Goal: Task Accomplishment & Management: Use online tool/utility

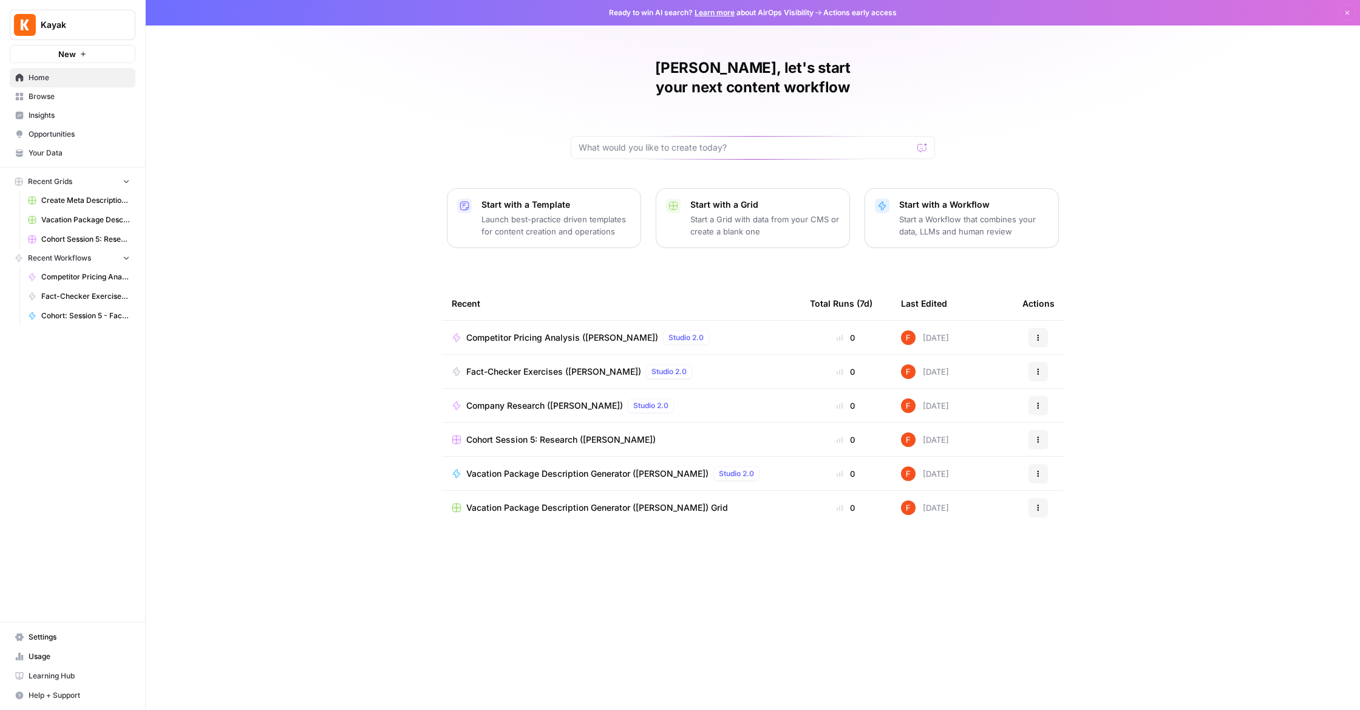
click at [39, 98] on span "Browse" at bounding box center [79, 96] width 101 height 11
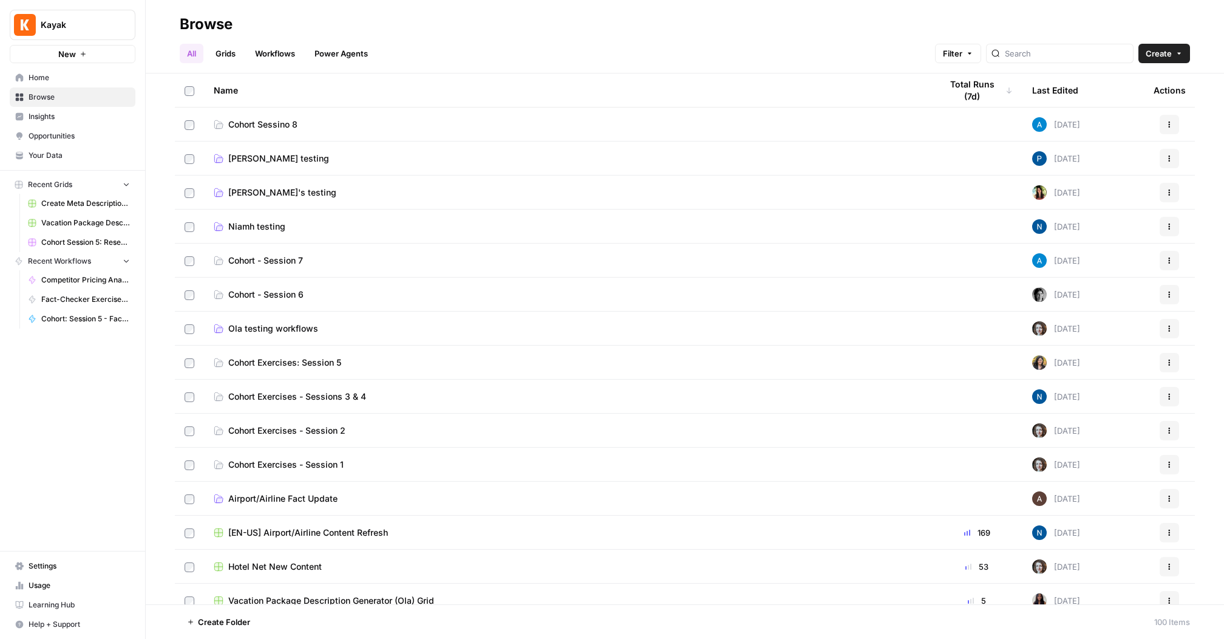
click at [95, 442] on div "Kayak New Home Browse Insights Opportunities Your Data Recent Grids Create Meta…" at bounding box center [72, 319] width 145 height 639
click at [51, 76] on span "Home" at bounding box center [79, 77] width 101 height 11
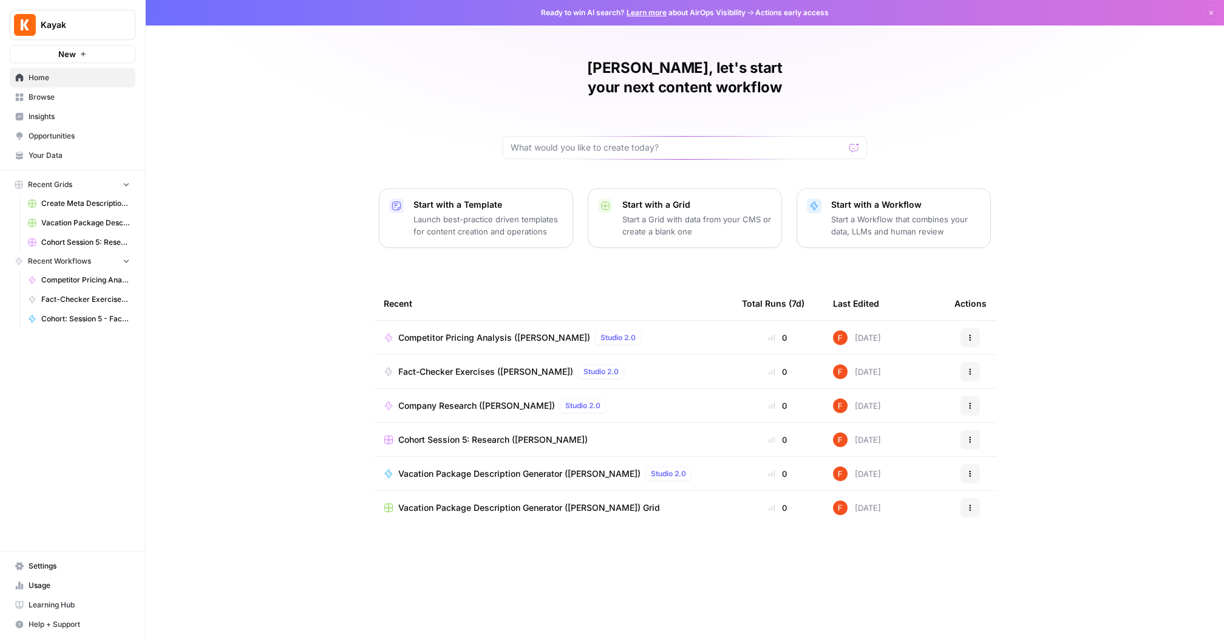
click at [68, 158] on span "Your Data" at bounding box center [79, 155] width 101 height 11
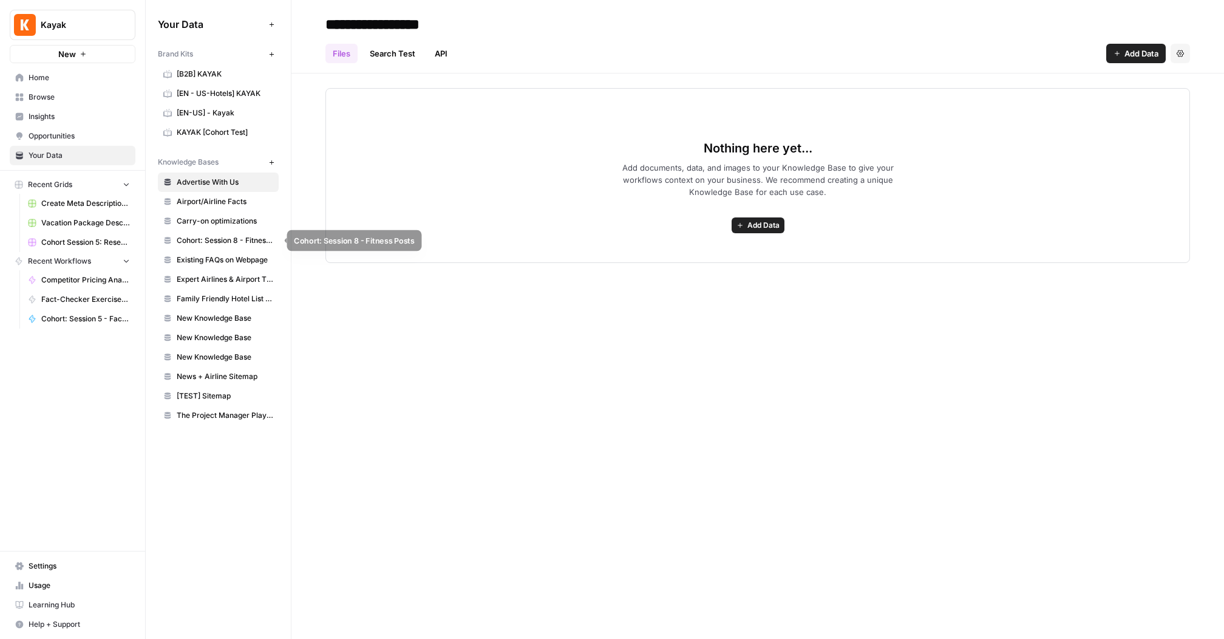
click at [224, 239] on span "Cohort: Session 8 - Fitness Posts" at bounding box center [225, 240] width 97 height 11
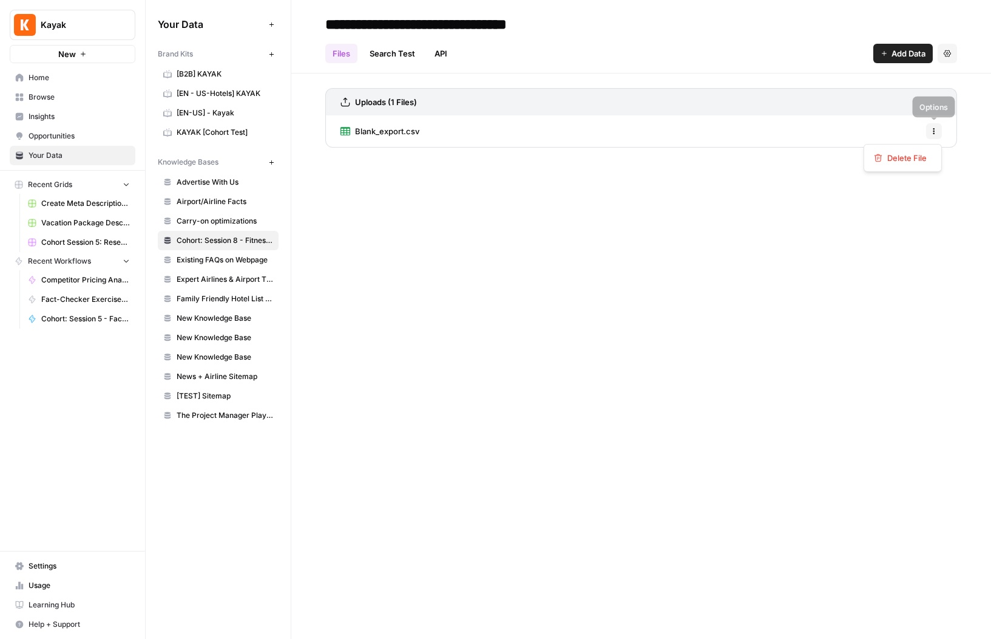
click at [939, 132] on button "Options" at bounding box center [934, 131] width 16 height 16
click at [756, 186] on div "**********" at bounding box center [641, 319] width 700 height 639
click at [388, 137] on link "Blank_export.csv" at bounding box center [380, 131] width 79 height 32
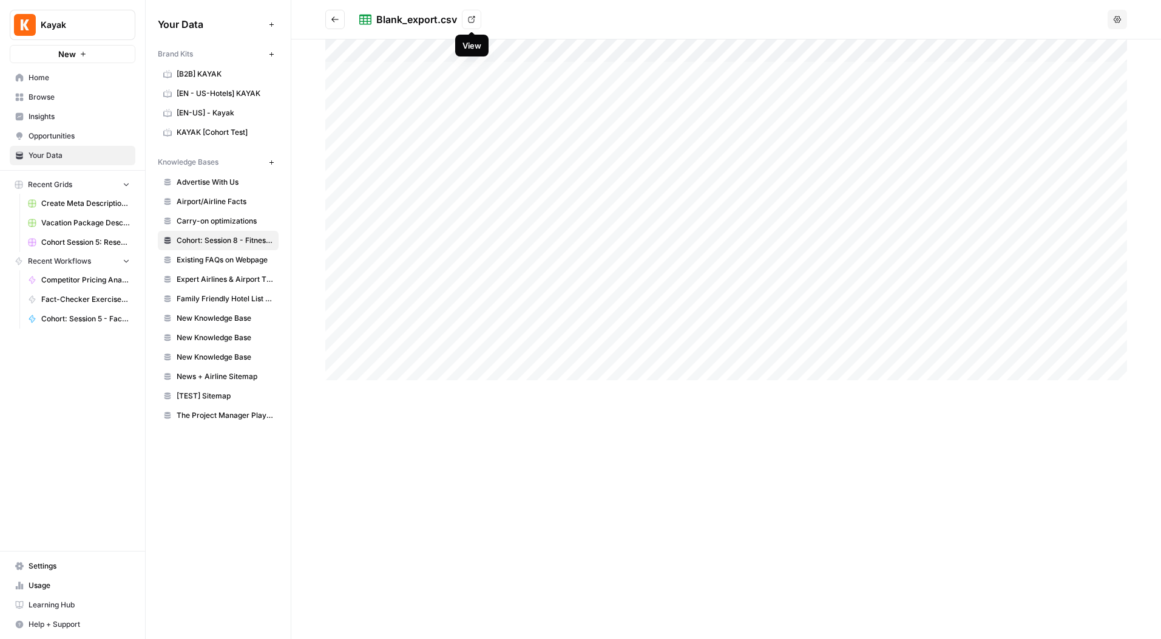
click at [469, 21] on icon at bounding box center [472, 19] width 7 height 7
click at [668, 563] on div at bounding box center [726, 338] width 870 height 599
click at [85, 90] on link "Browse" at bounding box center [73, 96] width 126 height 19
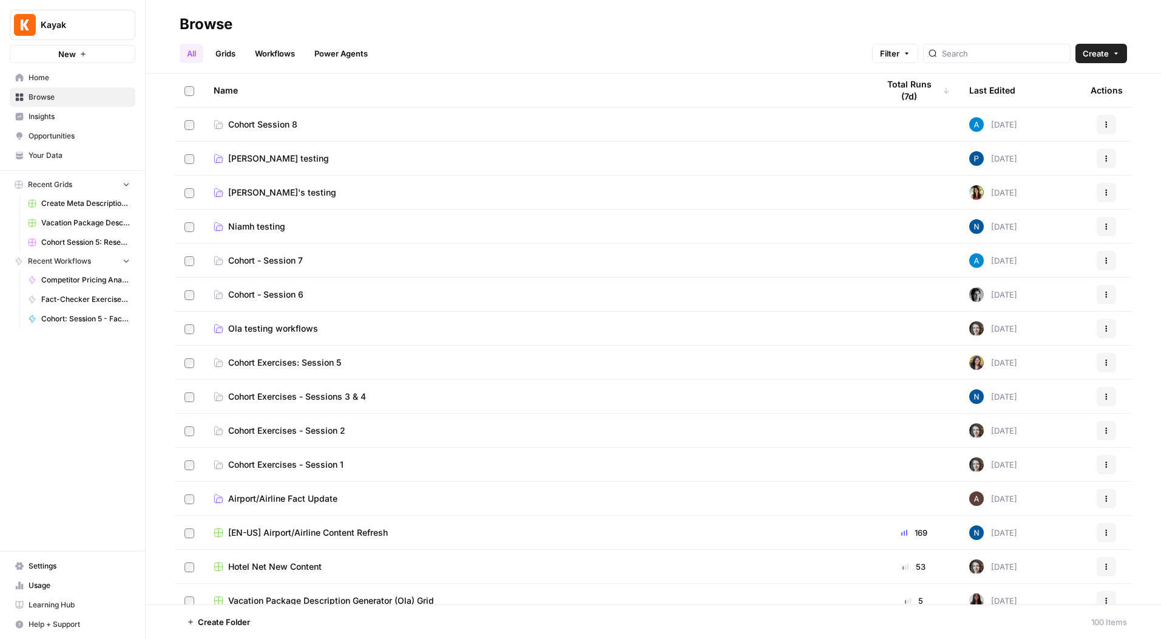
click at [250, 126] on span "Cohort Session 8" at bounding box center [262, 124] width 69 height 12
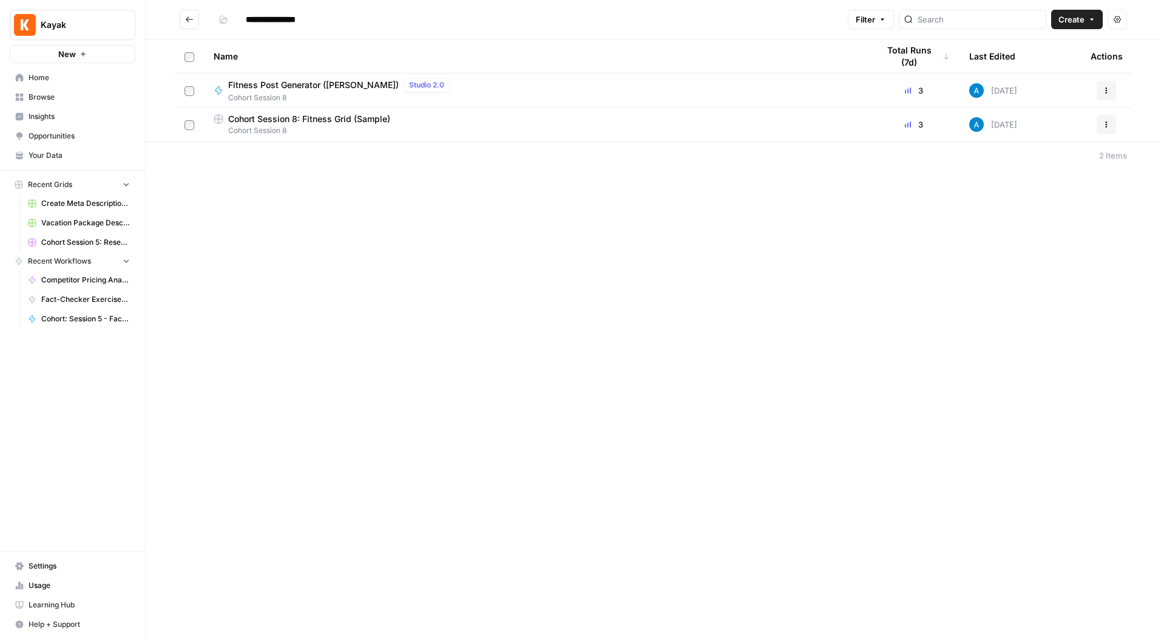
click at [374, 324] on div "**********" at bounding box center [653, 319] width 1015 height 639
click at [1096, 25] on button "Create" at bounding box center [1077, 19] width 52 height 19
click at [1042, 47] on span "Grid" at bounding box center [1054, 48] width 68 height 12
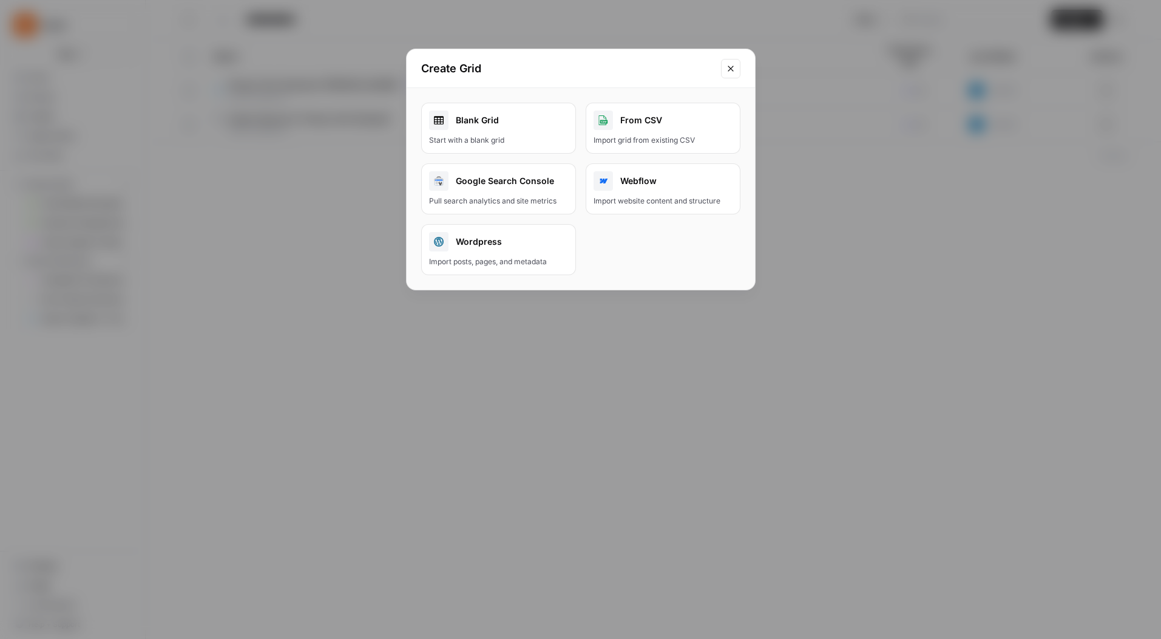
click at [507, 110] on div "Blank Grid" at bounding box center [498, 119] width 139 height 19
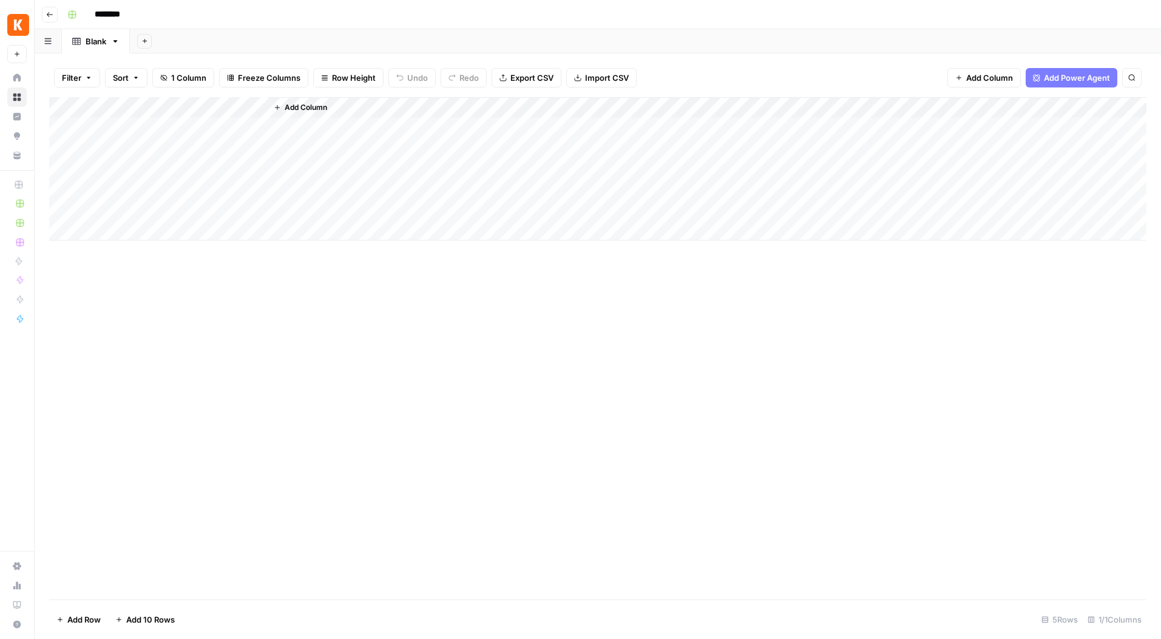
click at [618, 77] on span "Import CSV" at bounding box center [607, 78] width 44 height 12
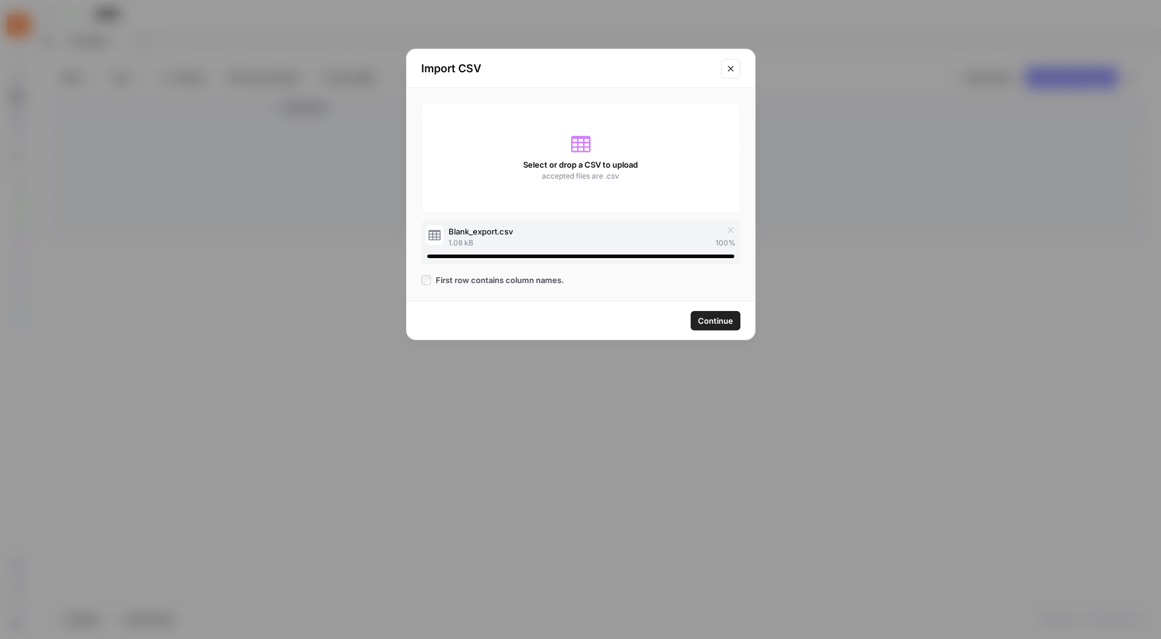
click at [713, 325] on span "Continue" at bounding box center [715, 320] width 35 height 12
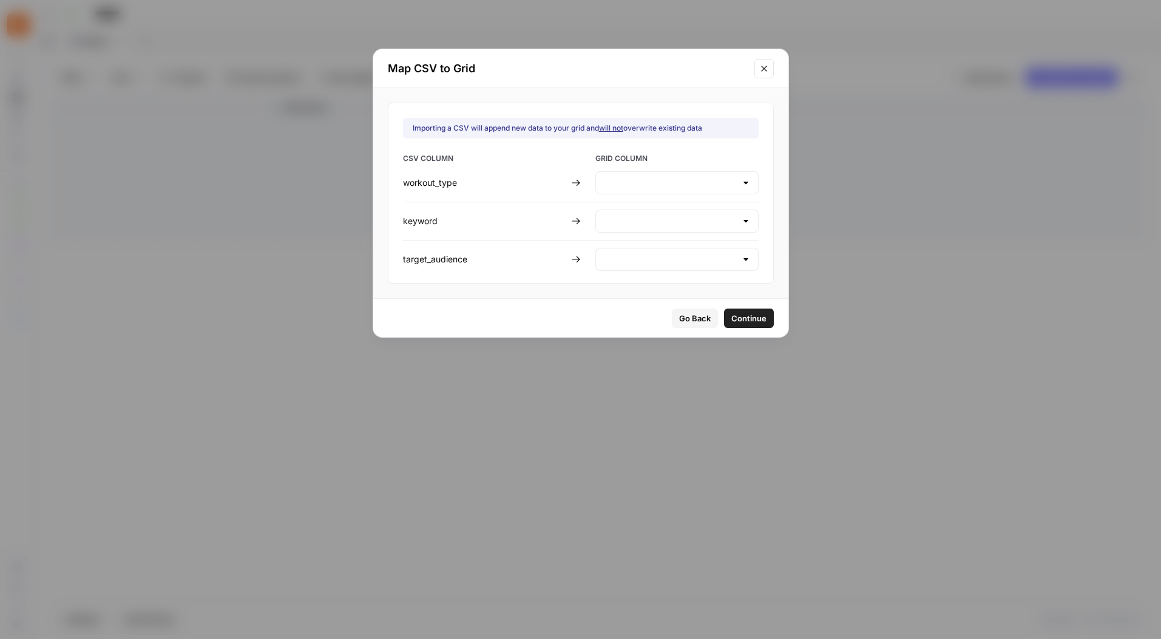
type input "Create new column"
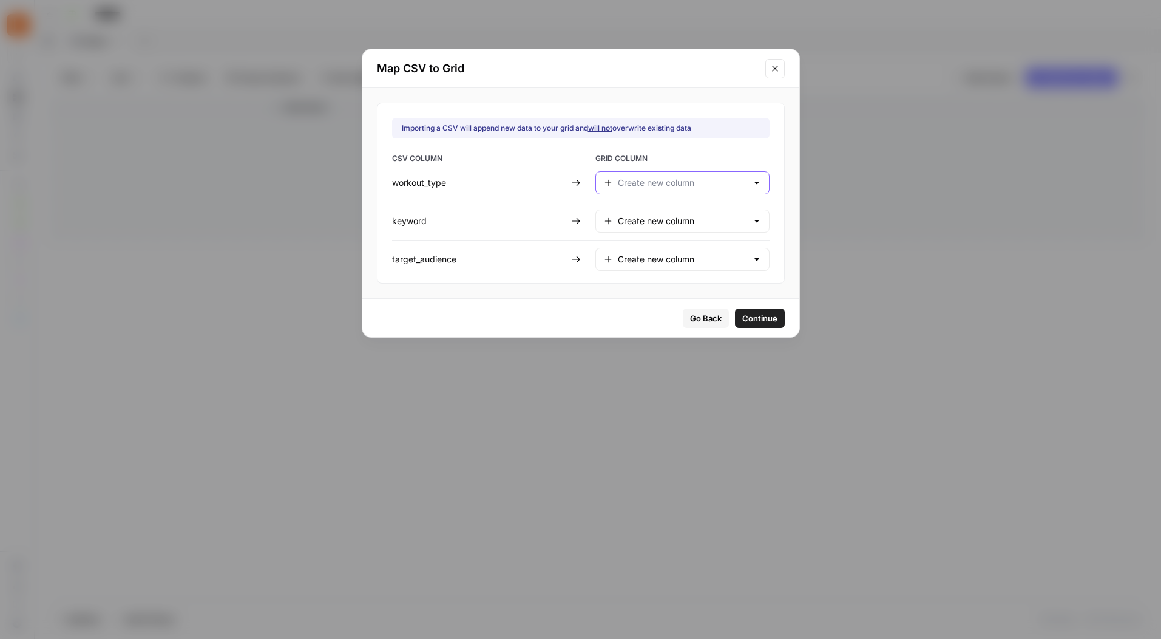
click at [679, 188] on input "text" at bounding box center [682, 183] width 129 height 12
click at [673, 212] on span "Title" at bounding box center [671, 213] width 105 height 12
type input "Title"
click at [674, 222] on input "text" at bounding box center [682, 221] width 129 height 12
type input "Create new column"
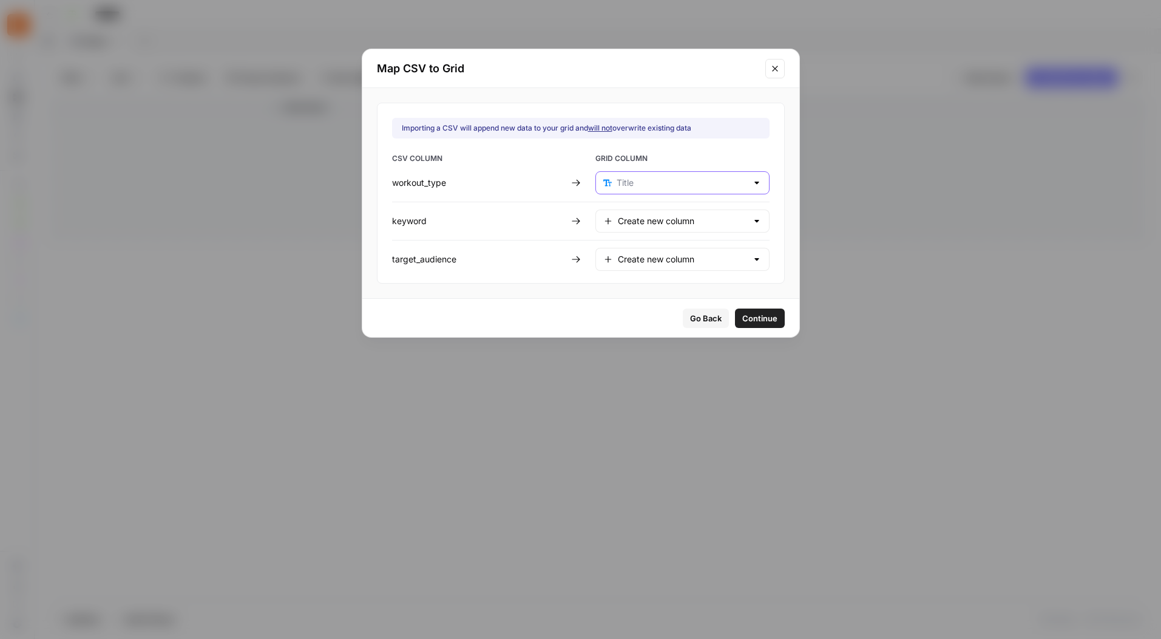
click at [659, 187] on input "text" at bounding box center [682, 183] width 130 height 12
click at [661, 229] on span "Create new column" at bounding box center [671, 230] width 105 height 12
type input "Create new column"
click at [742, 320] on span "Continue" at bounding box center [759, 318] width 35 height 12
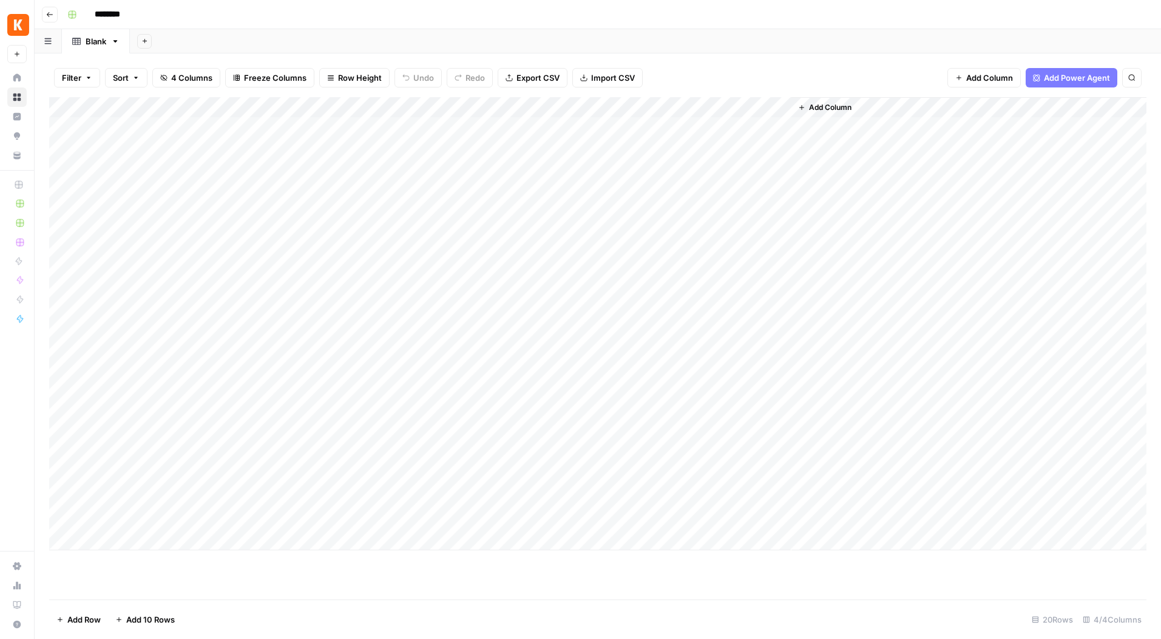
click at [64, 208] on div "Add Column" at bounding box center [597, 323] width 1097 height 453
click at [63, 130] on div "Add Column" at bounding box center [597, 323] width 1097 height 453
click at [96, 621] on span "Delete 5 Rows" at bounding box center [83, 619] width 54 height 12
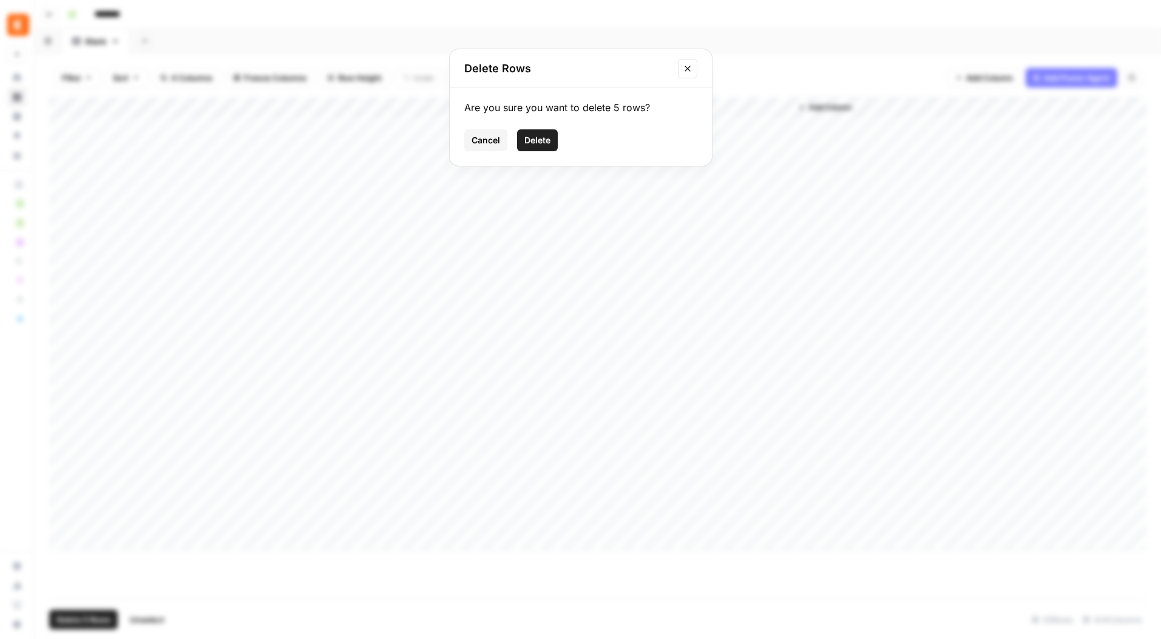
click at [544, 136] on span "Delete" at bounding box center [537, 140] width 26 height 12
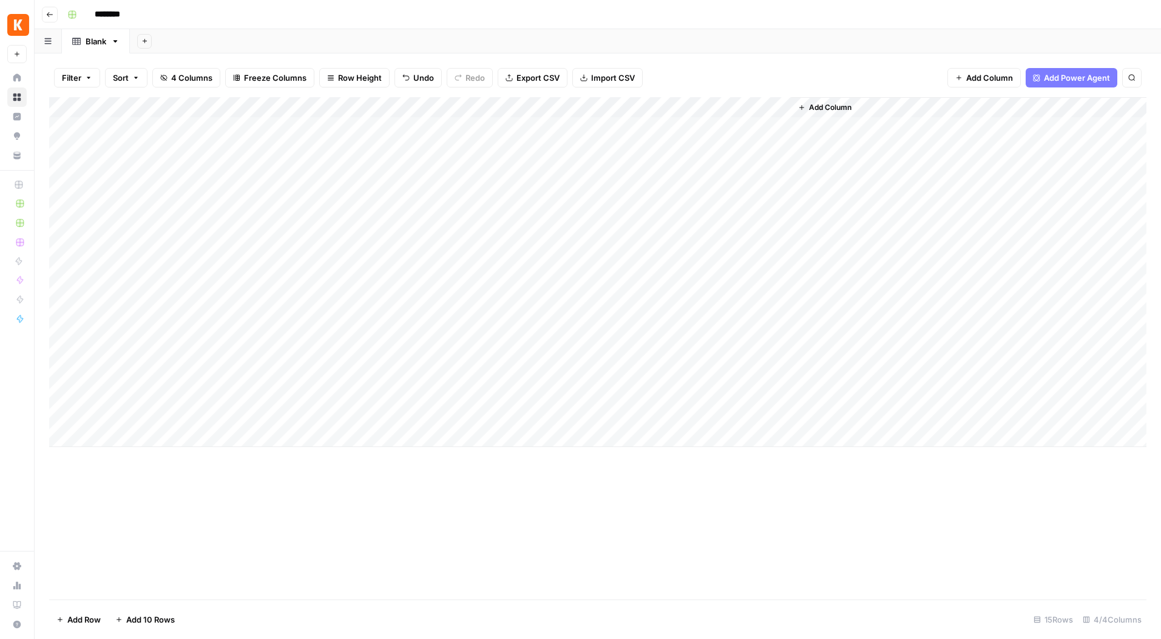
click at [255, 107] on div "Add Column" at bounding box center [597, 272] width 1097 height 350
click at [134, 271] on span "Remove Column" at bounding box center [168, 271] width 106 height 12
click at [544, 120] on button "Delete" at bounding box center [537, 126] width 41 height 22
click at [1003, 81] on span "Add Column" at bounding box center [989, 78] width 47 height 12
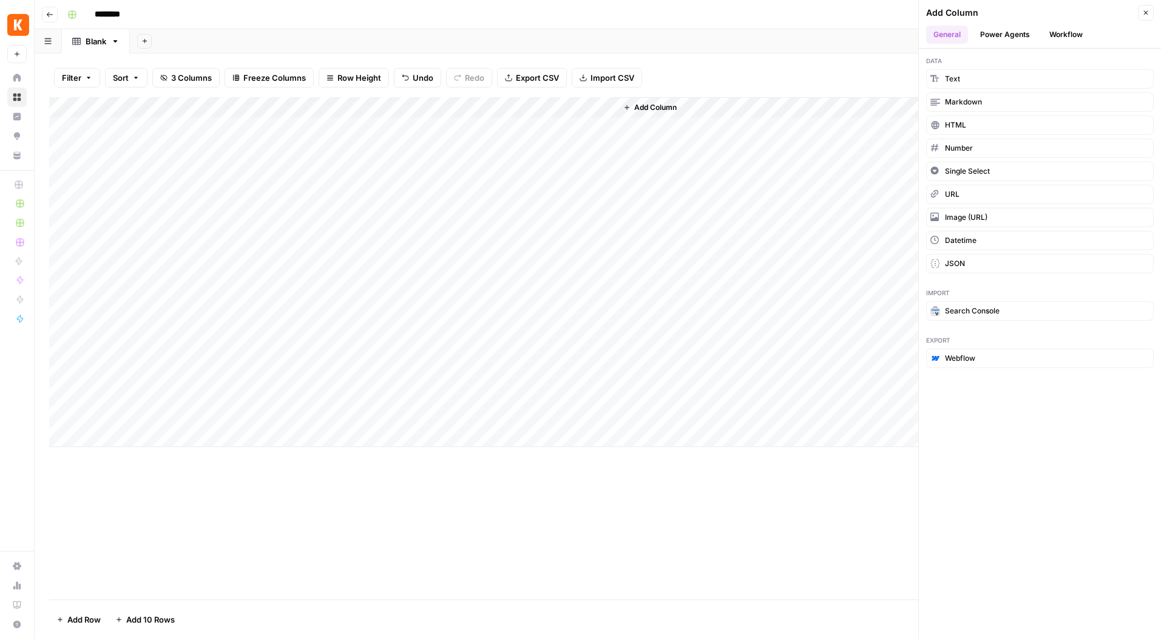
click at [1063, 31] on button "Workflow" at bounding box center [1066, 34] width 48 height 18
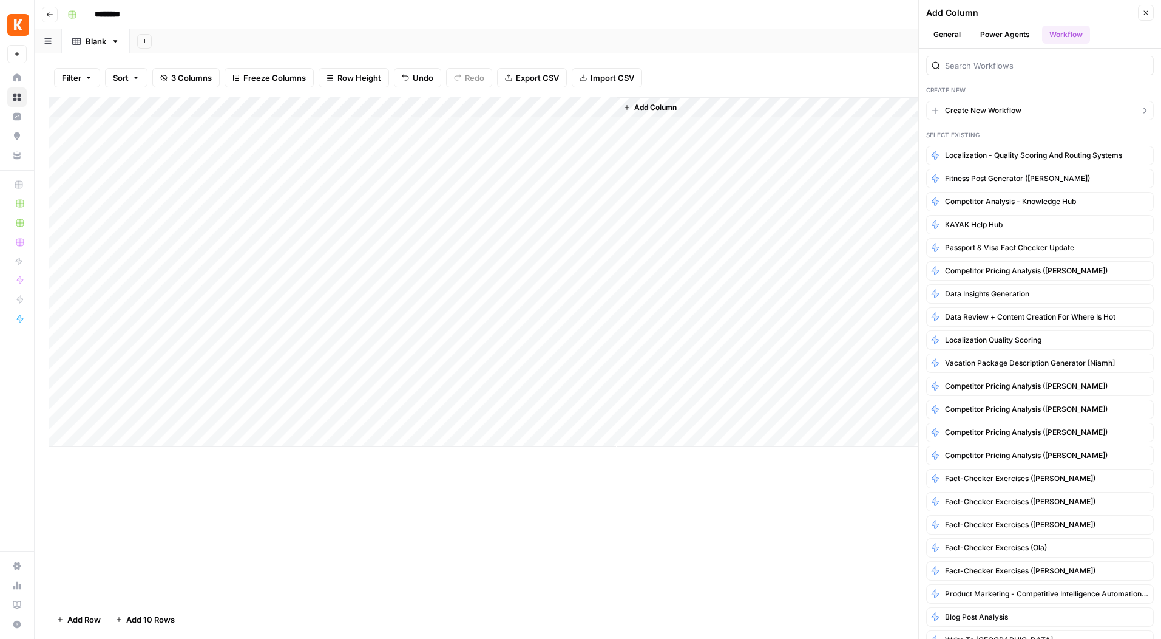
click at [1018, 112] on span "Create New Workflow" at bounding box center [983, 110] width 76 height 11
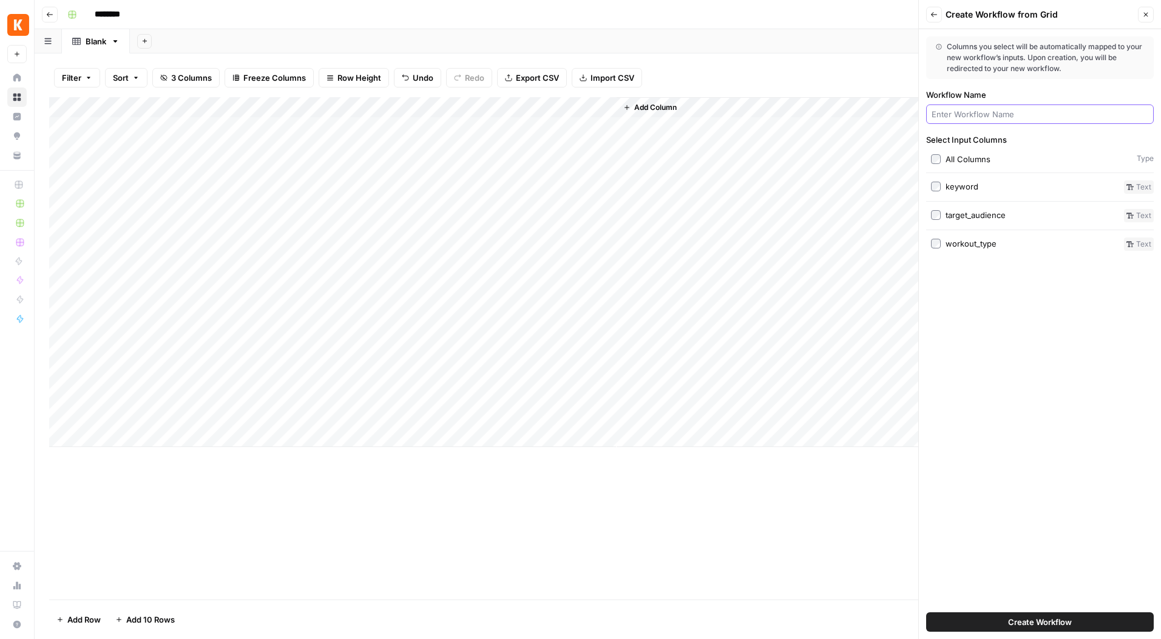
click at [1018, 112] on input "Workflow Name" at bounding box center [1040, 114] width 217 height 12
type input "fitness caption generator ([PERSON_NAME])"
click at [1085, 621] on button "Create Workflow" at bounding box center [1040, 621] width 228 height 19
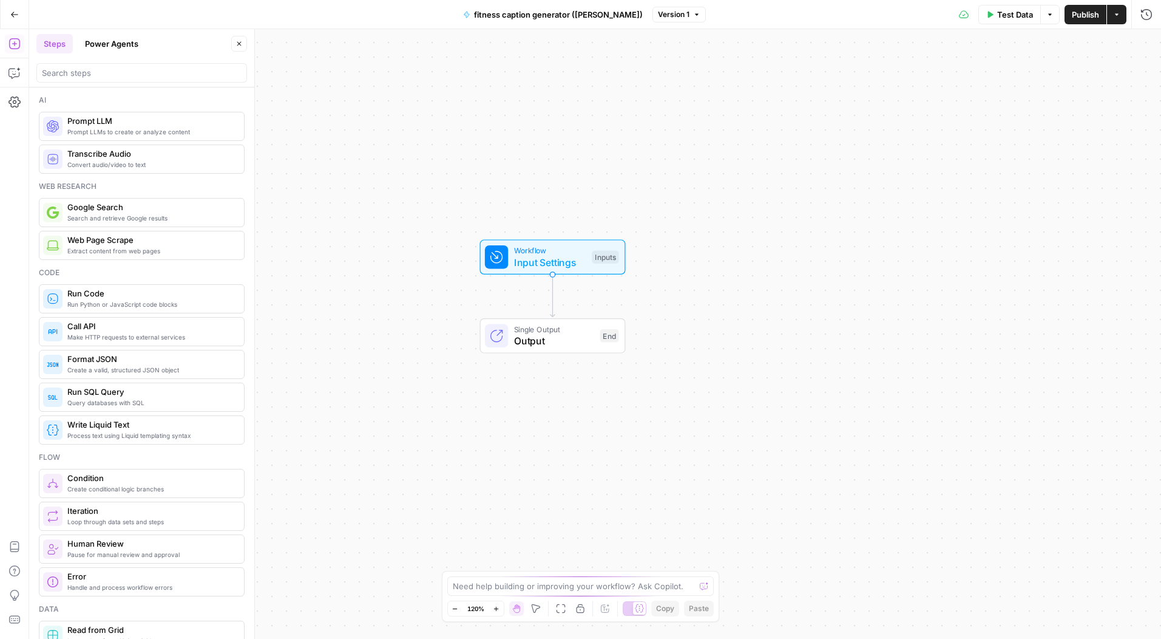
drag, startPoint x: 783, startPoint y: 376, endPoint x: 740, endPoint y: 339, distance: 56.4
click at [740, 339] on div "Workflow Input Settings Inputs Single Output Output End" at bounding box center [595, 333] width 1132 height 609
click at [564, 247] on span "Workflow" at bounding box center [550, 251] width 72 height 12
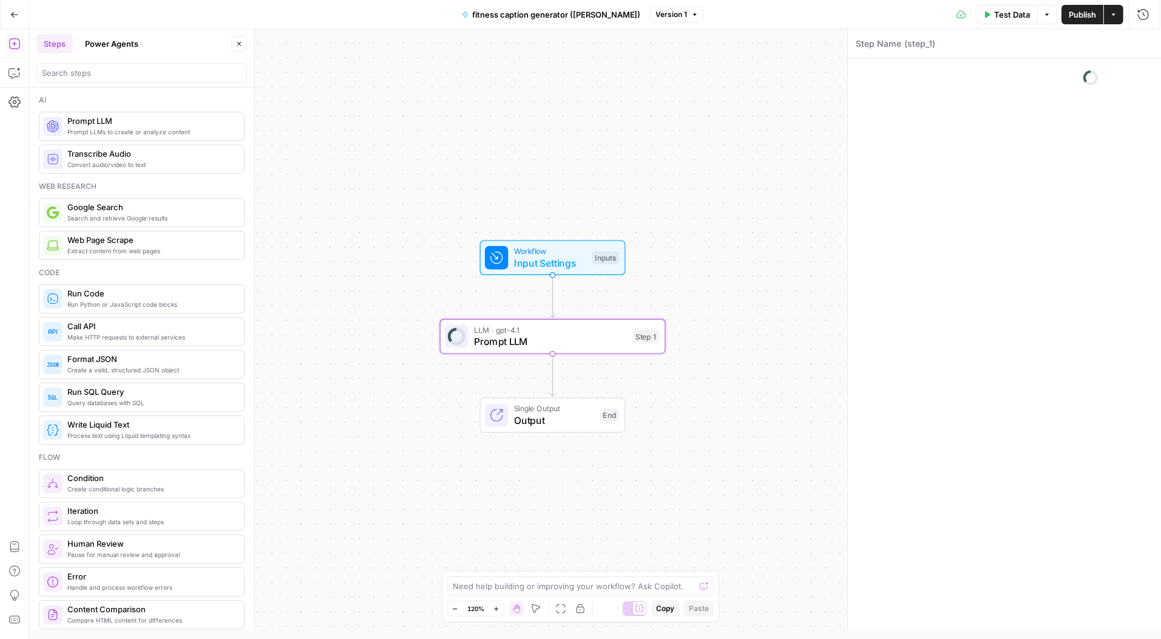
type textarea "Prompt LLM"
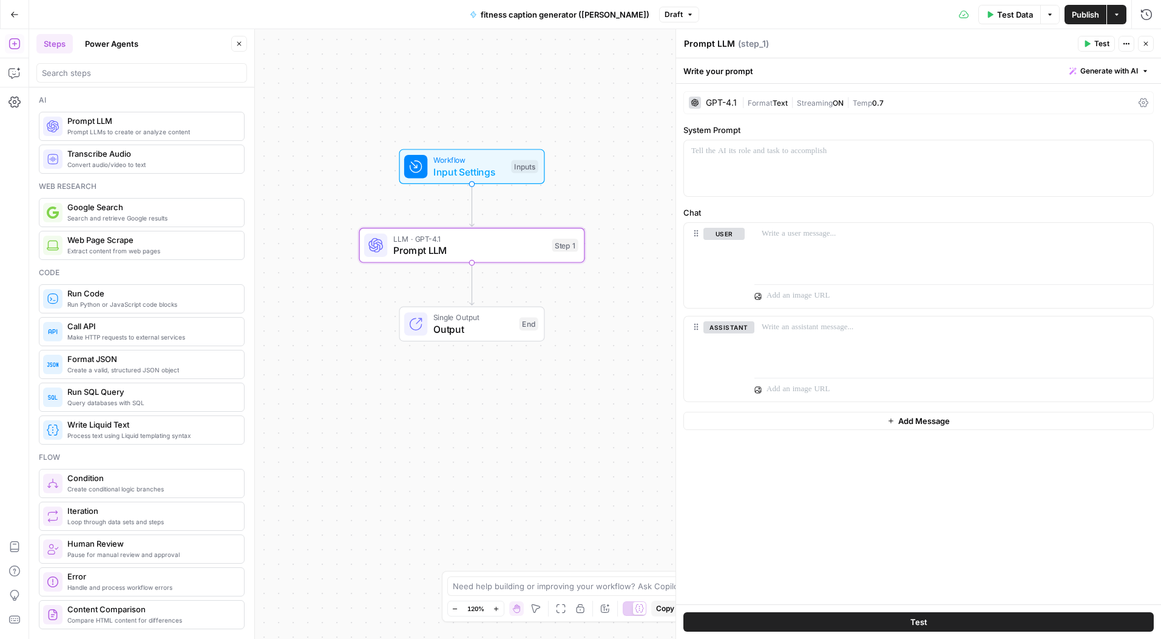
drag, startPoint x: 655, startPoint y: 265, endPoint x: 574, endPoint y: 174, distance: 121.7
click at [574, 174] on div "Workflow Input Settings Inputs" at bounding box center [472, 166] width 226 height 35
click at [704, 104] on div "GPT-4.1" at bounding box center [713, 103] width 48 height 12
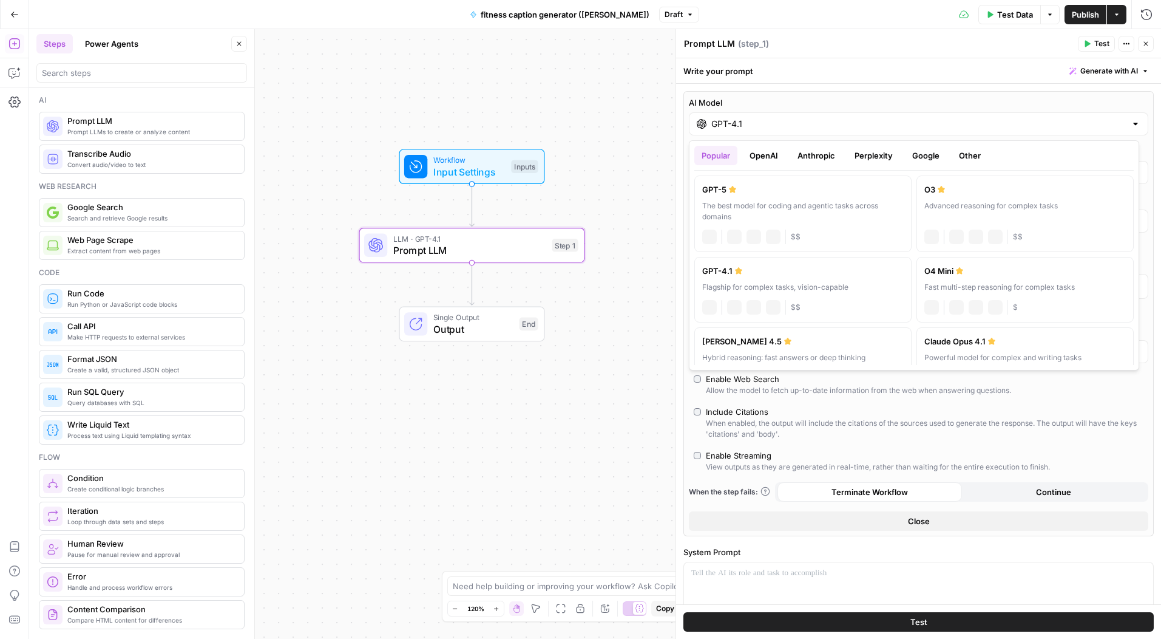
click at [827, 127] on input "GPT-4.1" at bounding box center [918, 124] width 415 height 12
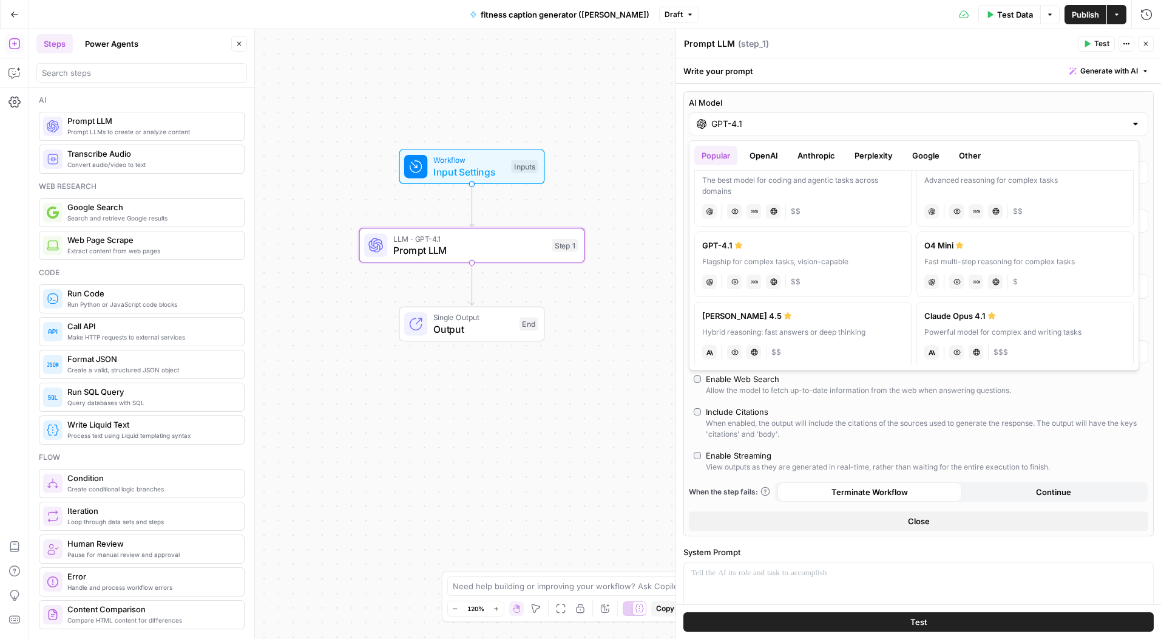
scroll to position [25, 0]
click at [845, 325] on label "[PERSON_NAME] 4.5 Hybrid reasoning: fast answers or deep thinking anthropic Vis…" at bounding box center [802, 335] width 217 height 66
type input "[PERSON_NAME] 4.5"
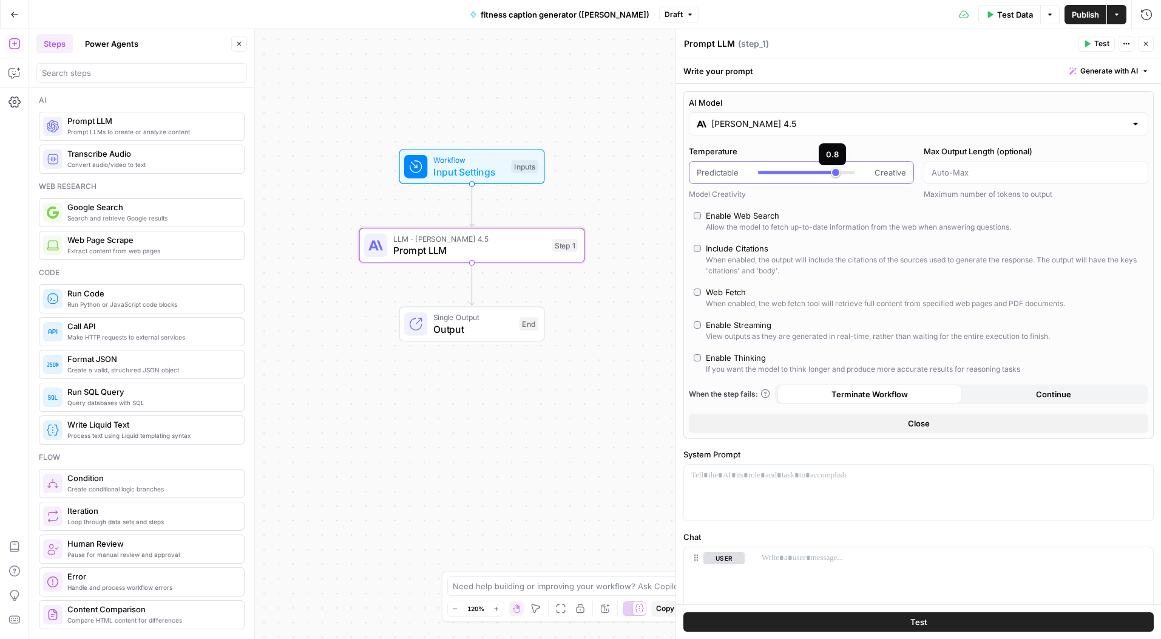
type input "***"
drag, startPoint x: 822, startPoint y: 174, endPoint x: 839, endPoint y: 174, distance: 16.4
click at [839, 174] on div at bounding box center [806, 172] width 97 height 12
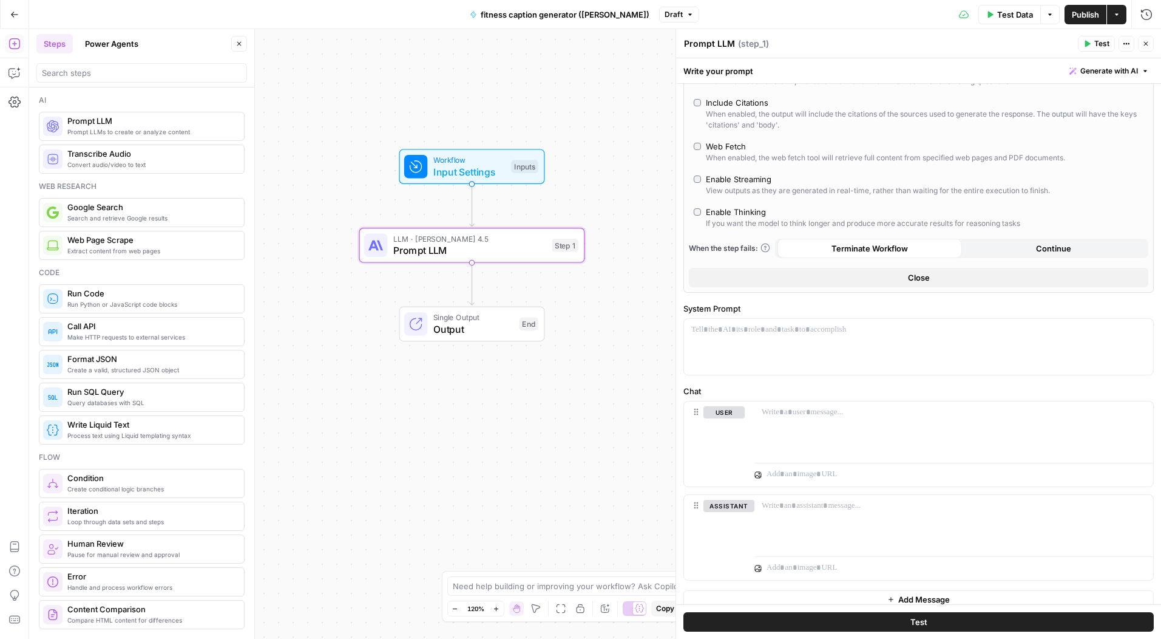
scroll to position [157, 0]
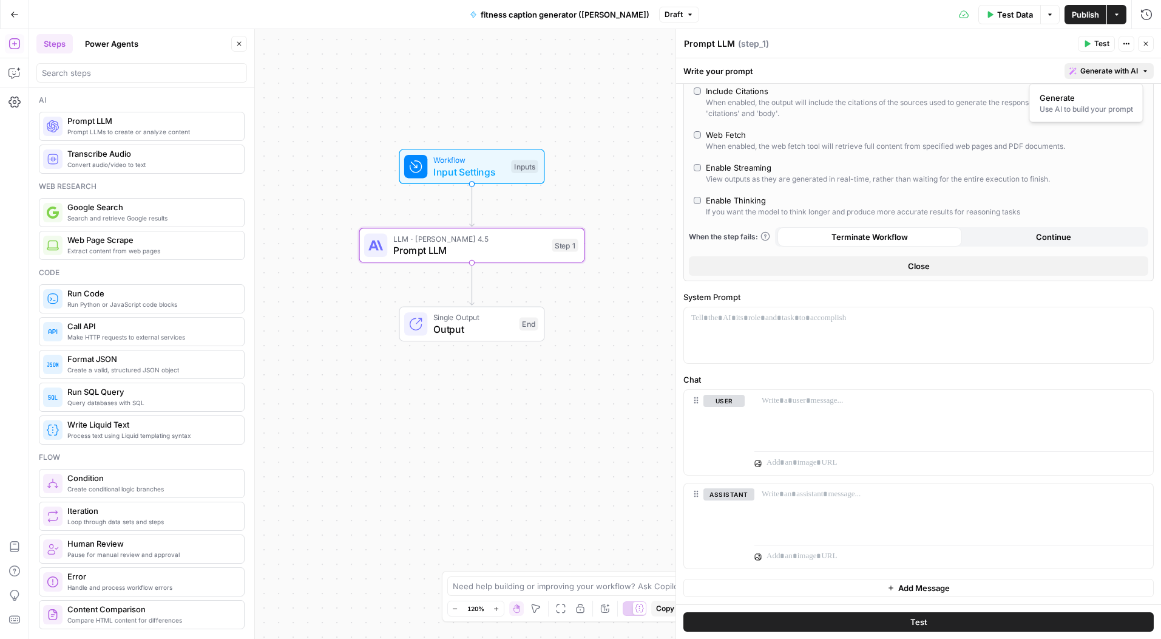
click at [1119, 70] on span "Generate with AI" at bounding box center [1109, 71] width 58 height 11
click at [1076, 106] on div "Use AI to build your prompt" at bounding box center [1086, 109] width 93 height 11
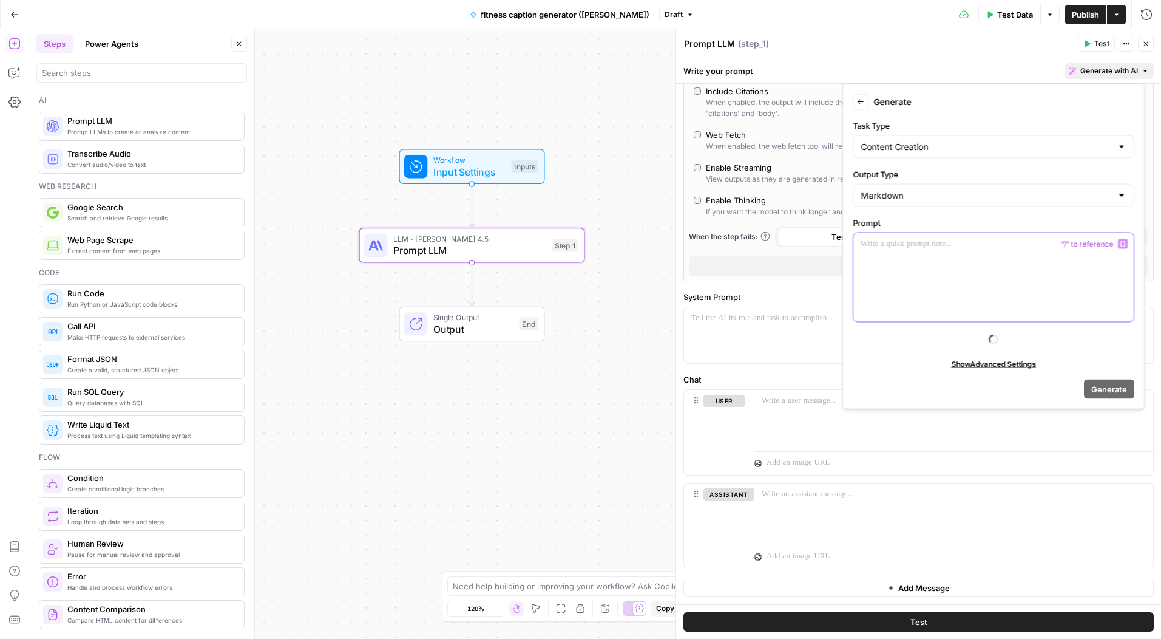
click at [911, 266] on div at bounding box center [993, 277] width 280 height 89
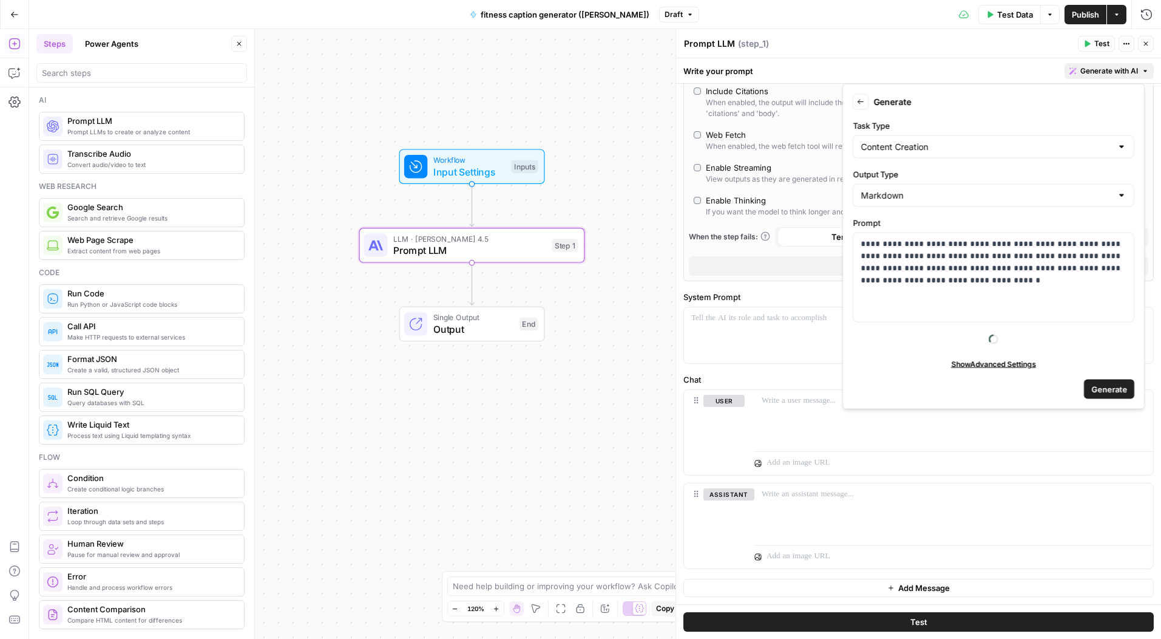
click at [997, 367] on span "Show Advanced Settings" at bounding box center [993, 363] width 85 height 11
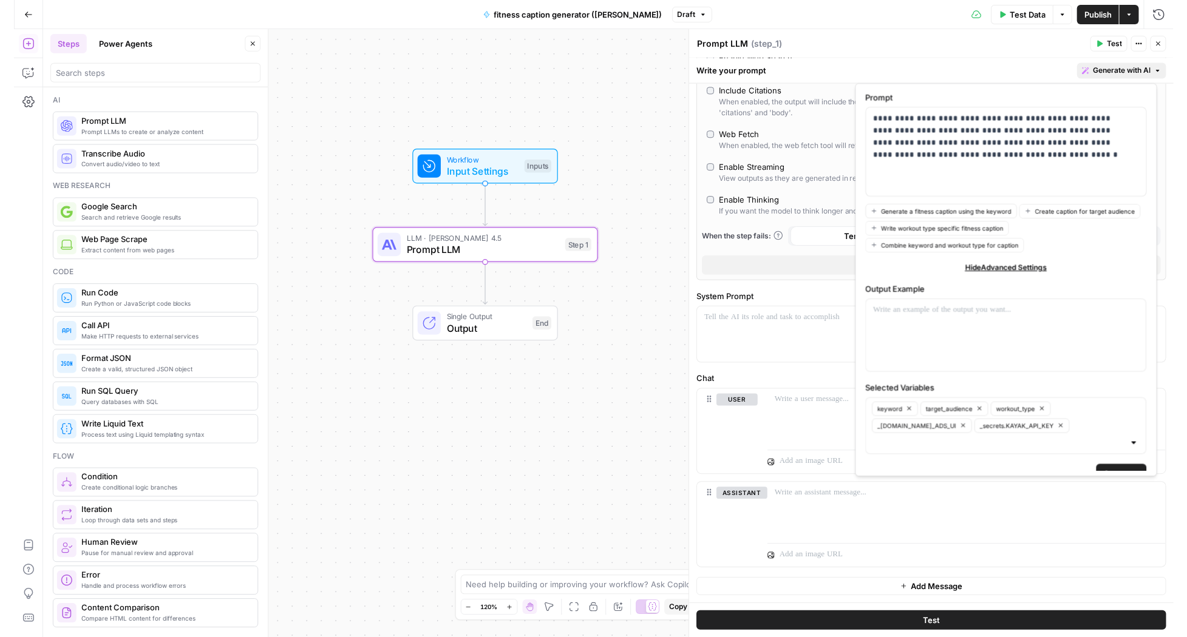
scroll to position [142, 0]
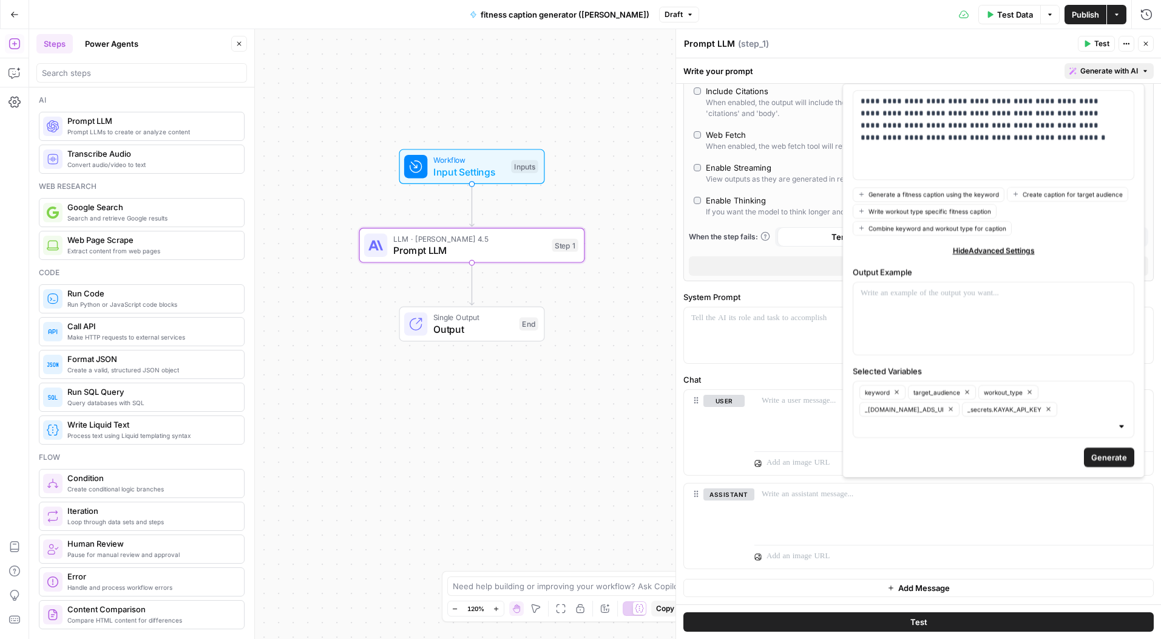
click at [1095, 464] on button "Generate" at bounding box center [1109, 456] width 50 height 19
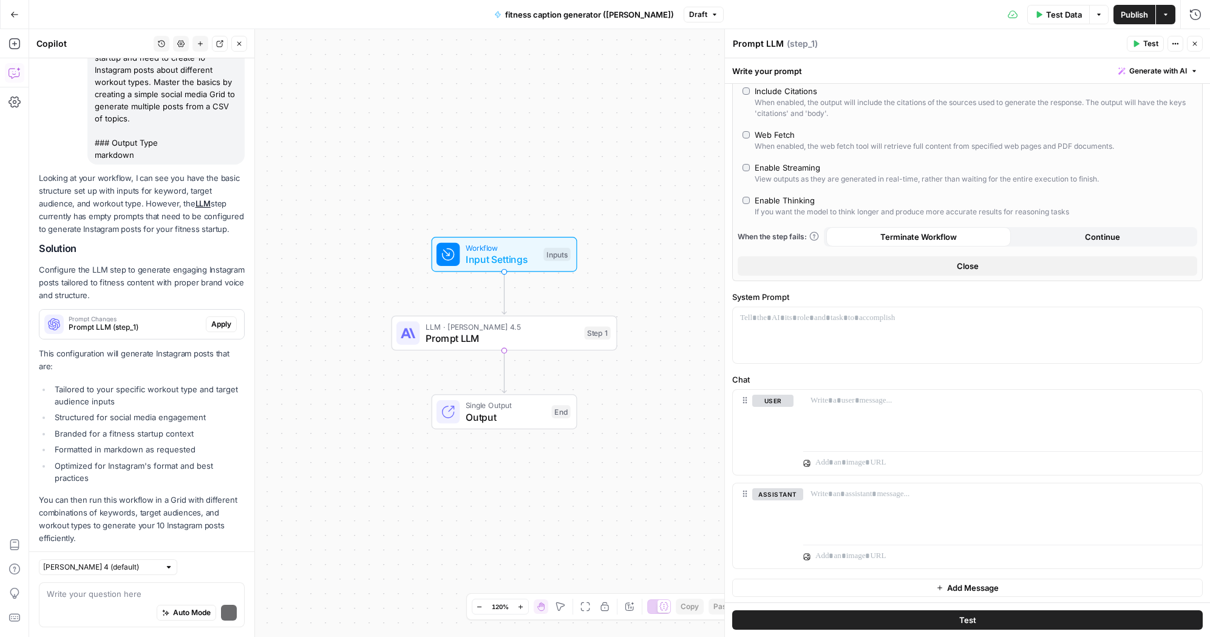
scroll to position [240, 0]
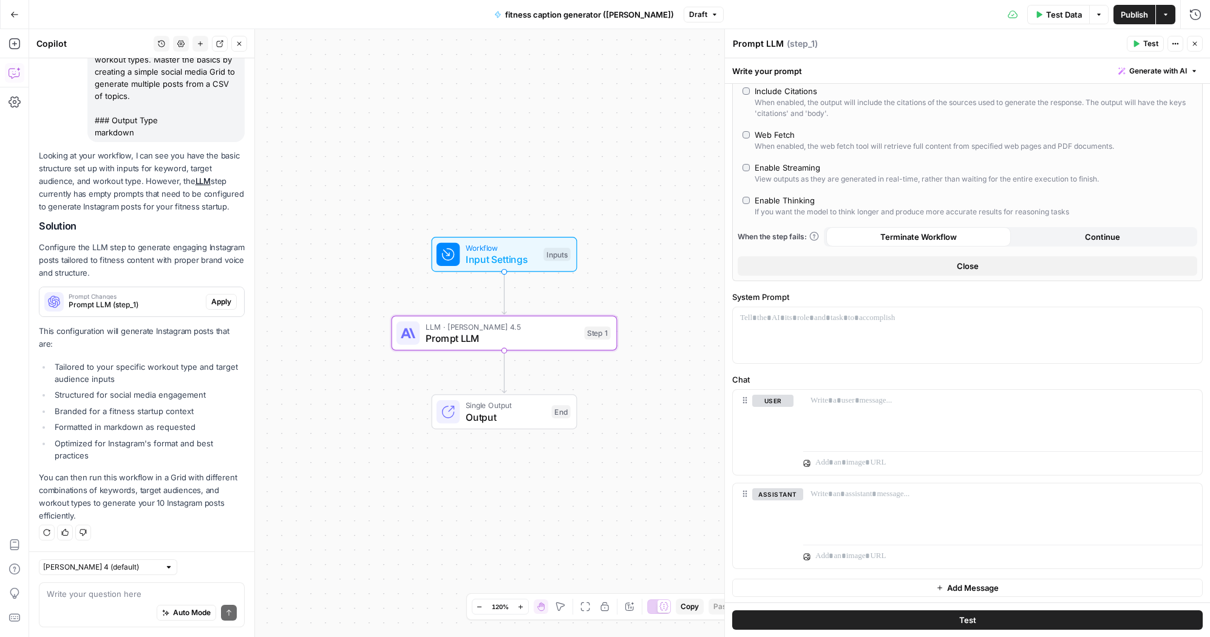
click at [211, 302] on span "Apply" at bounding box center [221, 301] width 20 height 11
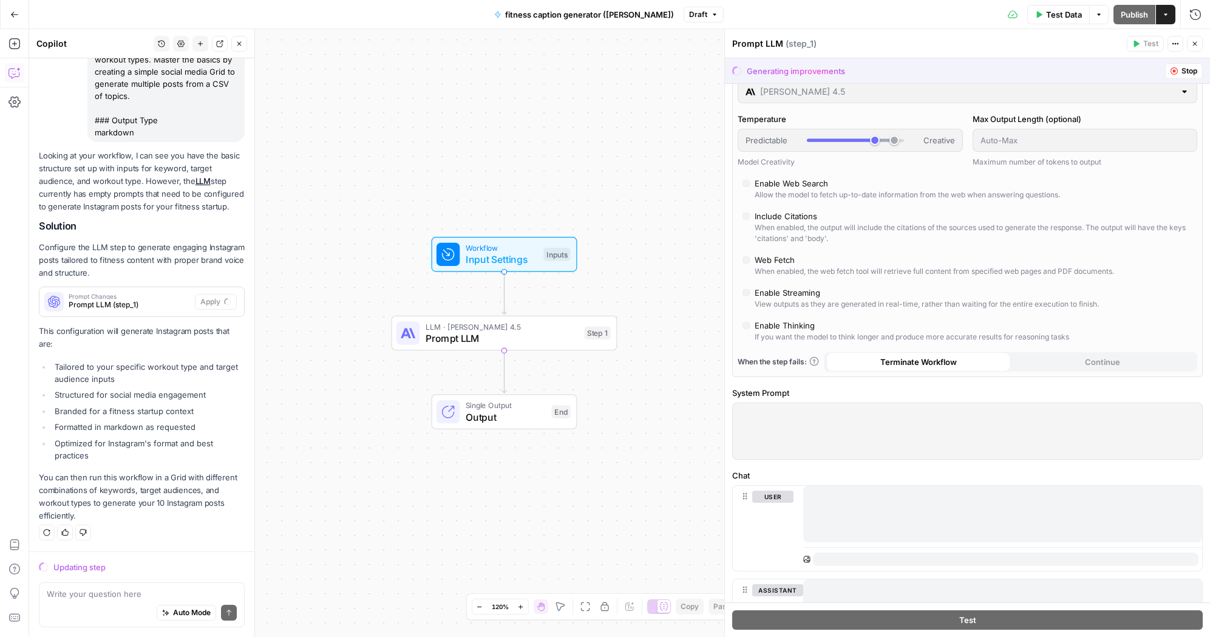
scroll to position [0, 0]
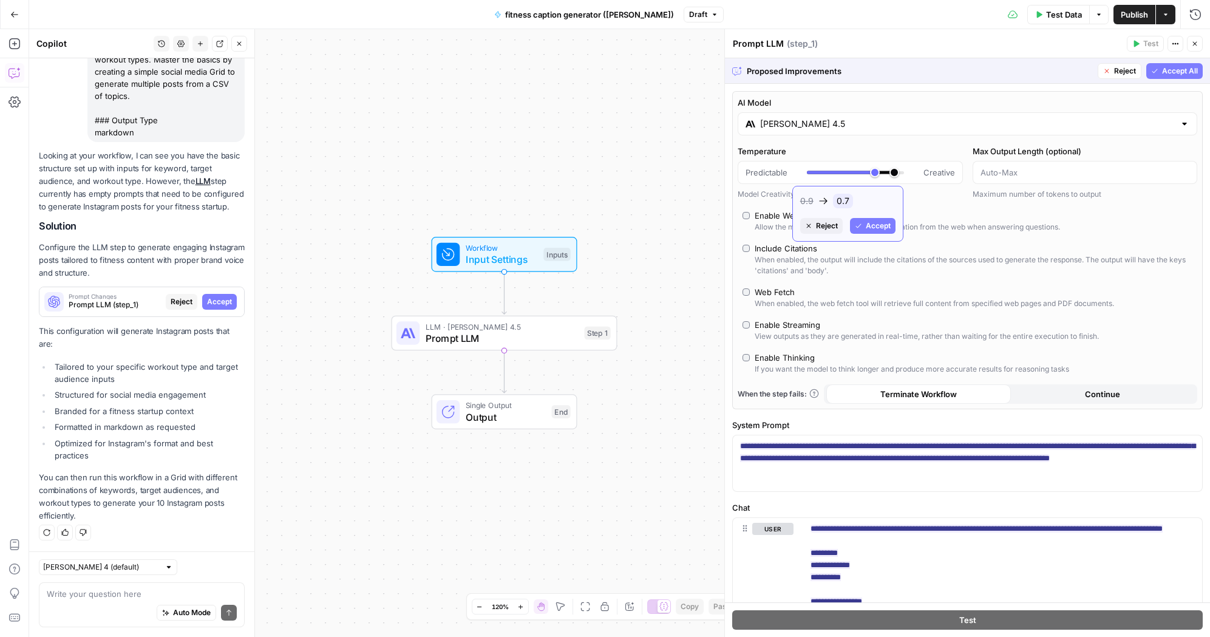
drag, startPoint x: 870, startPoint y: 174, endPoint x: 895, endPoint y: 174, distance: 25.5
click at [895, 174] on div at bounding box center [855, 172] width 97 height 12
click at [822, 223] on span "Reject" at bounding box center [827, 225] width 22 height 11
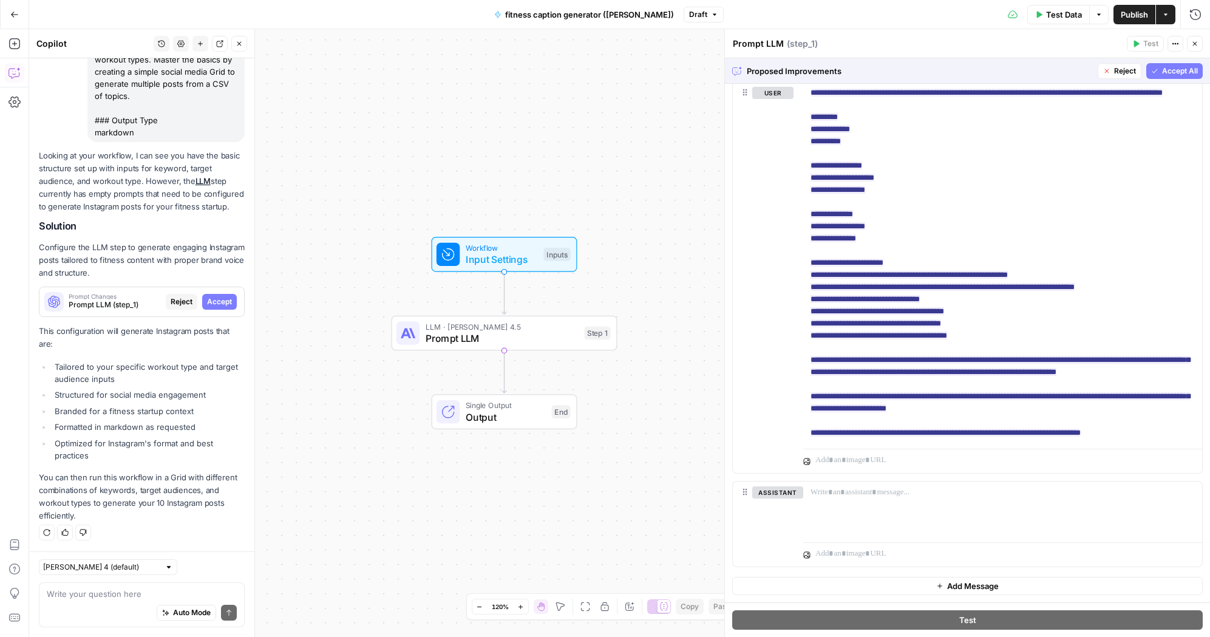
scroll to position [489, 0]
click at [893, 477] on span "Accept" at bounding box center [896, 480] width 25 height 11
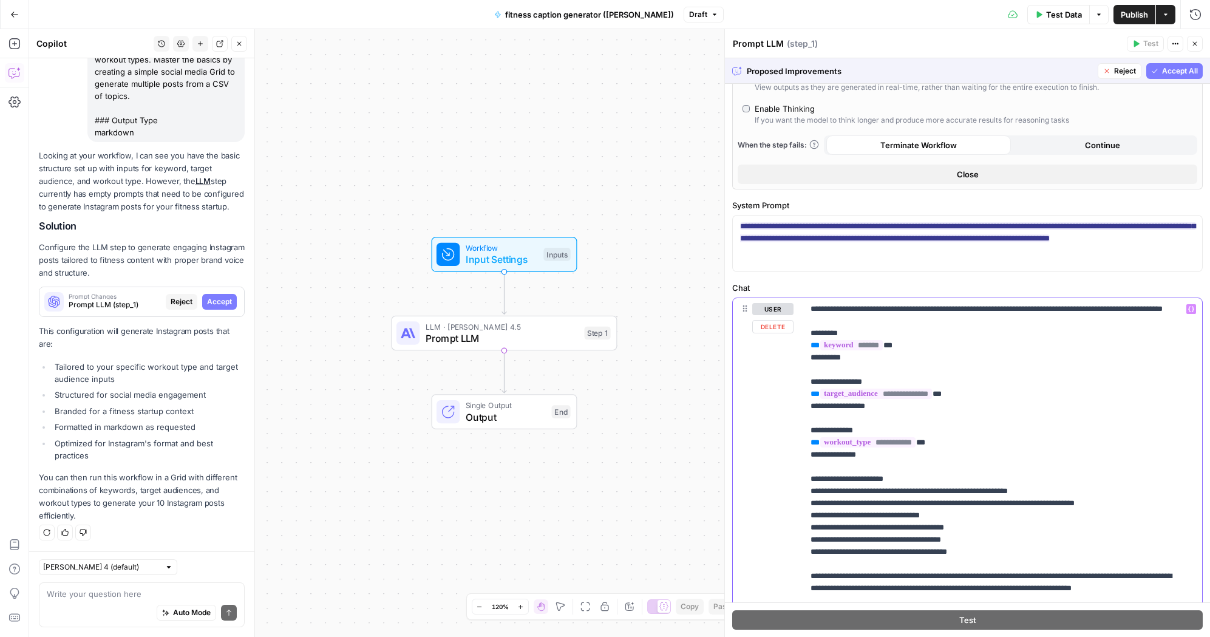
scroll to position [0, 0]
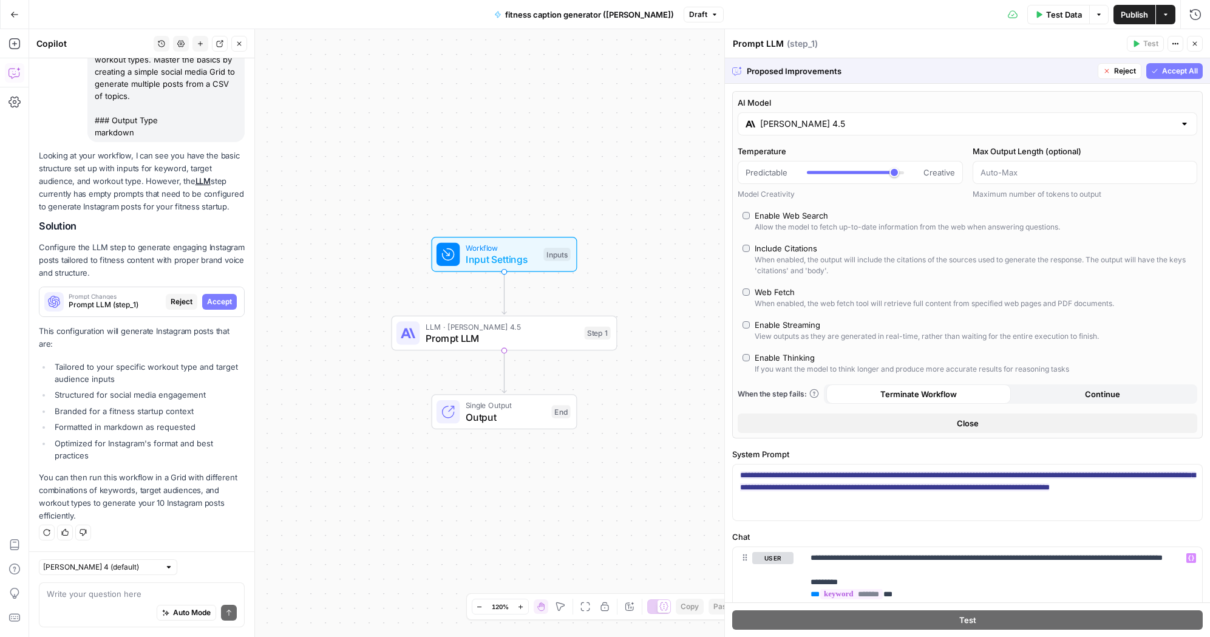
click at [1162, 69] on span "Accept All" at bounding box center [1180, 71] width 36 height 11
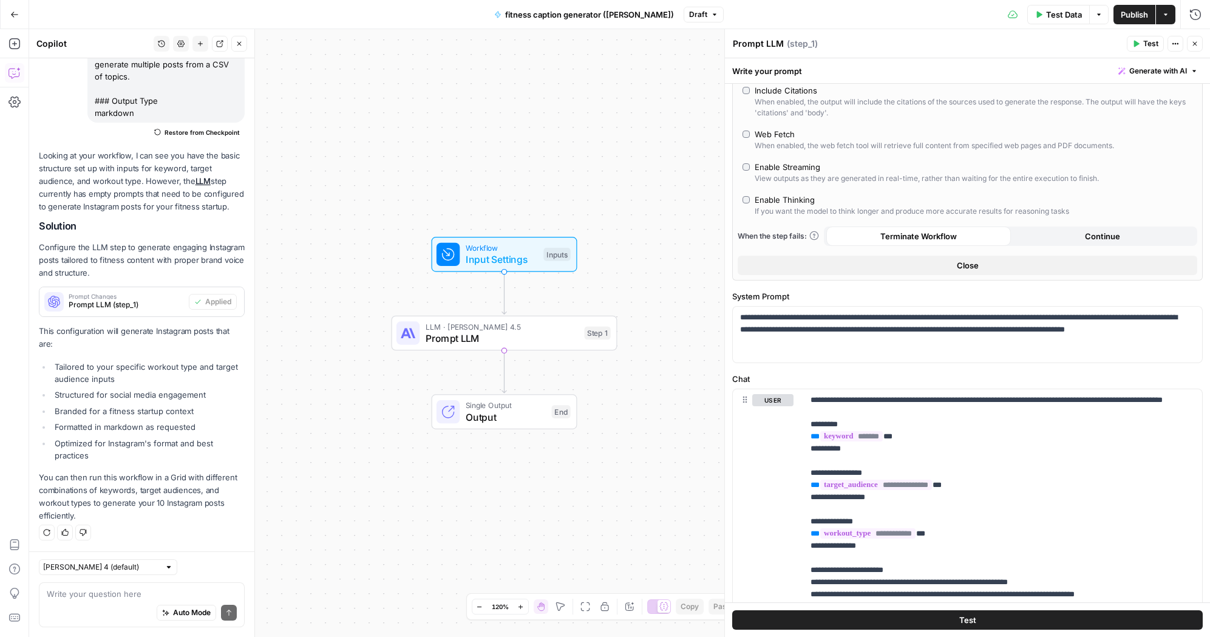
scroll to position [185, 0]
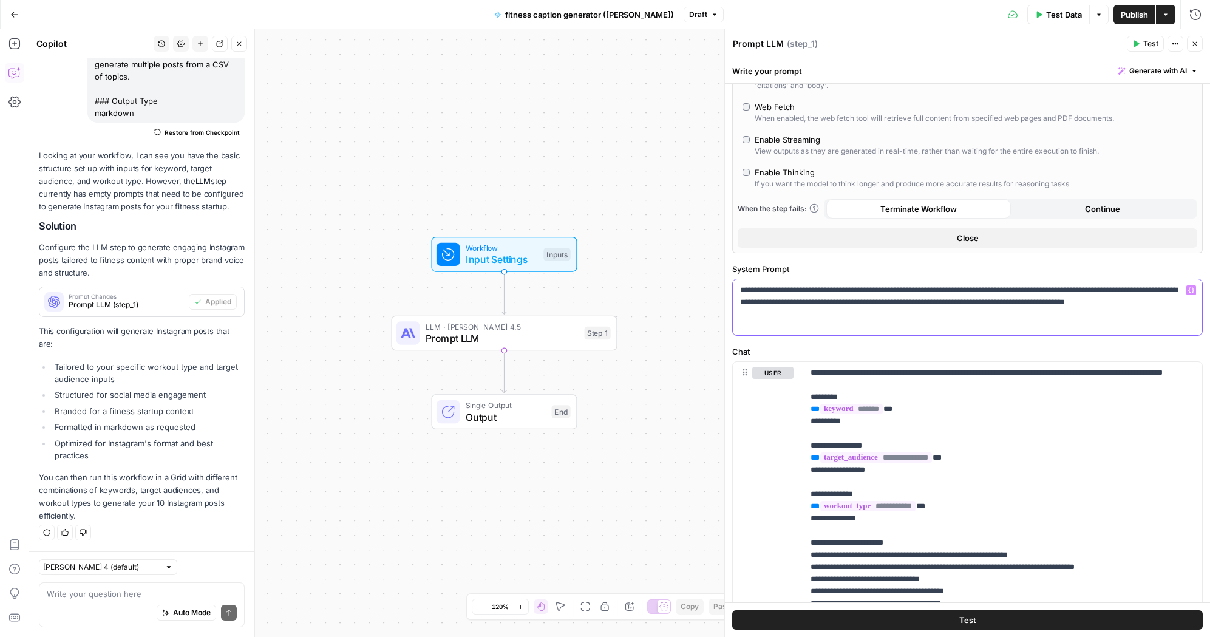
click at [901, 314] on p "**********" at bounding box center [963, 302] width 446 height 36
click at [14, 50] on button "Add Steps" at bounding box center [14, 43] width 19 height 19
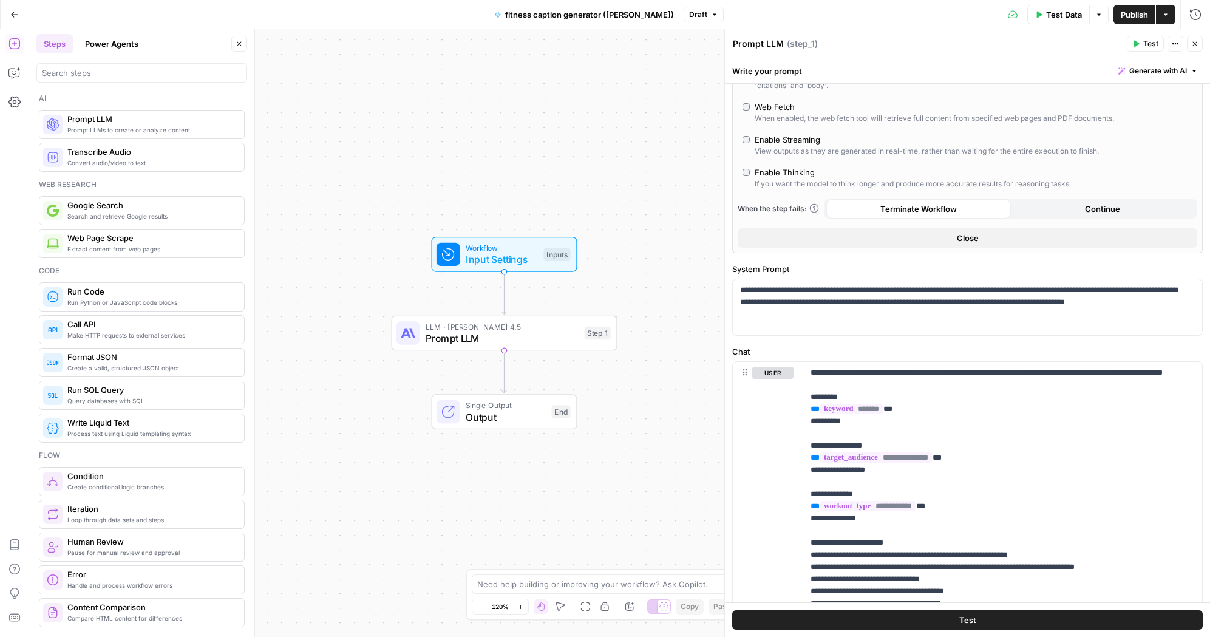
scroll to position [2, 0]
click at [103, 361] on span "Format JSON" at bounding box center [150, 356] width 167 height 12
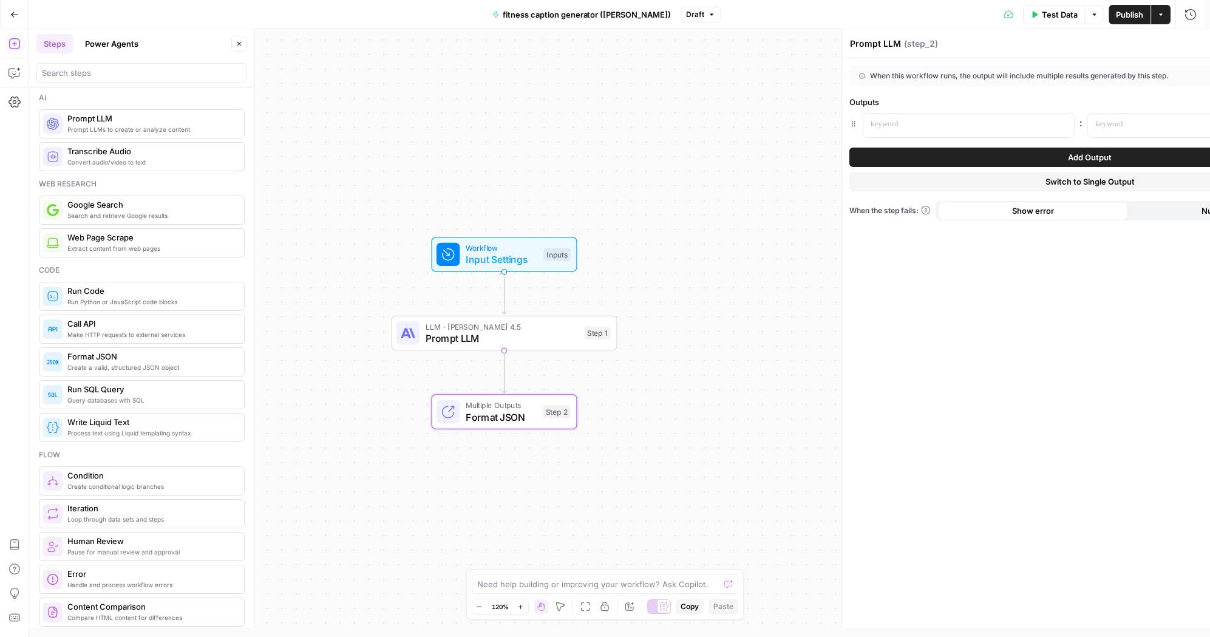
type textarea "Format JSON"
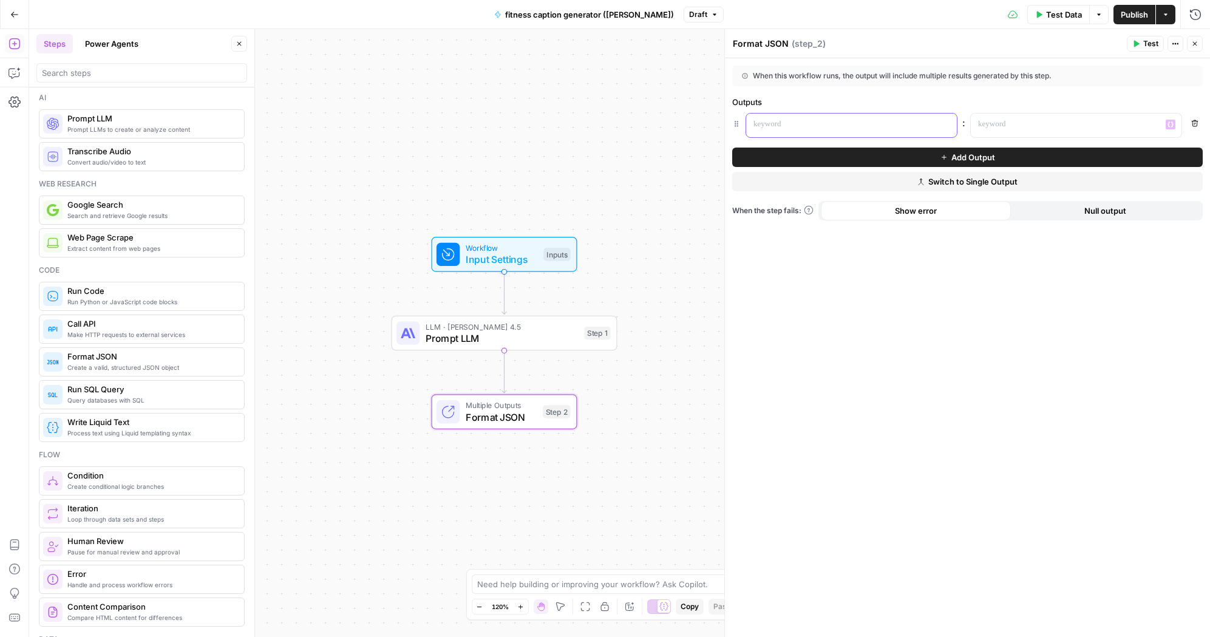
click at [878, 131] on div at bounding box center [841, 126] width 191 height 24
click at [962, 157] on span "Add Output" at bounding box center [973, 157] width 44 height 12
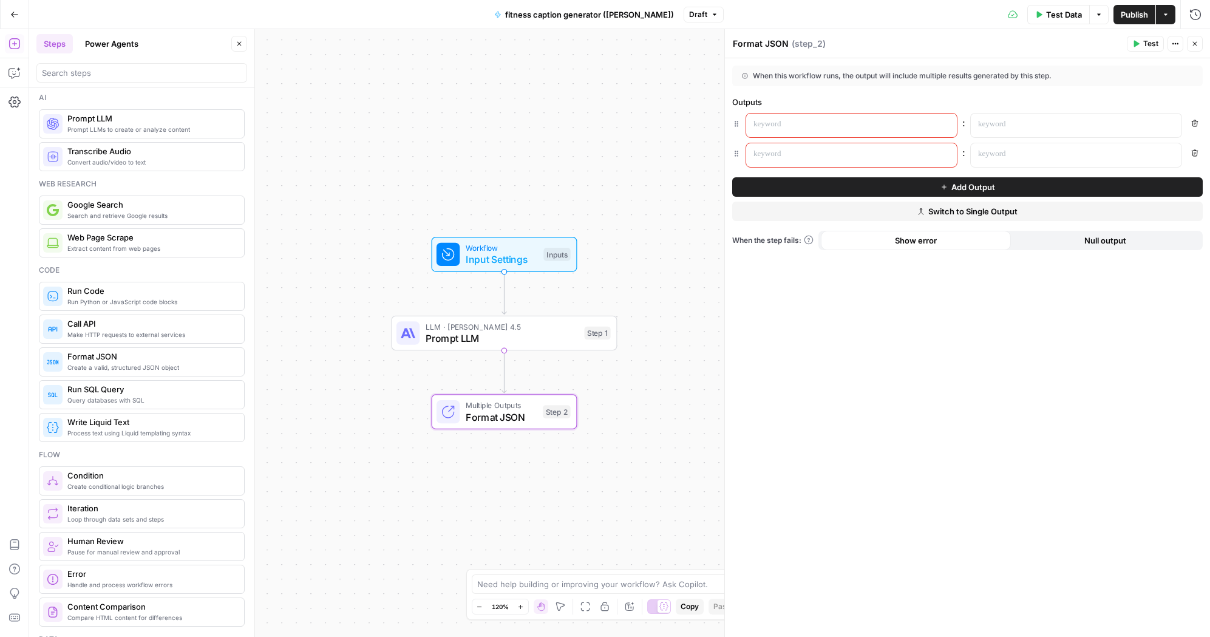
click at [962, 123] on span ":" at bounding box center [963, 122] width 3 height 15
click at [881, 126] on p at bounding box center [841, 124] width 177 height 12
click at [884, 154] on p at bounding box center [841, 154] width 177 height 12
click at [1044, 123] on p at bounding box center [1066, 124] width 177 height 12
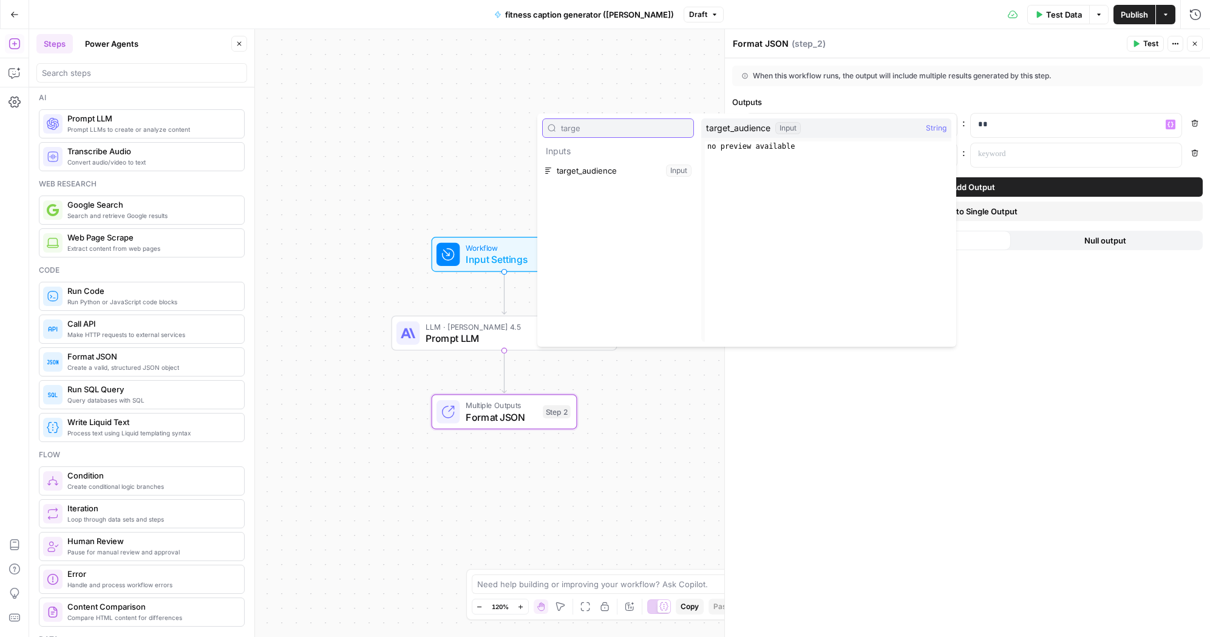
type input "targe"
click at [644, 177] on button "Select variable target_audience" at bounding box center [618, 170] width 152 height 19
type input "work"
drag, startPoint x: 595, startPoint y: 167, endPoint x: 645, endPoint y: 175, distance: 49.9
click at [595, 167] on button "Select variable workout_type" at bounding box center [618, 170] width 152 height 19
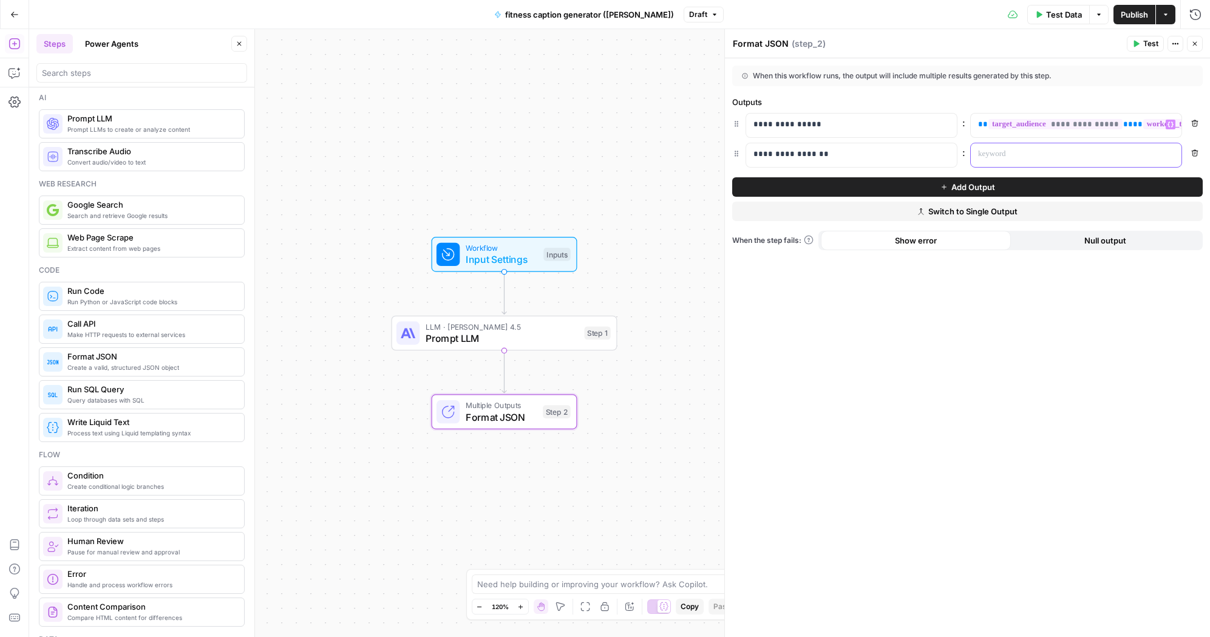
click at [1010, 161] on div at bounding box center [1066, 155] width 191 height 24
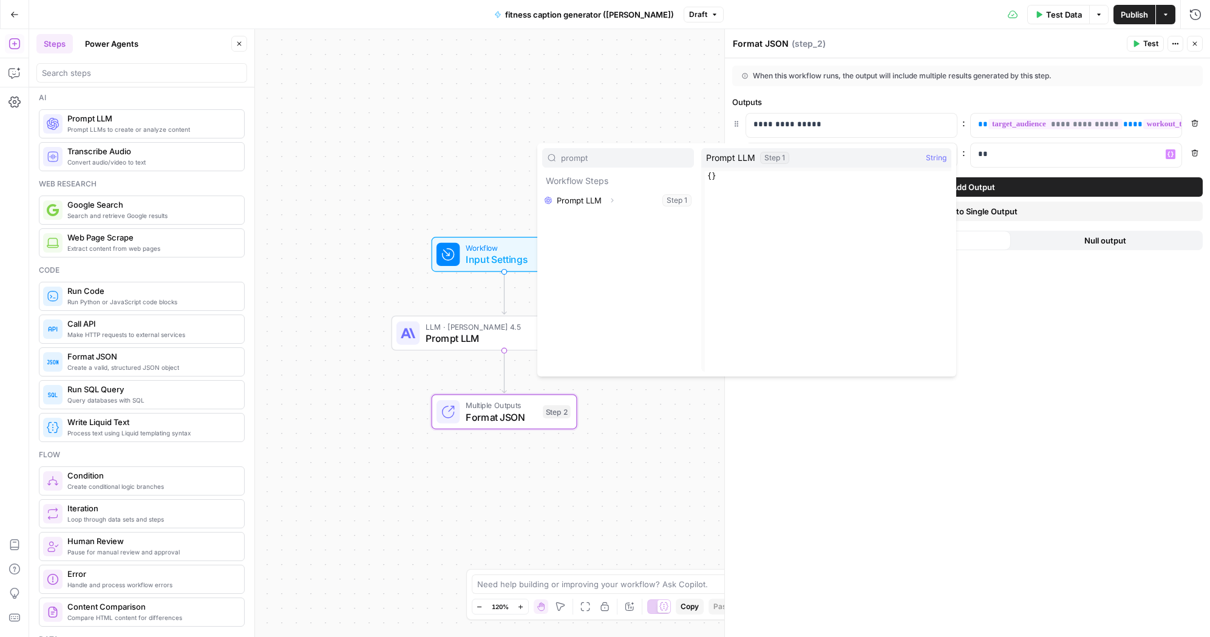
type input "prompt"
click at [613, 200] on icon "button" at bounding box center [612, 200] width 2 height 4
click at [712, 160] on span "Prompt LLM" at bounding box center [730, 158] width 49 height 12
click at [583, 219] on button "Select variable Output" at bounding box center [624, 219] width 140 height 19
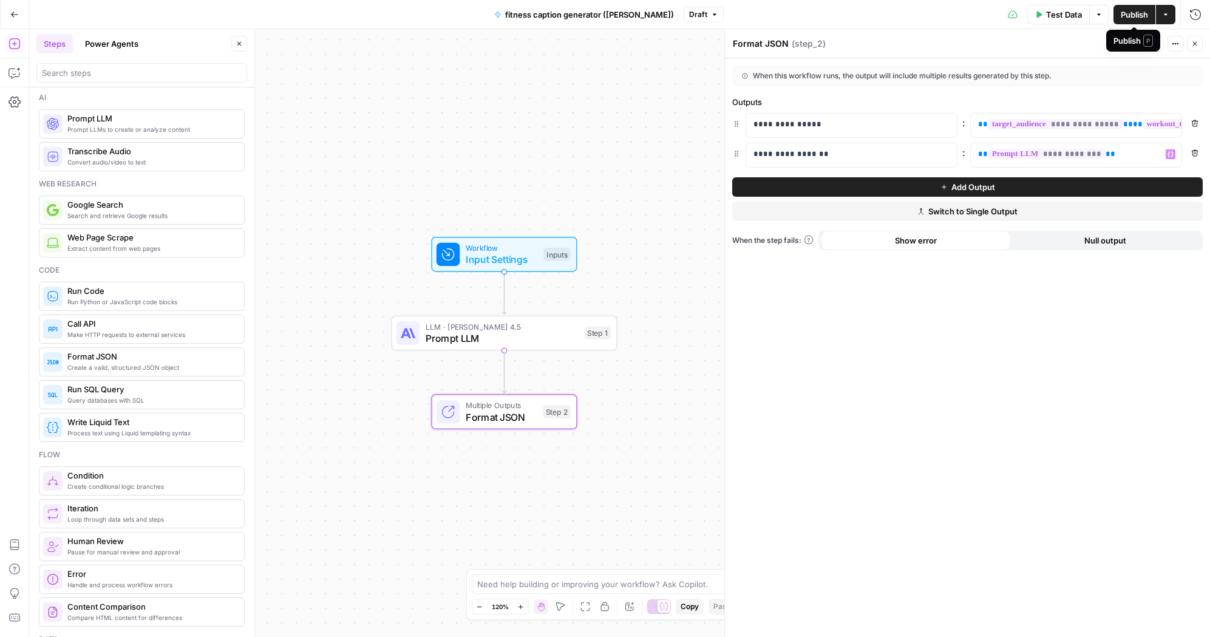
click at [1134, 16] on span "Publish" at bounding box center [1133, 14] width 27 height 12
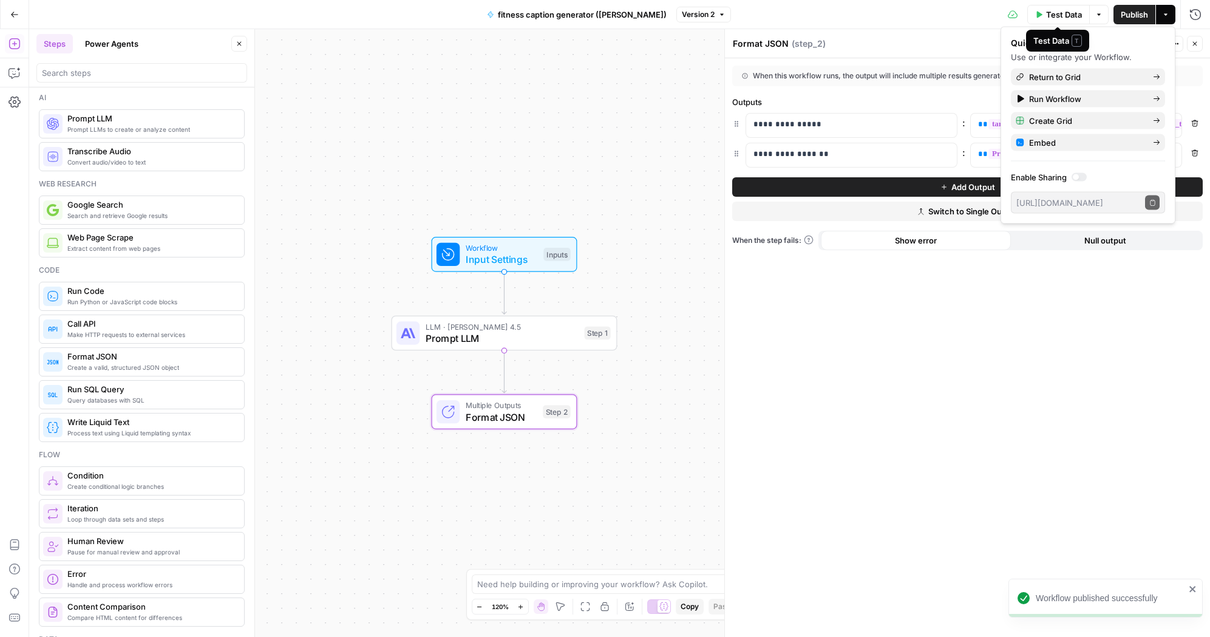
click at [1046, 14] on span "Test Data" at bounding box center [1064, 14] width 36 height 12
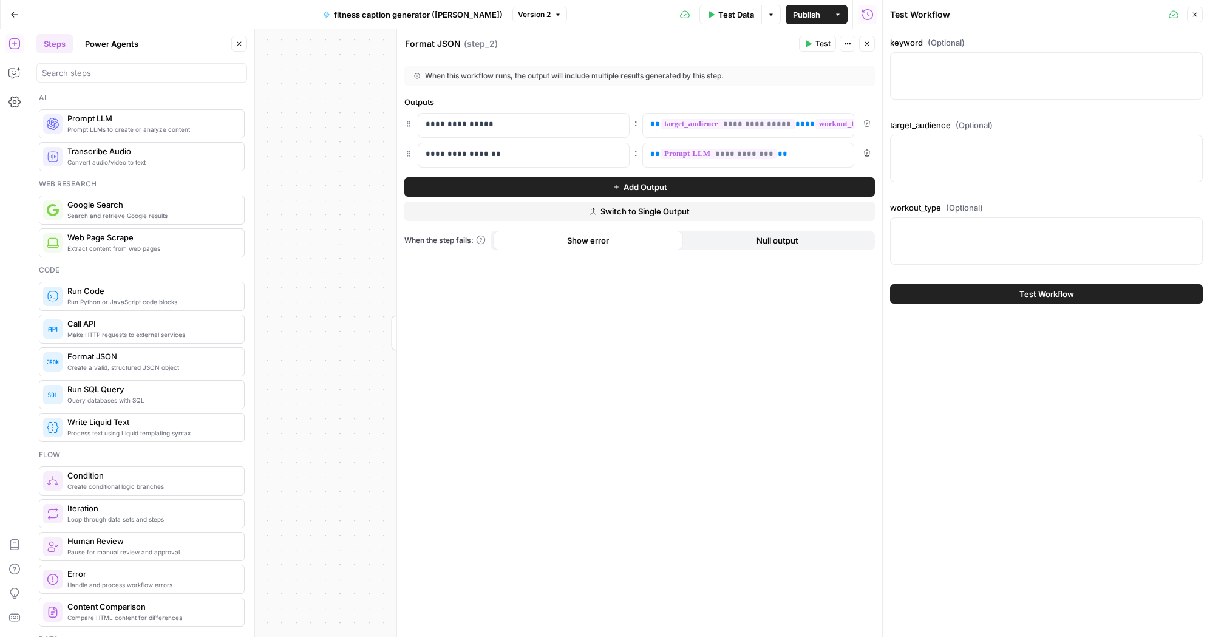
click at [1014, 72] on div at bounding box center [1046, 75] width 313 height 47
click at [1193, 12] on icon "button" at bounding box center [1194, 14] width 7 height 7
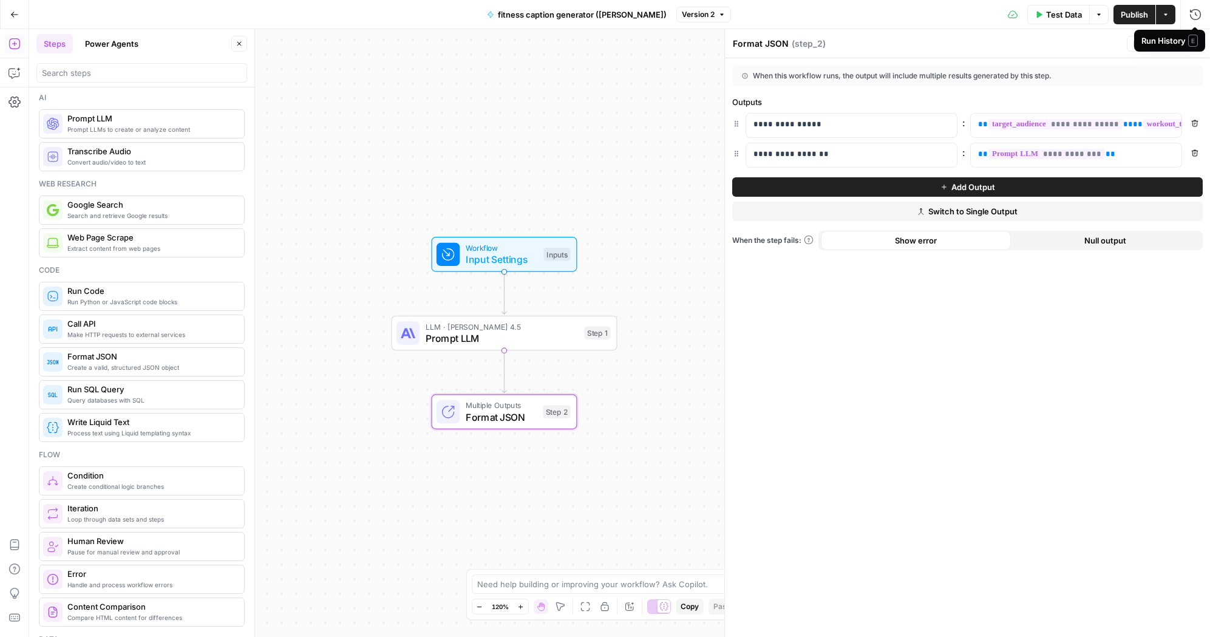
click at [1152, 72] on div "When this workflow runs, the output will include multiple results generated by …" at bounding box center [967, 76] width 470 height 21
click at [1194, 42] on icon "button" at bounding box center [1194, 43] width 7 height 7
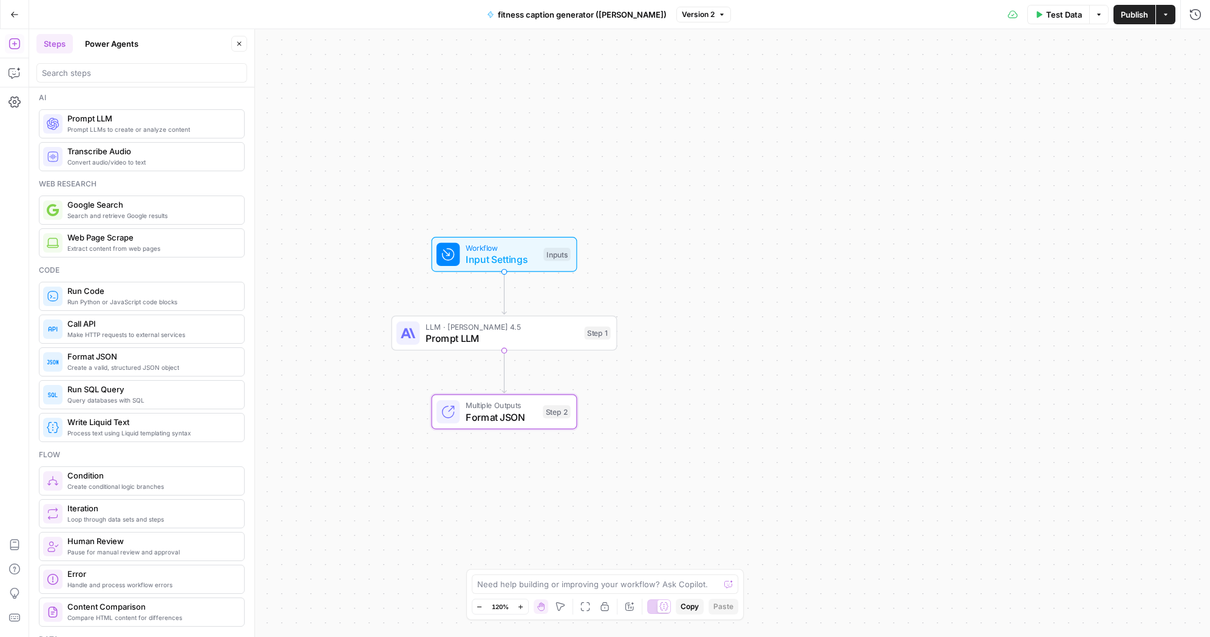
click at [1169, 21] on button "Actions" at bounding box center [1165, 14] width 19 height 19
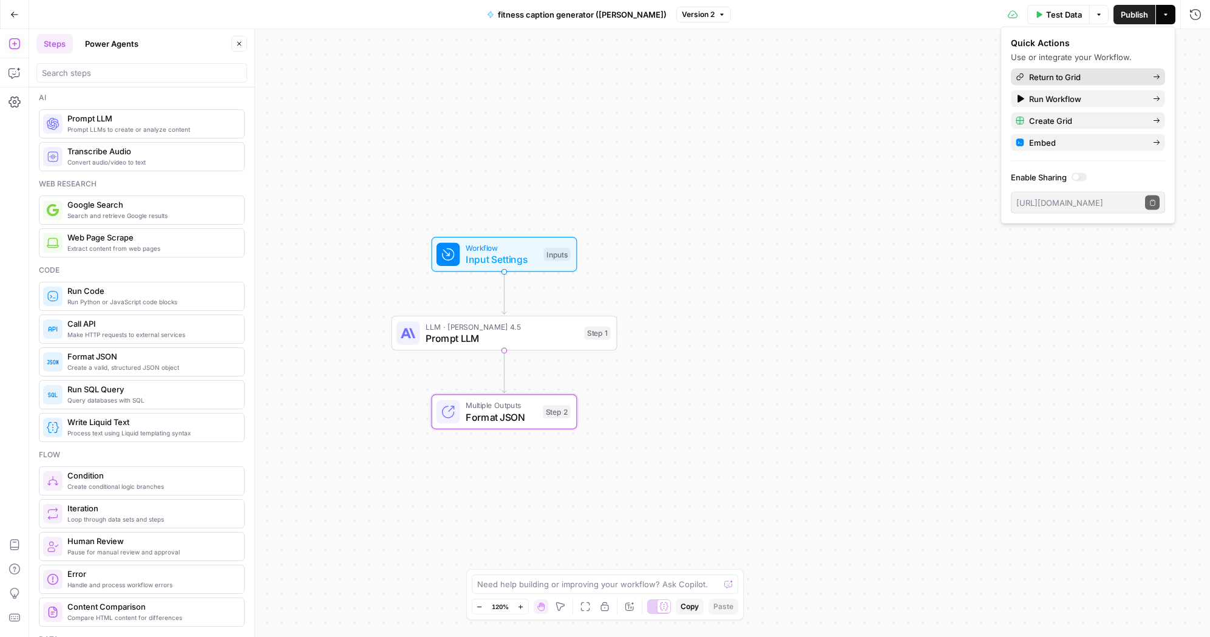
click at [1085, 76] on span "Return to Grid" at bounding box center [1086, 77] width 114 height 12
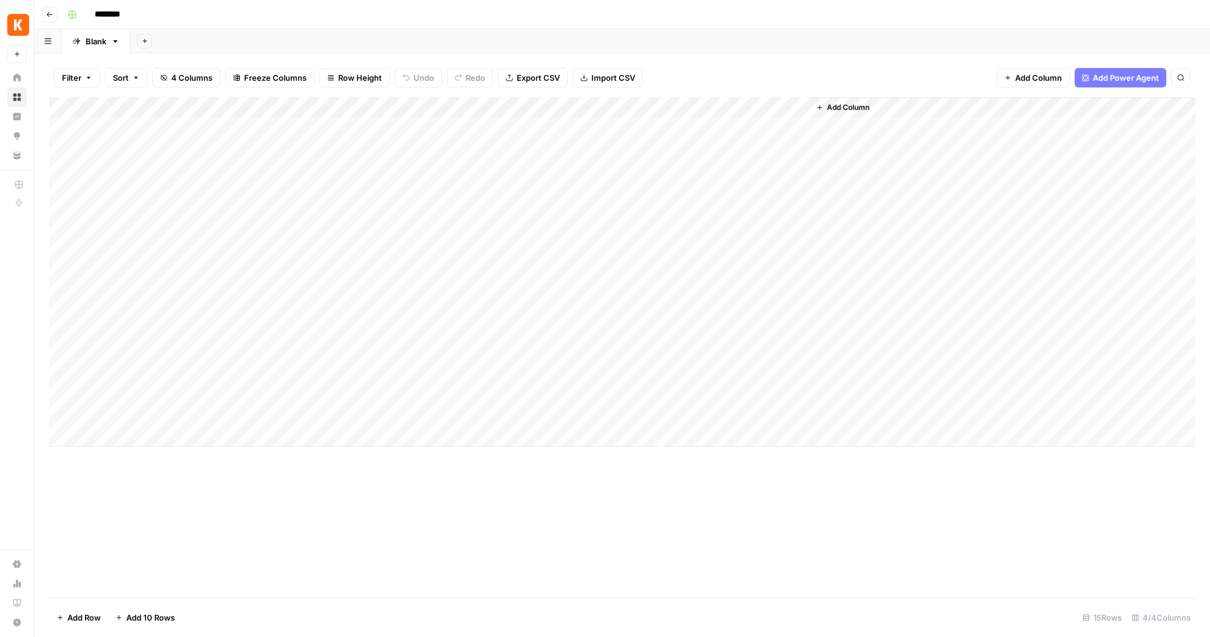
click at [785, 105] on div "Add Column" at bounding box center [622, 272] width 1146 height 350
click at [45, 13] on button "Go back" at bounding box center [50, 15] width 16 height 16
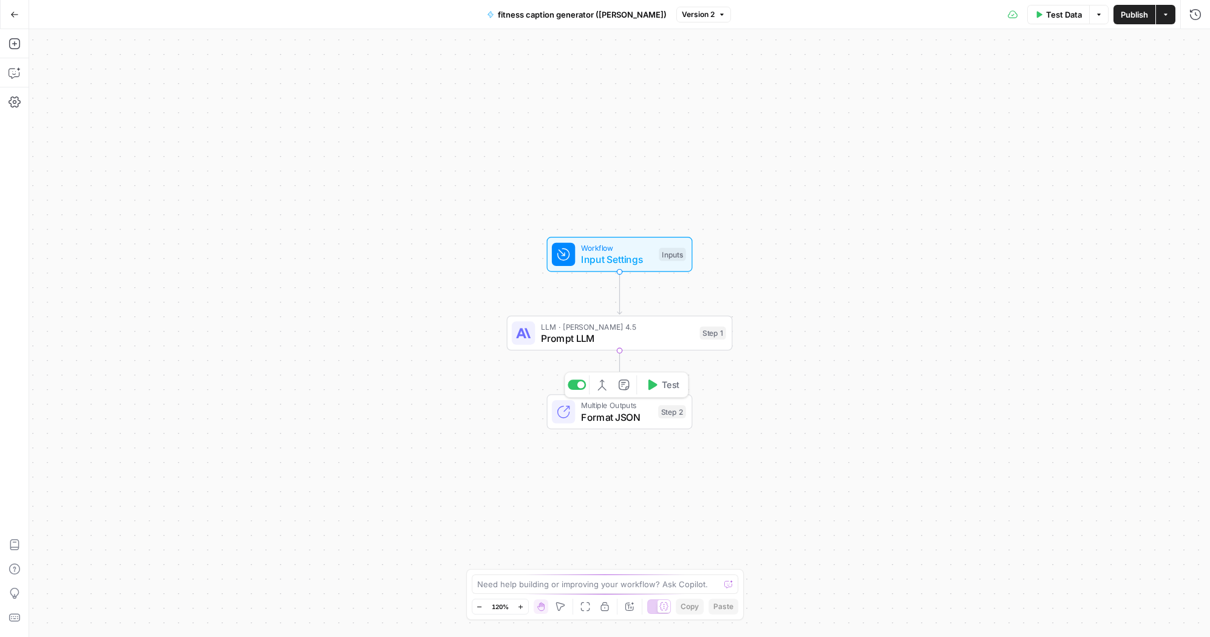
click at [625, 408] on span "Multiple Outputs" at bounding box center [617, 405] width 72 height 12
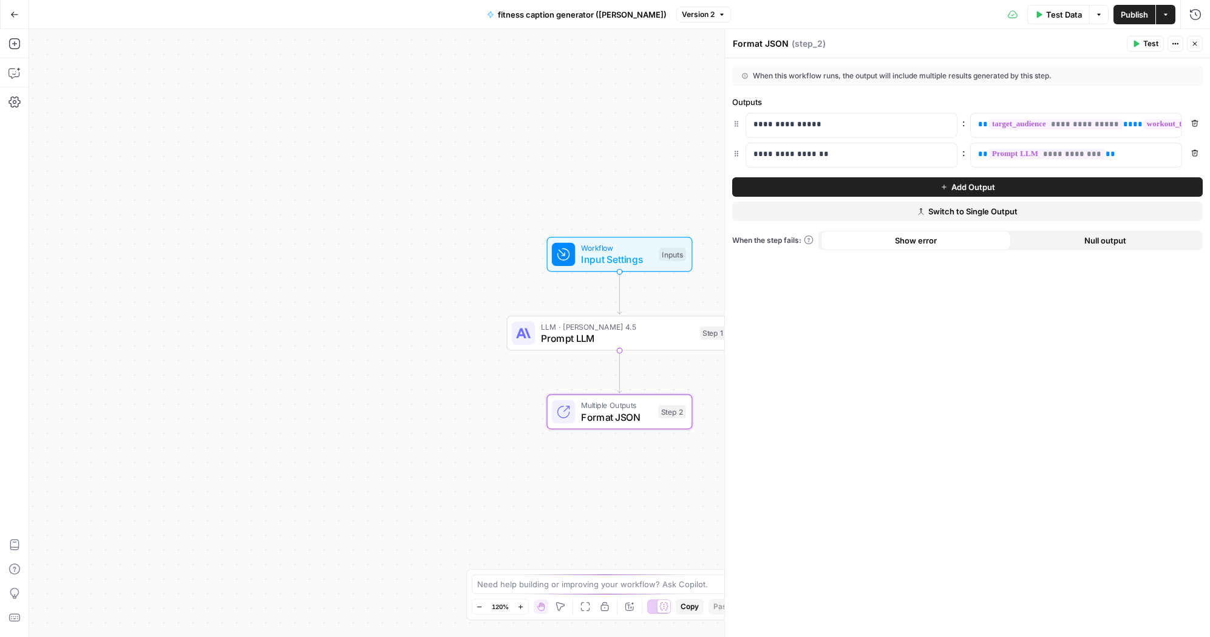
click at [1195, 42] on icon "button" at bounding box center [1194, 43] width 7 height 7
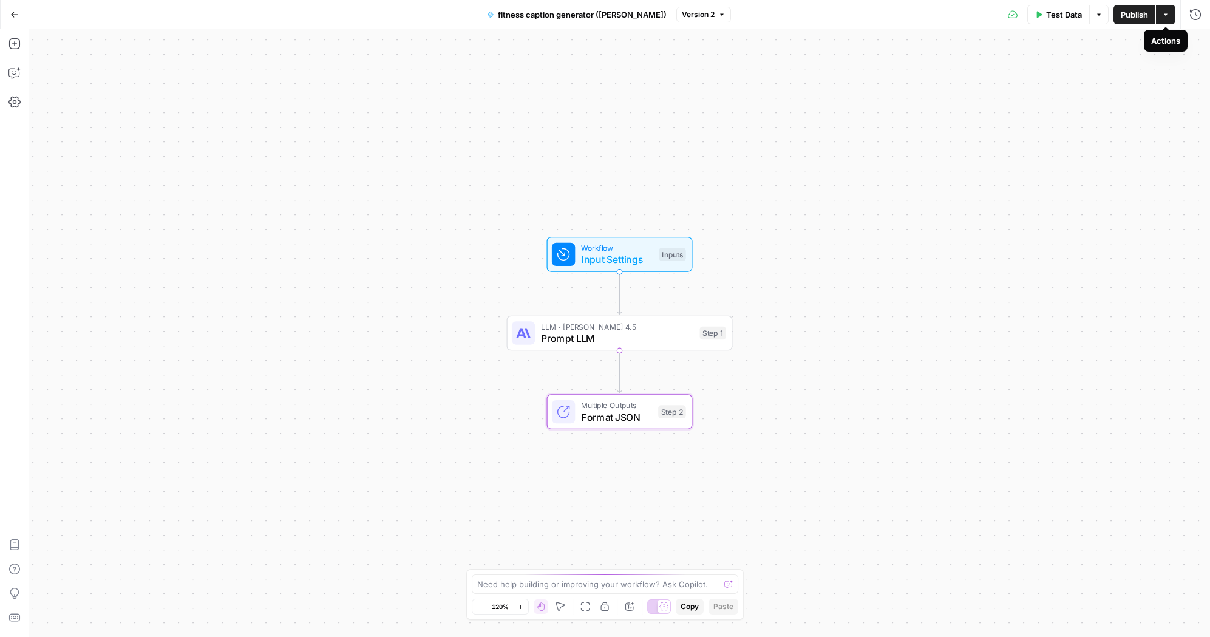
click at [1168, 19] on button "Actions" at bounding box center [1165, 14] width 19 height 19
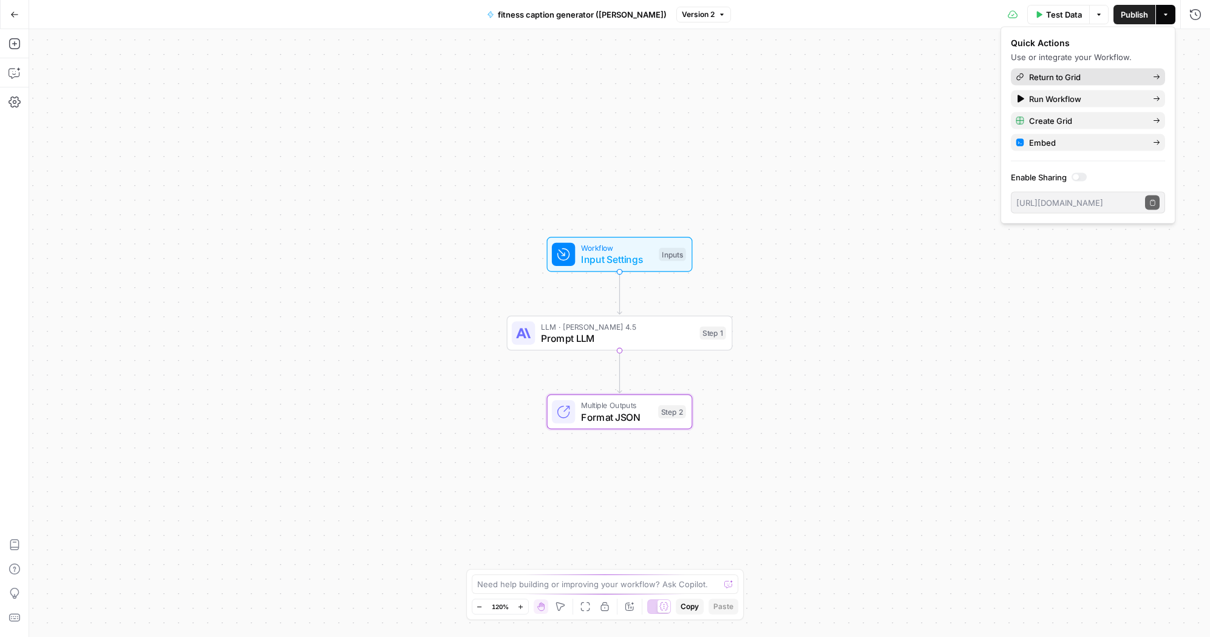
click at [1094, 77] on span "Return to Grid" at bounding box center [1086, 77] width 114 height 12
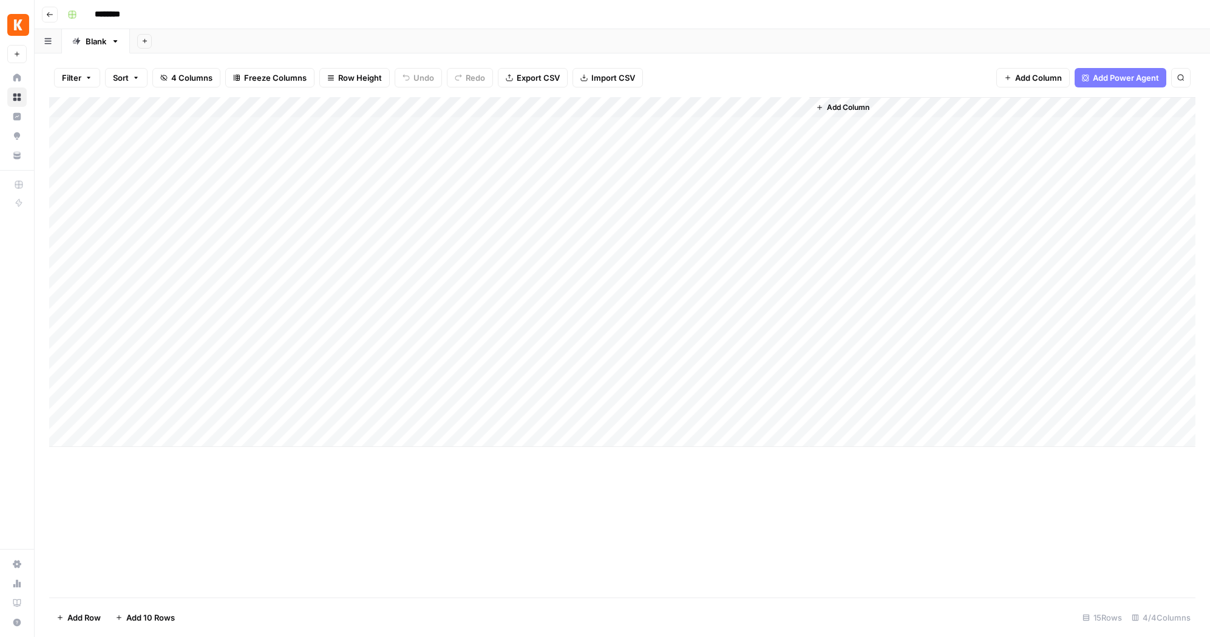
click at [782, 106] on div "Add Column" at bounding box center [622, 272] width 1146 height 350
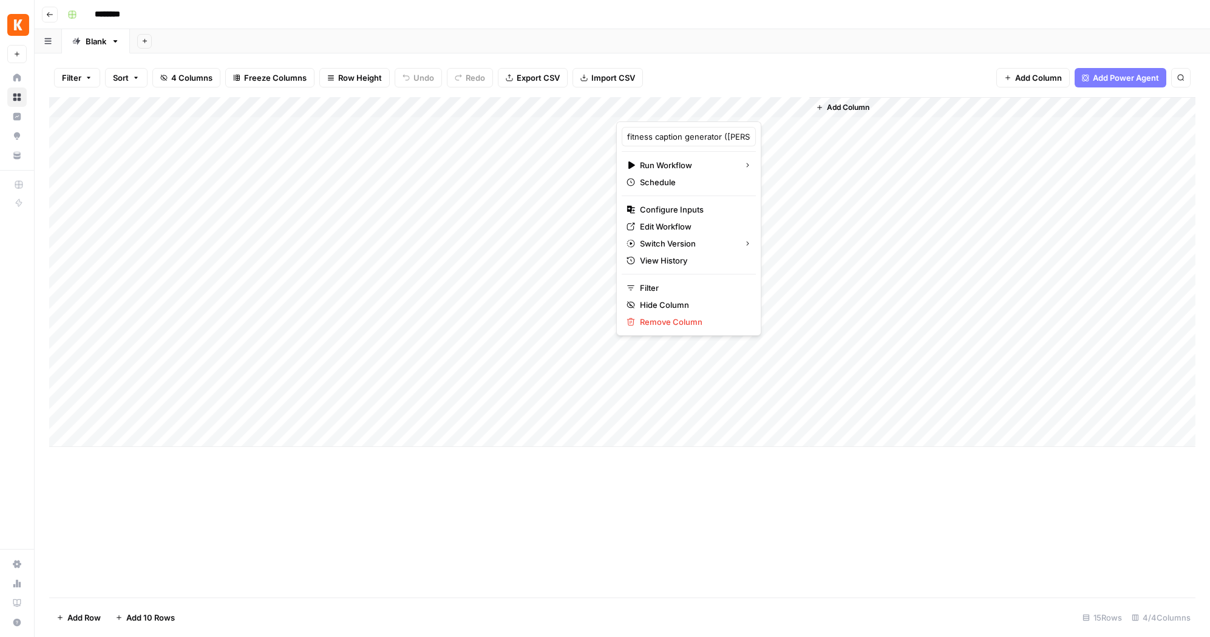
click at [784, 88] on div "Filter Sort 4 Columns Freeze Columns Row Height Undo Redo Export CSV Import CSV…" at bounding box center [622, 77] width 1146 height 39
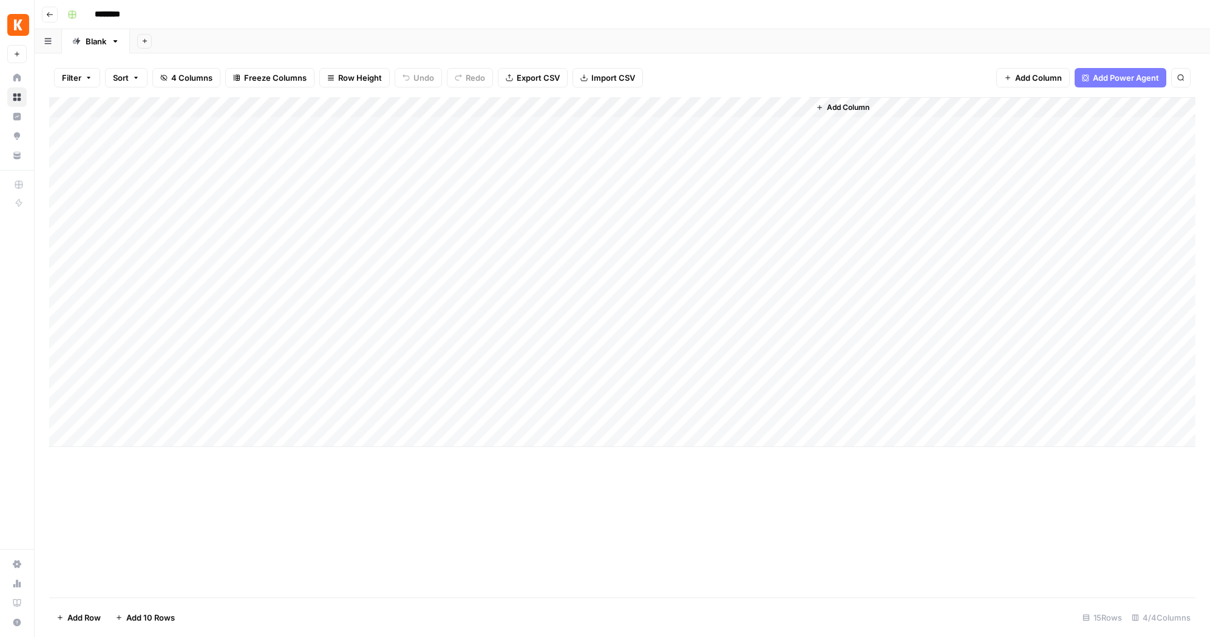
click at [628, 123] on div "Add Column" at bounding box center [622, 272] width 1146 height 350
click at [708, 144] on div "Add Column" at bounding box center [622, 272] width 1146 height 350
drag, startPoint x: 920, startPoint y: 104, endPoint x: 1020, endPoint y: 106, distance: 100.2
click at [1020, 106] on div "Add Column" at bounding box center [622, 272] width 1146 height 350
drag, startPoint x: 1020, startPoint y: 106, endPoint x: 996, endPoint y: 108, distance: 23.7
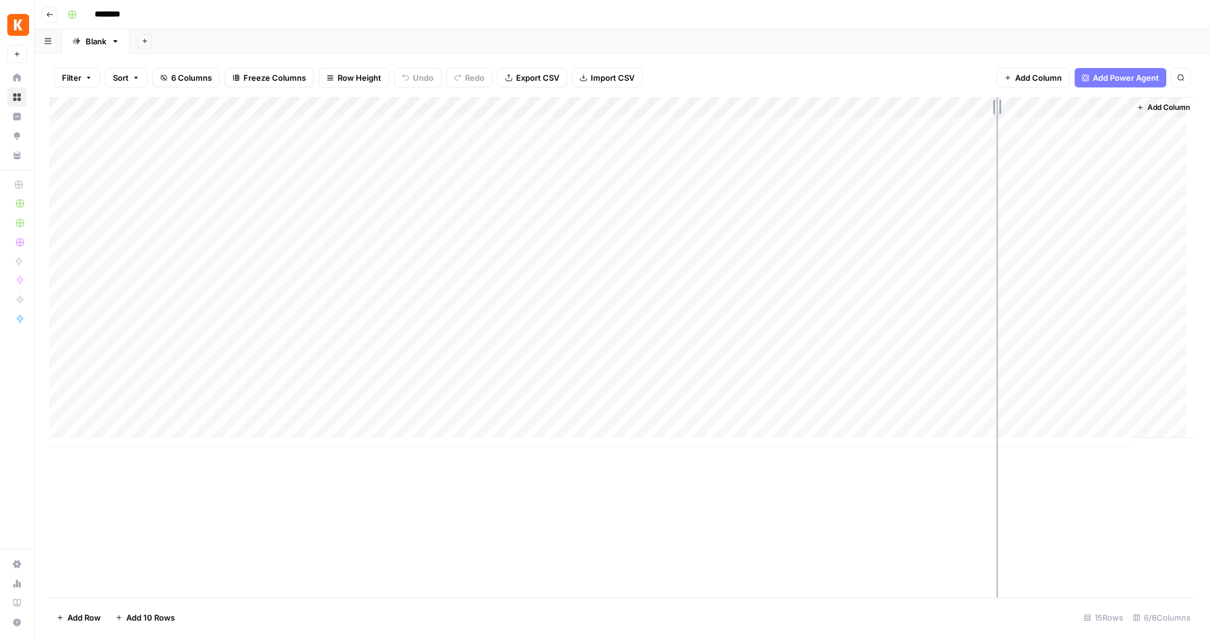
click at [996, 108] on div "Add Column" at bounding box center [622, 272] width 1146 height 350
drag, startPoint x: 909, startPoint y: 247, endPoint x: 644, endPoint y: 248, distance: 264.6
drag, startPoint x: 1104, startPoint y: 106, endPoint x: 1243, endPoint y: 102, distance: 139.0
click at [1210, 102] on html "Kayak New Home Browse Insights Opportunities Your Data Recent Grids Create Meta…" at bounding box center [605, 318] width 1210 height 637
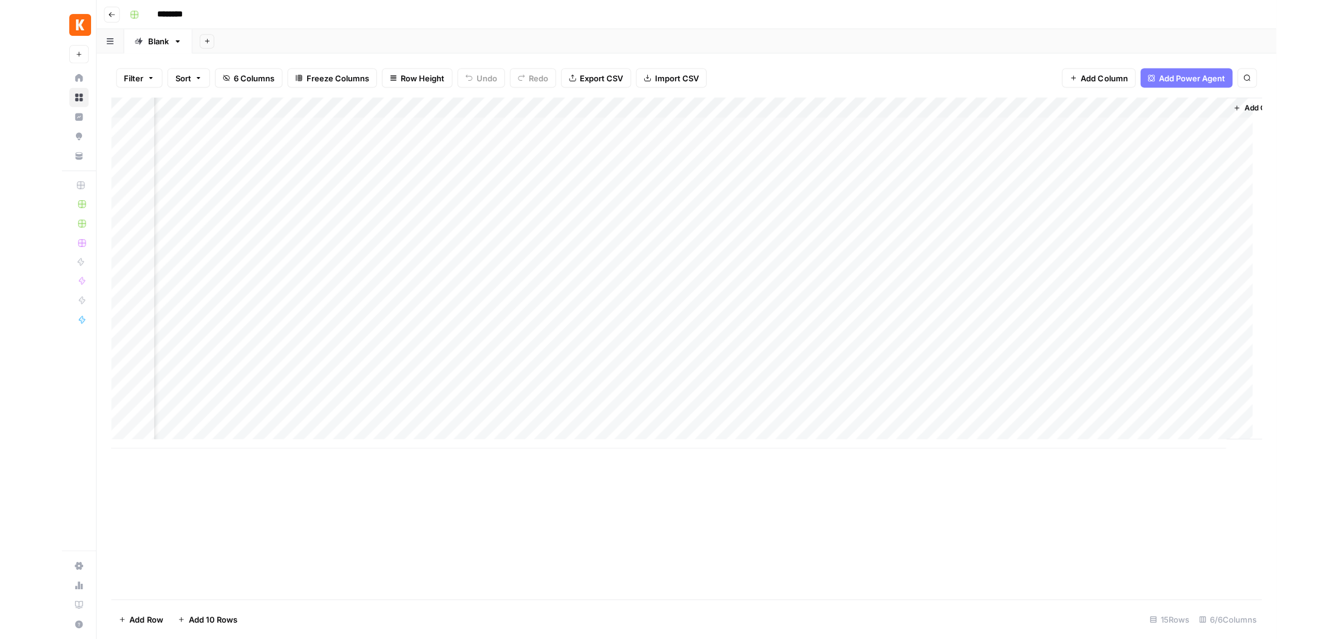
scroll to position [0, 125]
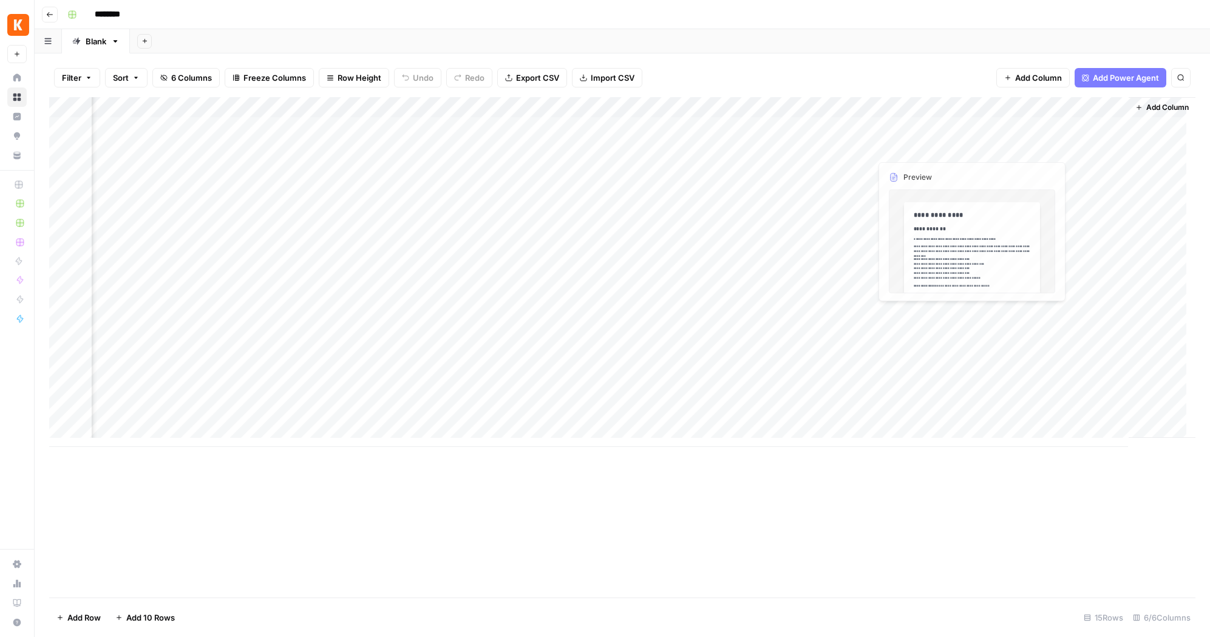
click at [984, 123] on div "Add Column" at bounding box center [622, 272] width 1146 height 350
click at [1107, 129] on div "Add Column" at bounding box center [622, 272] width 1146 height 350
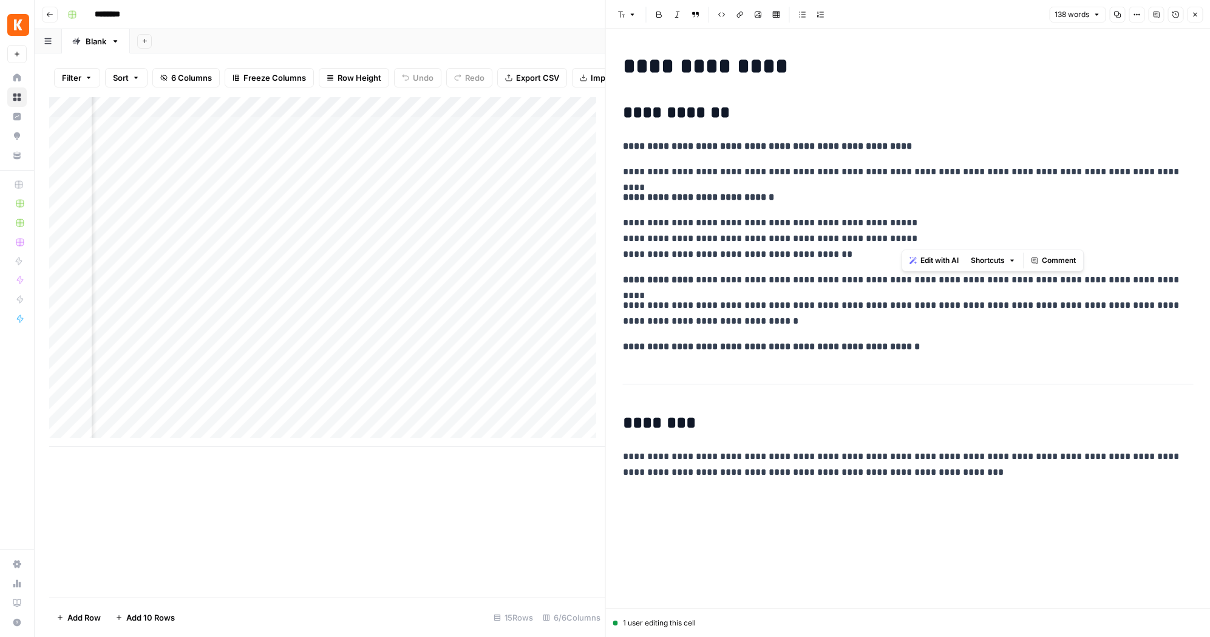
drag, startPoint x: 924, startPoint y: 245, endPoint x: 1113, endPoint y: 527, distance: 339.2
click at [1108, 523] on div "**********" at bounding box center [907, 318] width 585 height 578
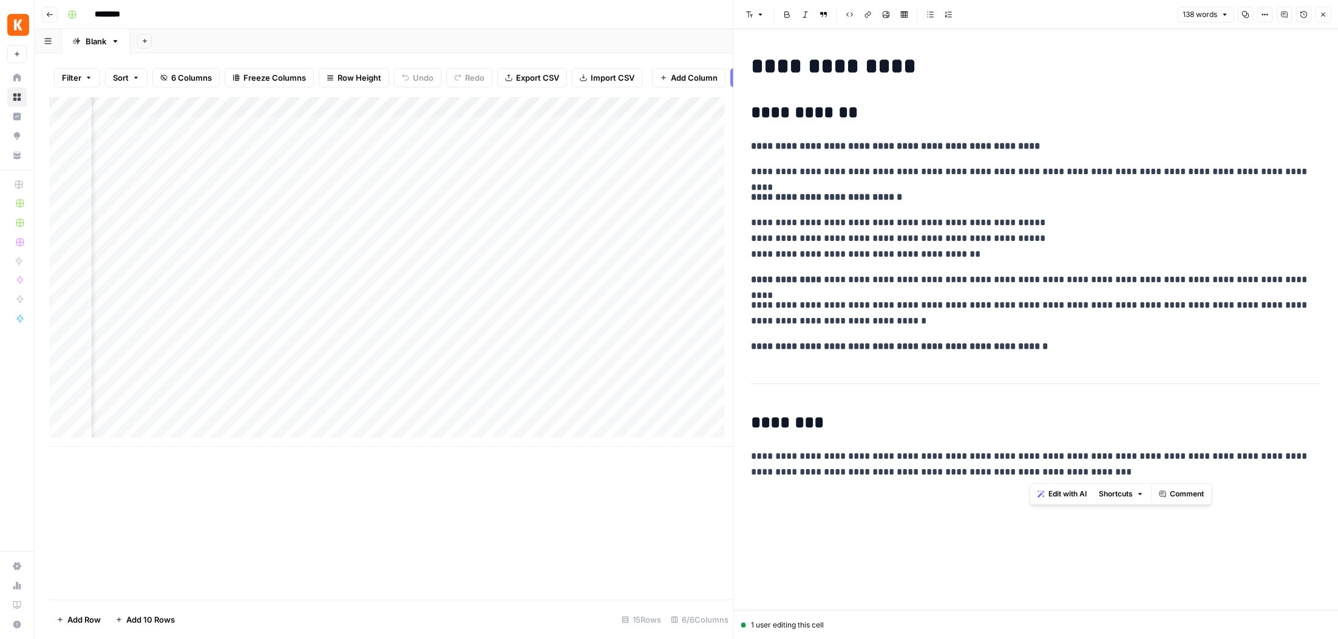
click at [927, 272] on p "**********" at bounding box center [1036, 280] width 571 height 16
drag, startPoint x: 506, startPoint y: 343, endPoint x: 566, endPoint y: 337, distance: 60.3
drag, startPoint x: 622, startPoint y: 328, endPoint x: 448, endPoint y: 342, distance: 174.2
drag, startPoint x: 648, startPoint y: 296, endPoint x: 495, endPoint y: 300, distance: 153.0
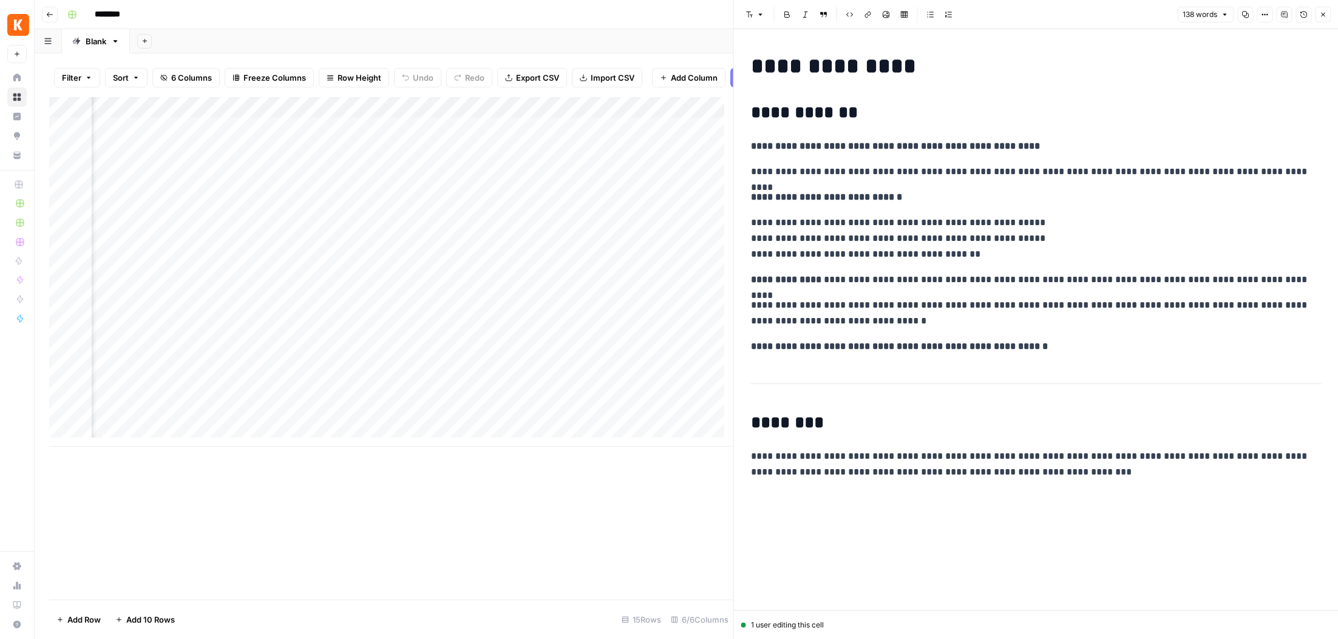
drag, startPoint x: 496, startPoint y: 299, endPoint x: 418, endPoint y: 306, distance: 79.2
drag, startPoint x: 713, startPoint y: 250, endPoint x: 471, endPoint y: 268, distance: 242.9
drag, startPoint x: 532, startPoint y: 249, endPoint x: 541, endPoint y: 249, distance: 9.7
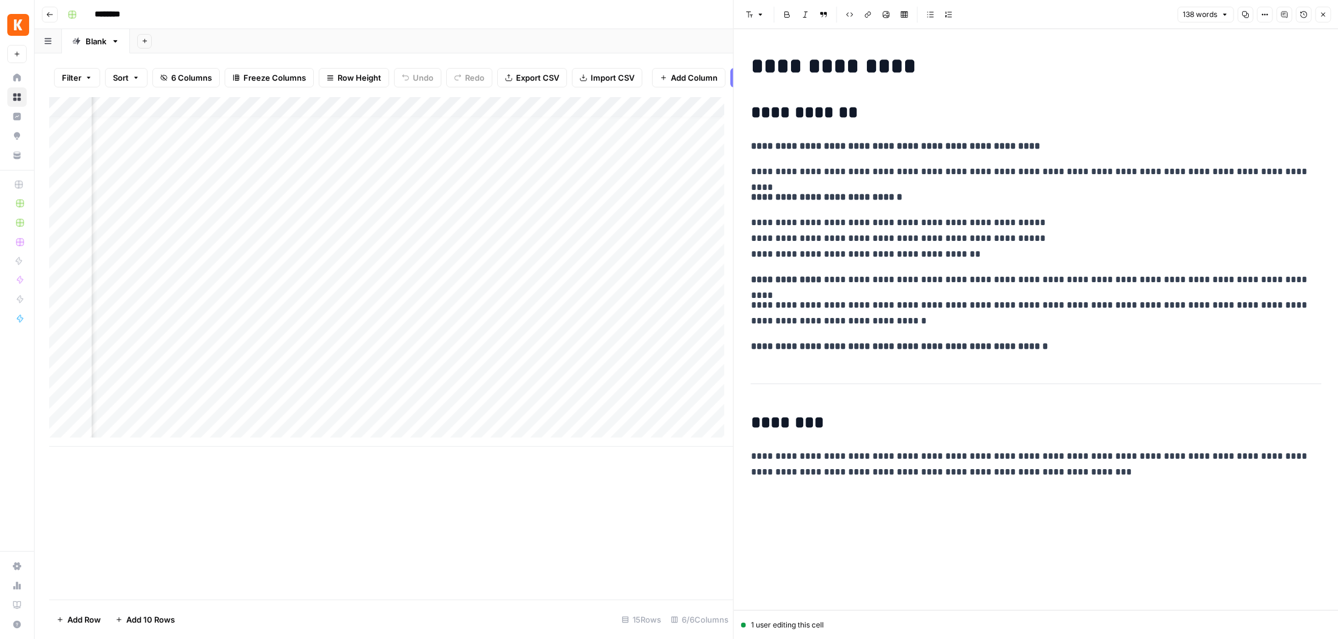
drag, startPoint x: 564, startPoint y: 246, endPoint x: 618, endPoint y: 239, distance: 54.6
drag, startPoint x: 631, startPoint y: 236, endPoint x: 598, endPoint y: 260, distance: 41.3
drag, startPoint x: 712, startPoint y: 260, endPoint x: 680, endPoint y: 226, distance: 46.4
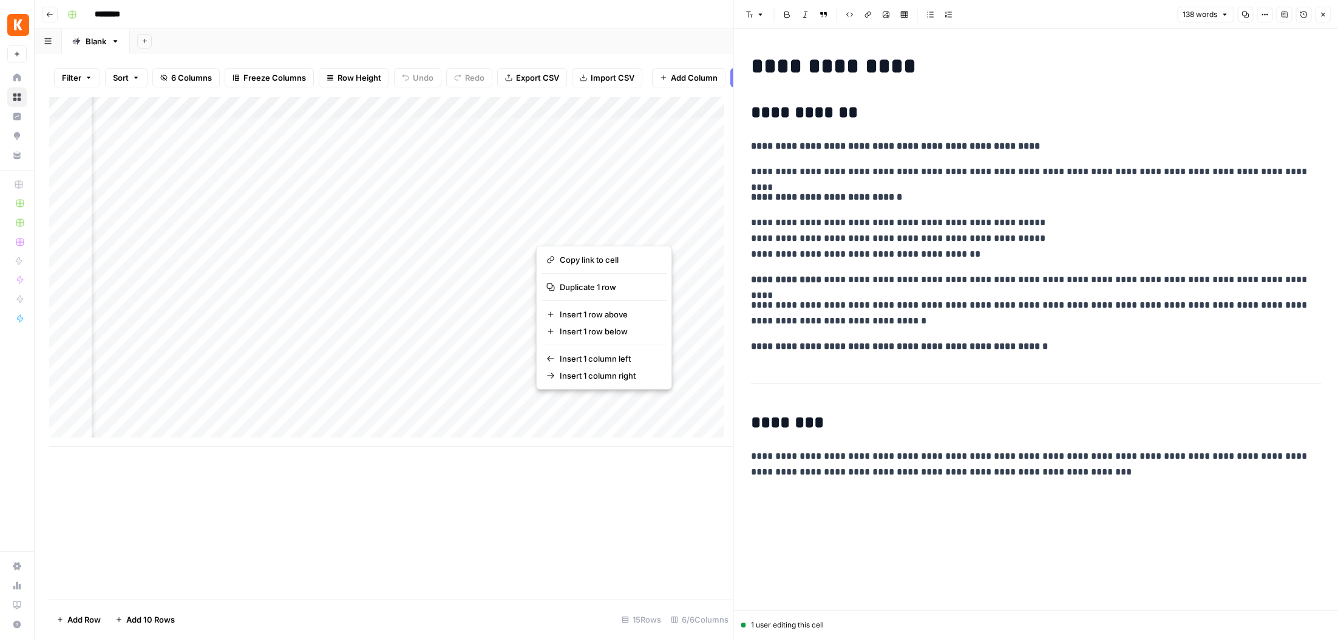
drag, startPoint x: 673, startPoint y: 220, endPoint x: 492, endPoint y: 229, distance: 181.1
drag, startPoint x: 756, startPoint y: 191, endPoint x: 708, endPoint y: 200, distance: 48.2
drag, startPoint x: 709, startPoint y: 199, endPoint x: 418, endPoint y: 225, distance: 292.5
drag, startPoint x: 566, startPoint y: 226, endPoint x: 456, endPoint y: 240, distance: 111.3
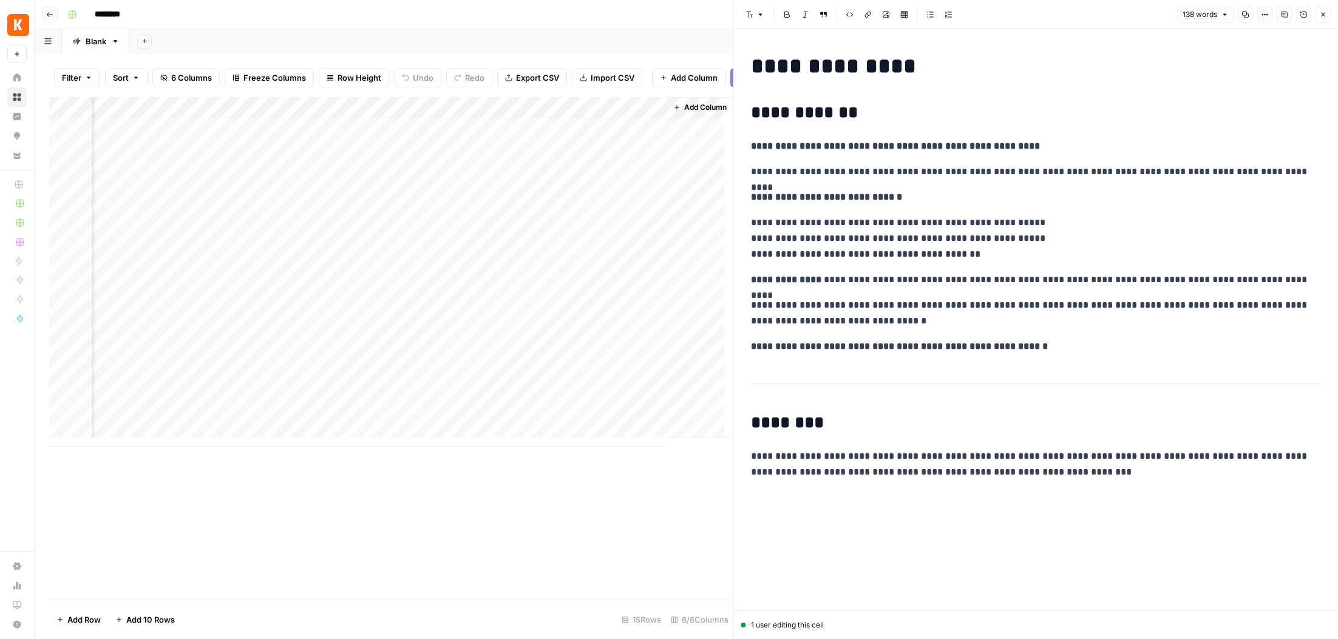
click at [555, 233] on div "Add Column" at bounding box center [391, 272] width 684 height 350
click at [567, 141] on div "Add Column" at bounding box center [391, 272] width 684 height 350
click at [603, 150] on div "Add Column" at bounding box center [391, 272] width 684 height 350
click at [602, 157] on div "Add Column" at bounding box center [391, 272] width 684 height 350
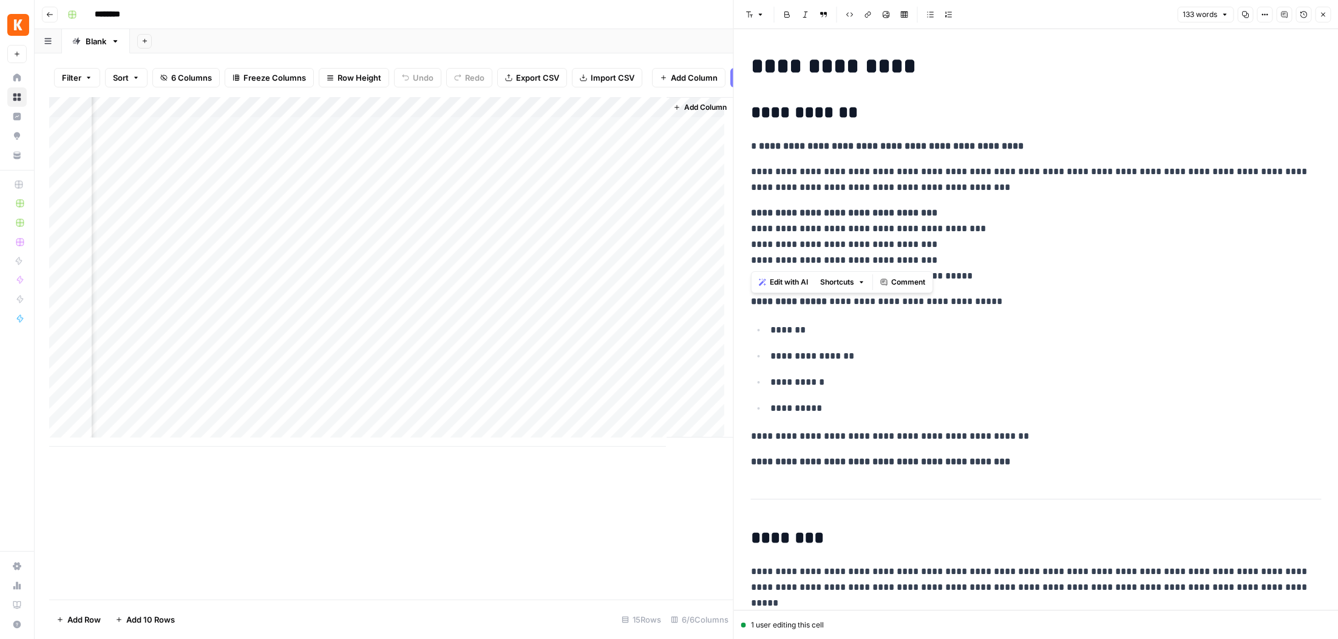
drag, startPoint x: 1051, startPoint y: 266, endPoint x: 1076, endPoint y: 136, distance: 132.3
click at [1075, 137] on div "**********" at bounding box center [1036, 333] width 585 height 568
click at [1076, 136] on div "**********" at bounding box center [1036, 333] width 585 height 568
click at [1076, 137] on div "**********" at bounding box center [1036, 333] width 585 height 568
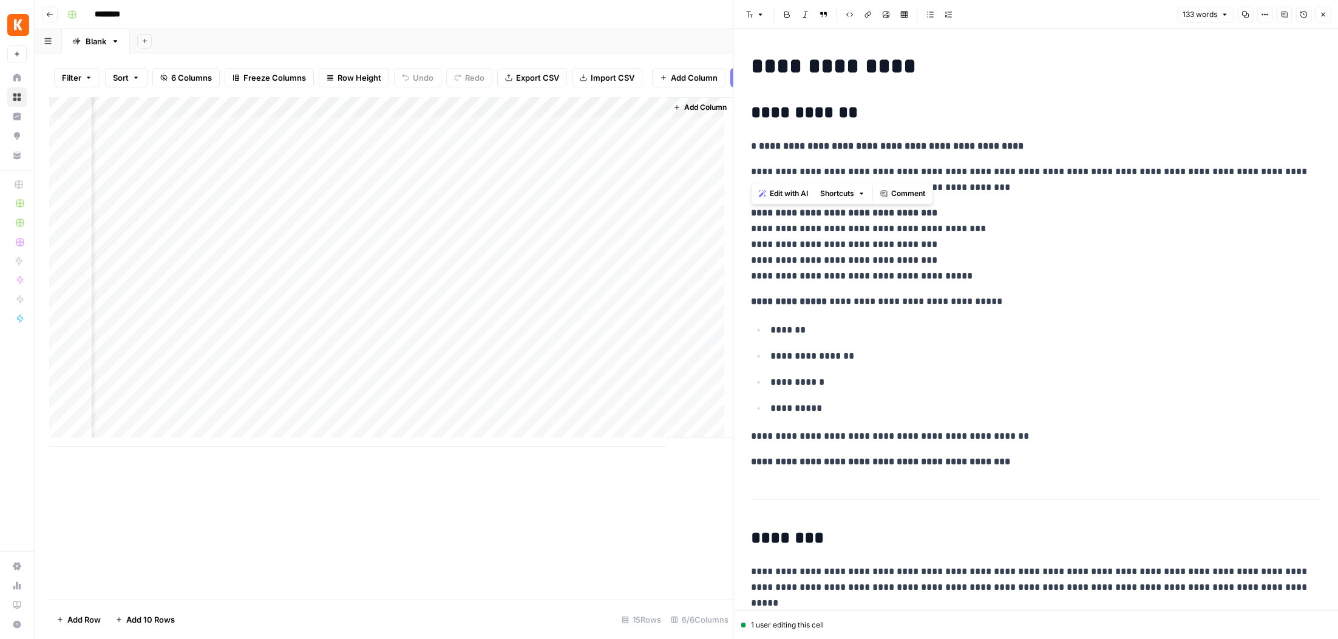
click at [1076, 137] on div "**********" at bounding box center [1036, 333] width 585 height 568
click at [1082, 199] on div "**********" at bounding box center [1036, 333] width 585 height 568
click at [568, 138] on div "Add Column" at bounding box center [391, 272] width 684 height 350
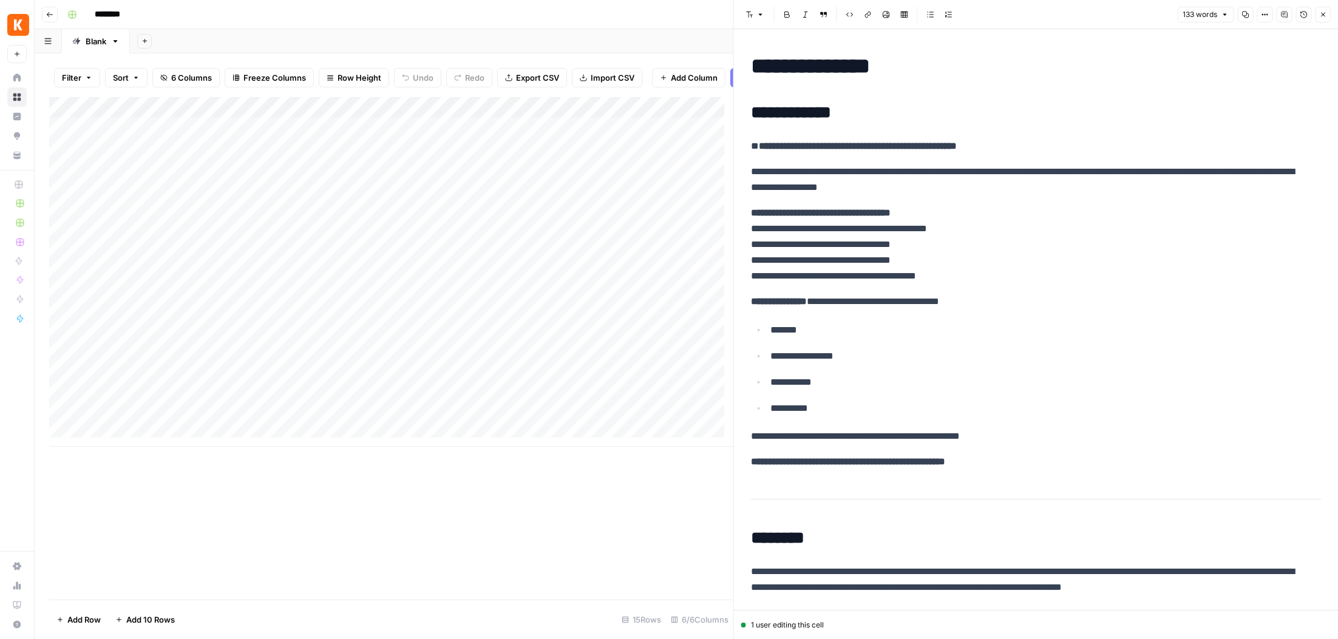
click at [626, 180] on div "Add Column" at bounding box center [391, 272] width 684 height 350
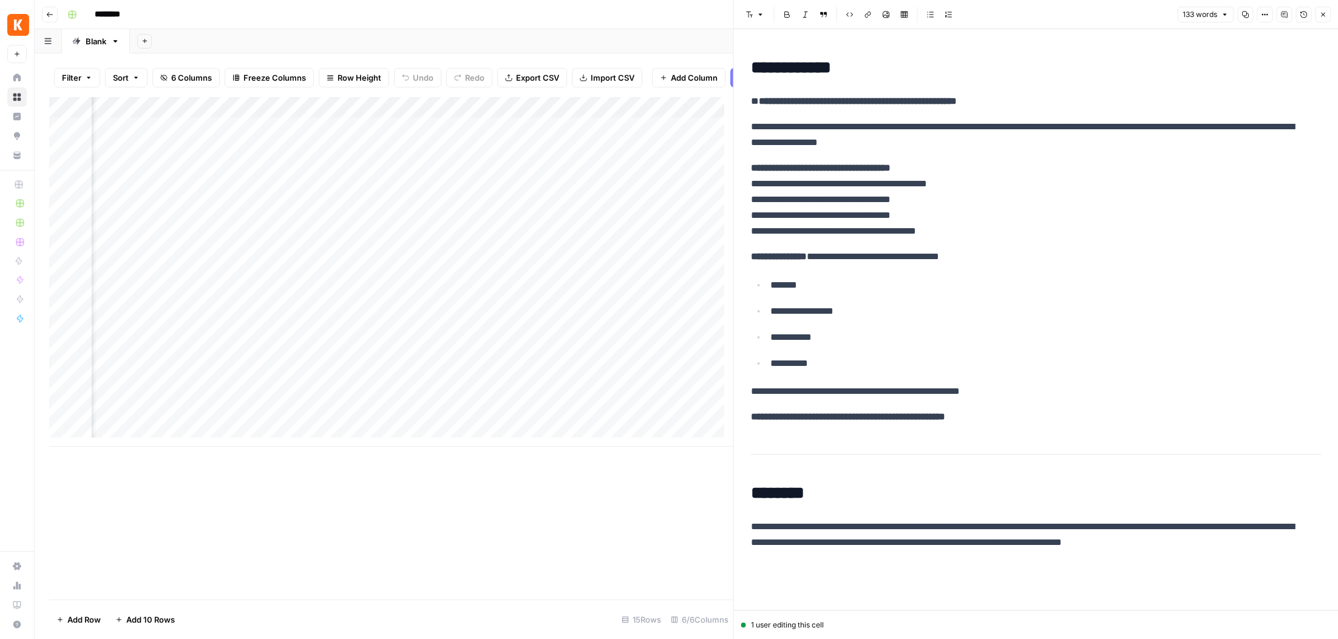
scroll to position [0, 588]
click at [578, 144] on div "Add Column" at bounding box center [391, 272] width 684 height 350
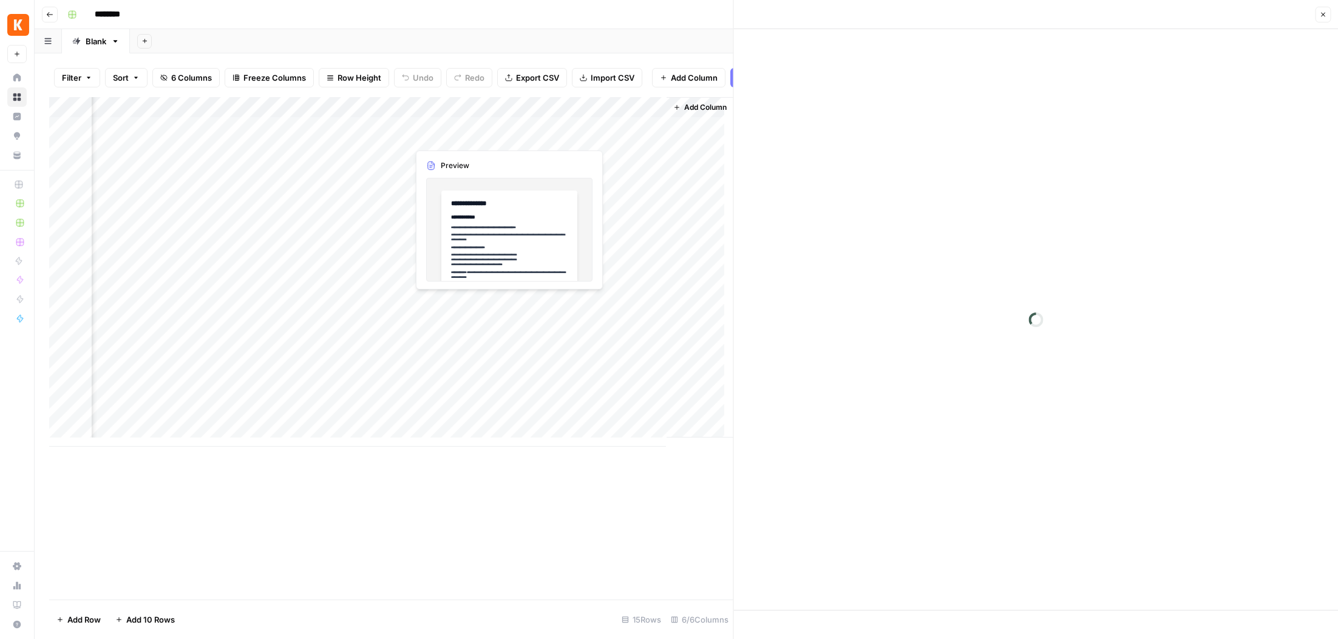
click at [578, 144] on div at bounding box center [532, 136] width 249 height 22
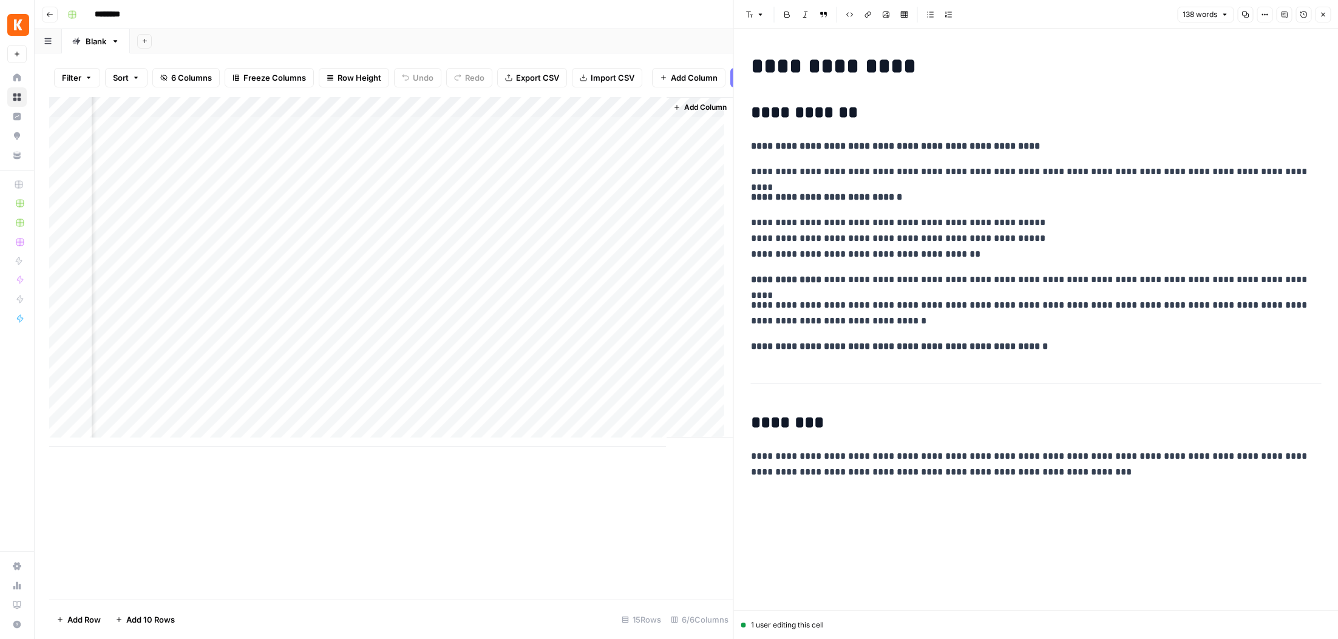
click at [518, 145] on div at bounding box center [532, 136] width 249 height 22
click at [520, 154] on div "Add Column" at bounding box center [391, 272] width 684 height 350
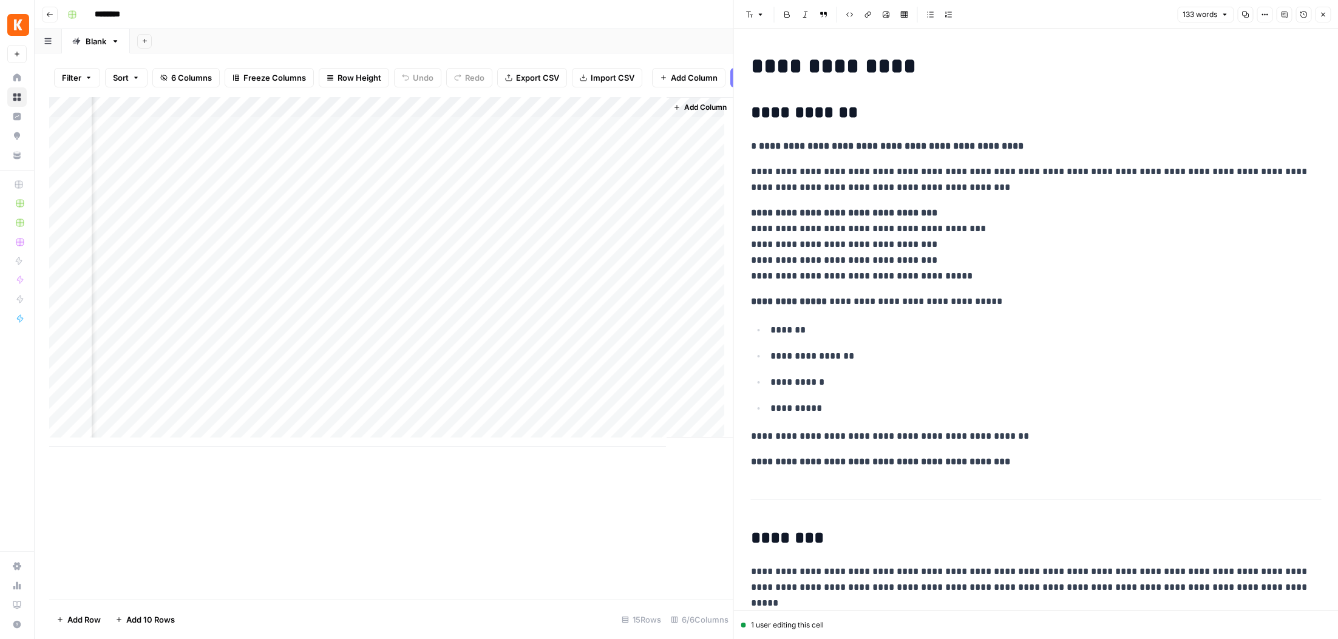
click at [516, 183] on div "Add Column" at bounding box center [391, 272] width 684 height 350
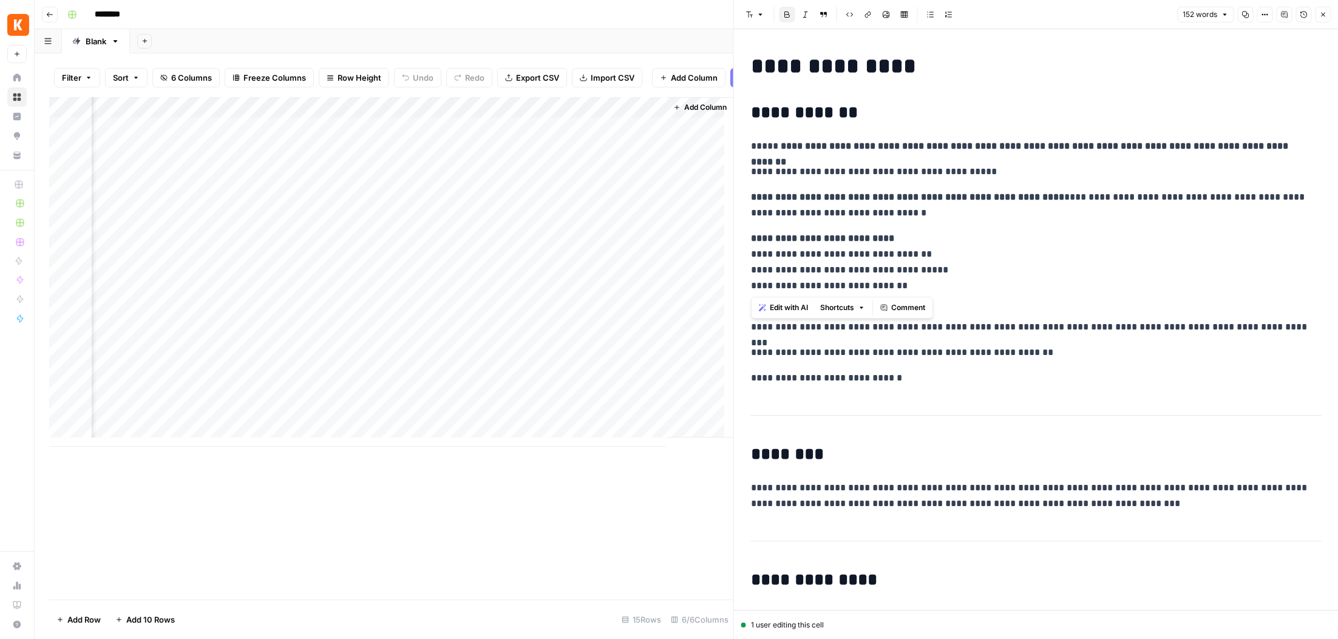
drag, startPoint x: 753, startPoint y: 250, endPoint x: 917, endPoint y: 282, distance: 167.0
click at [917, 282] on p "**********" at bounding box center [1031, 262] width 561 height 63
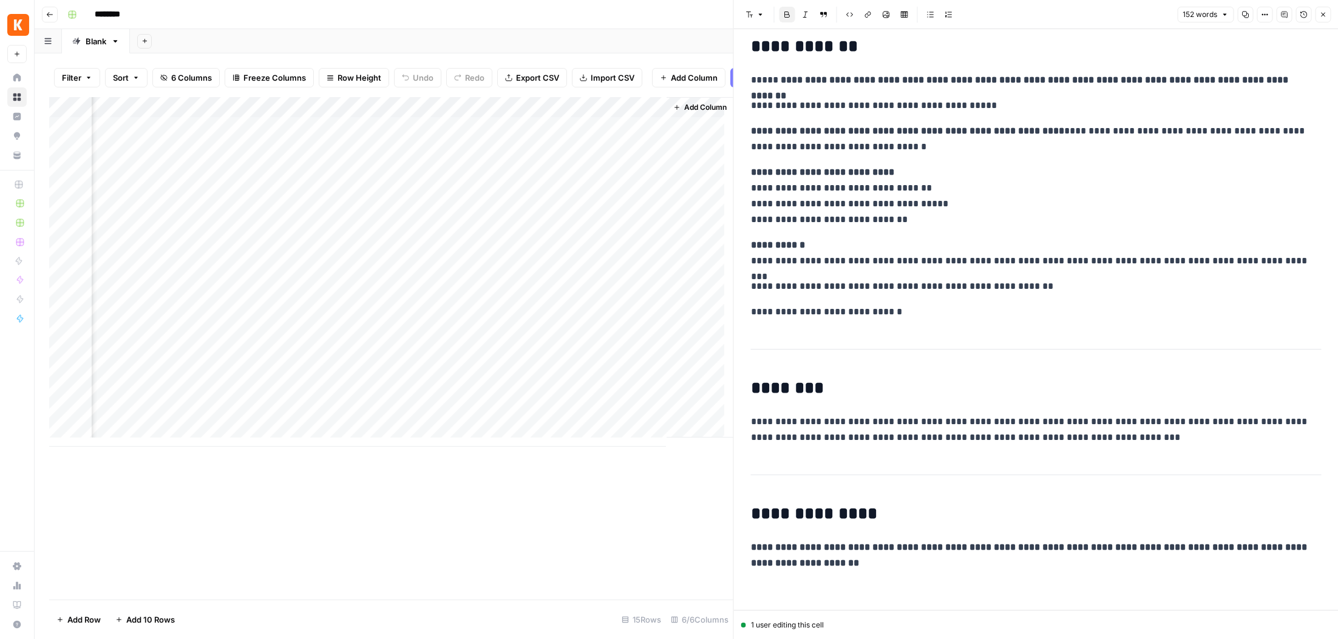
scroll to position [71, 0]
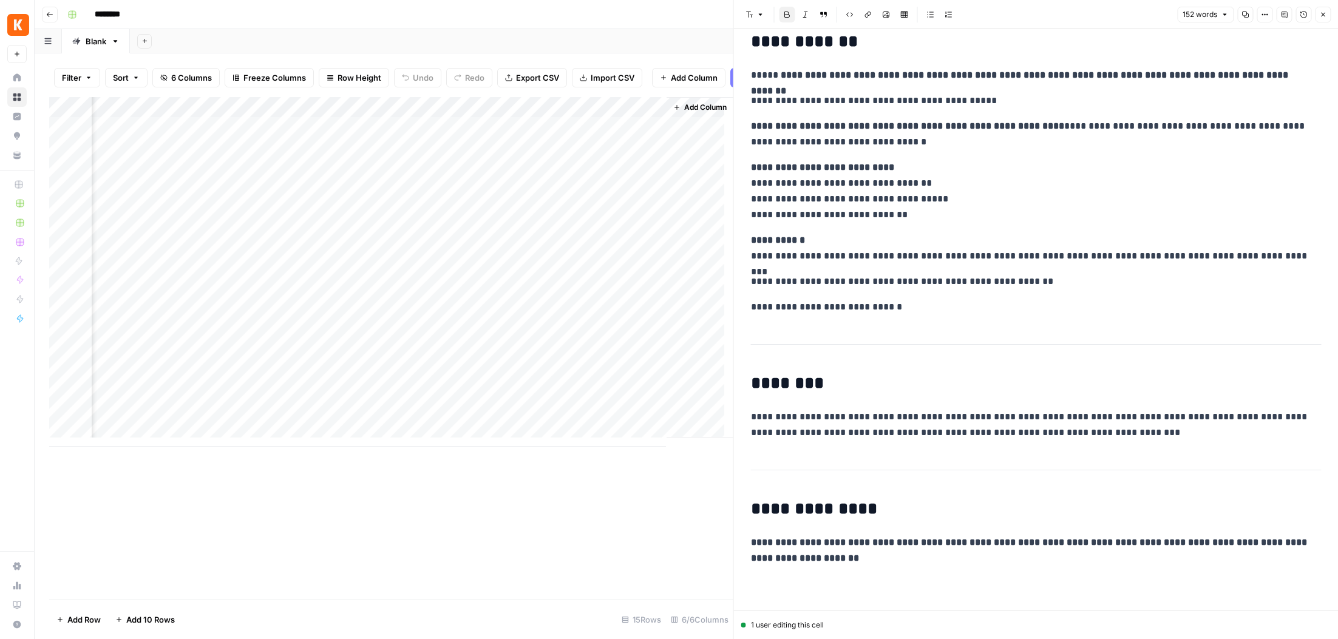
drag, startPoint x: 926, startPoint y: 578, endPoint x: 967, endPoint y: 506, distance: 82.9
click at [967, 506] on div "**********" at bounding box center [1036, 284] width 585 height 652
drag, startPoint x: 967, startPoint y: 506, endPoint x: 983, endPoint y: 559, distance: 55.7
click at [983, 559] on div "**********" at bounding box center [1036, 275] width 585 height 594
click at [988, 535] on p "**********" at bounding box center [1036, 551] width 571 height 32
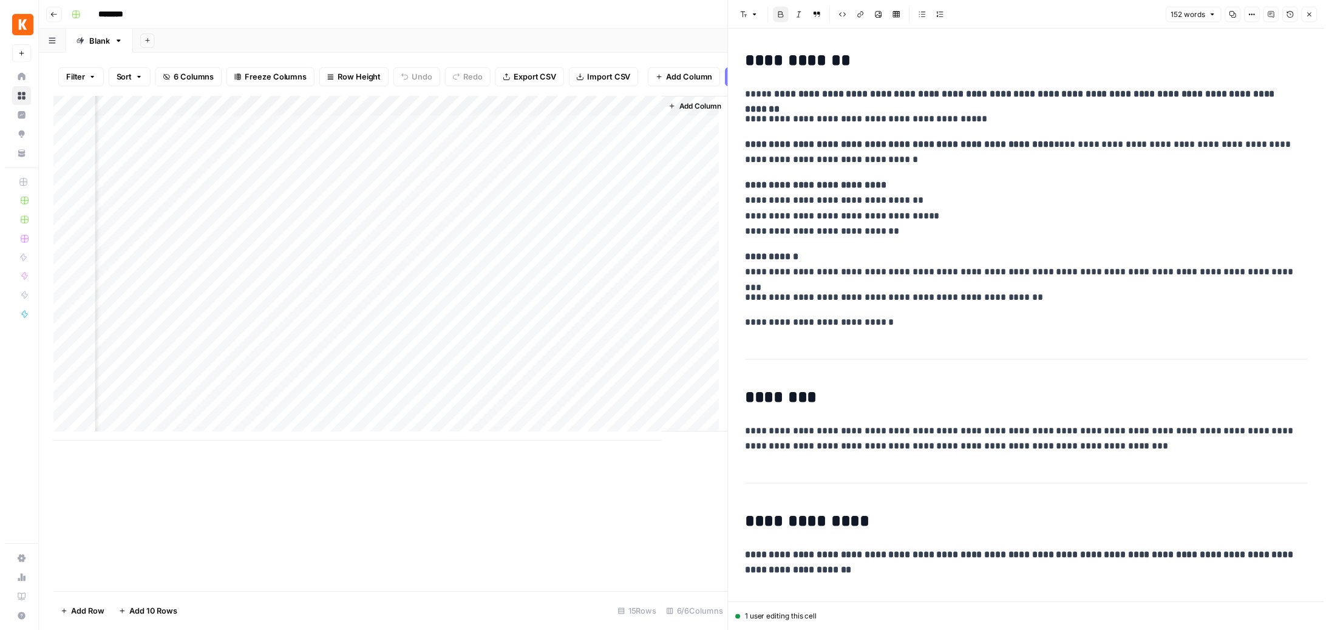
scroll to position [0, 0]
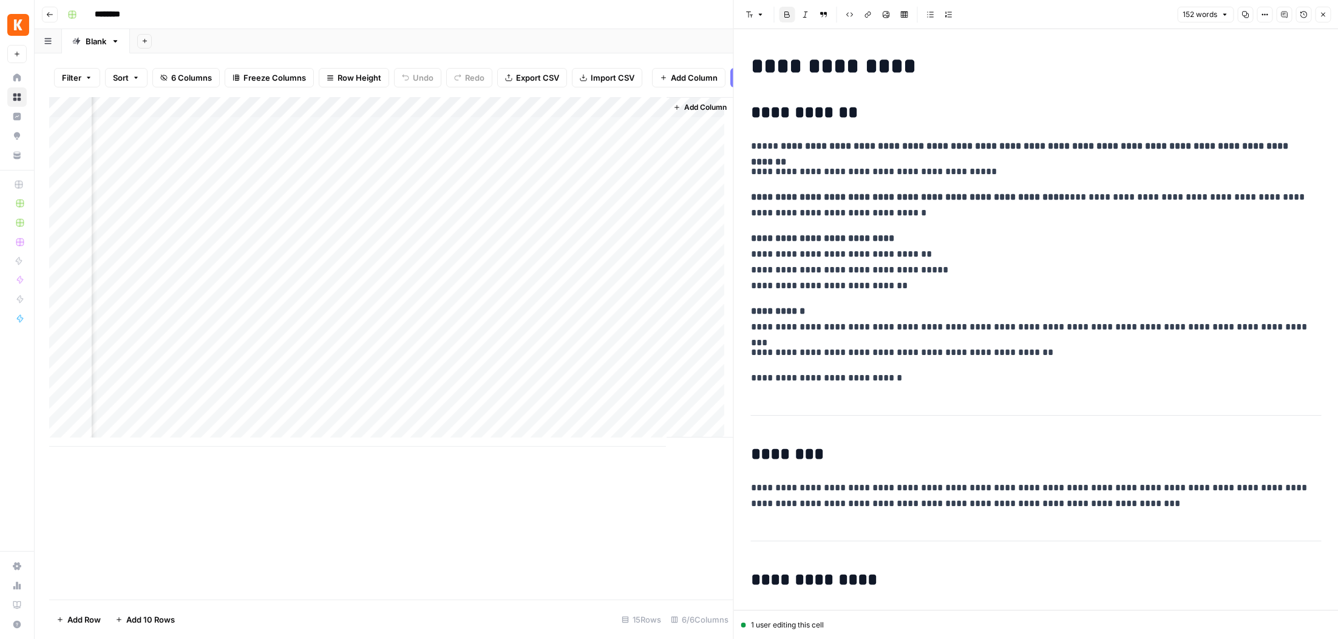
click at [1324, 15] on icon "button" at bounding box center [1322, 14] width 7 height 7
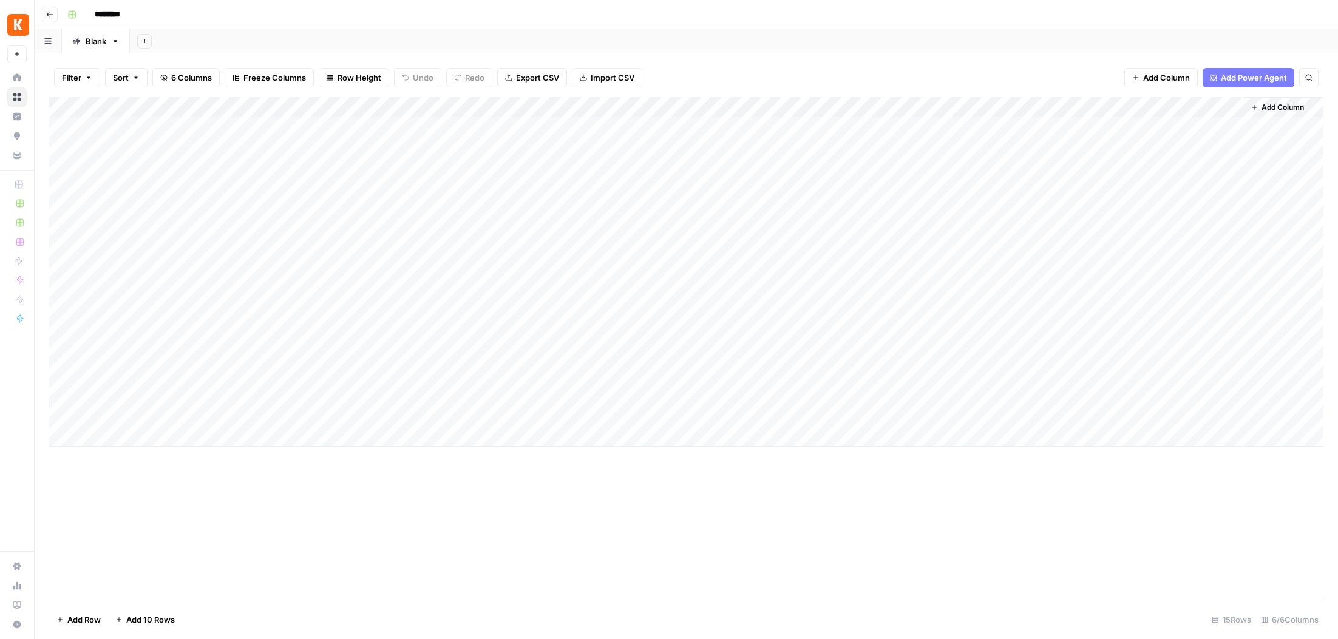
click at [53, 15] on button "Go back" at bounding box center [50, 15] width 16 height 16
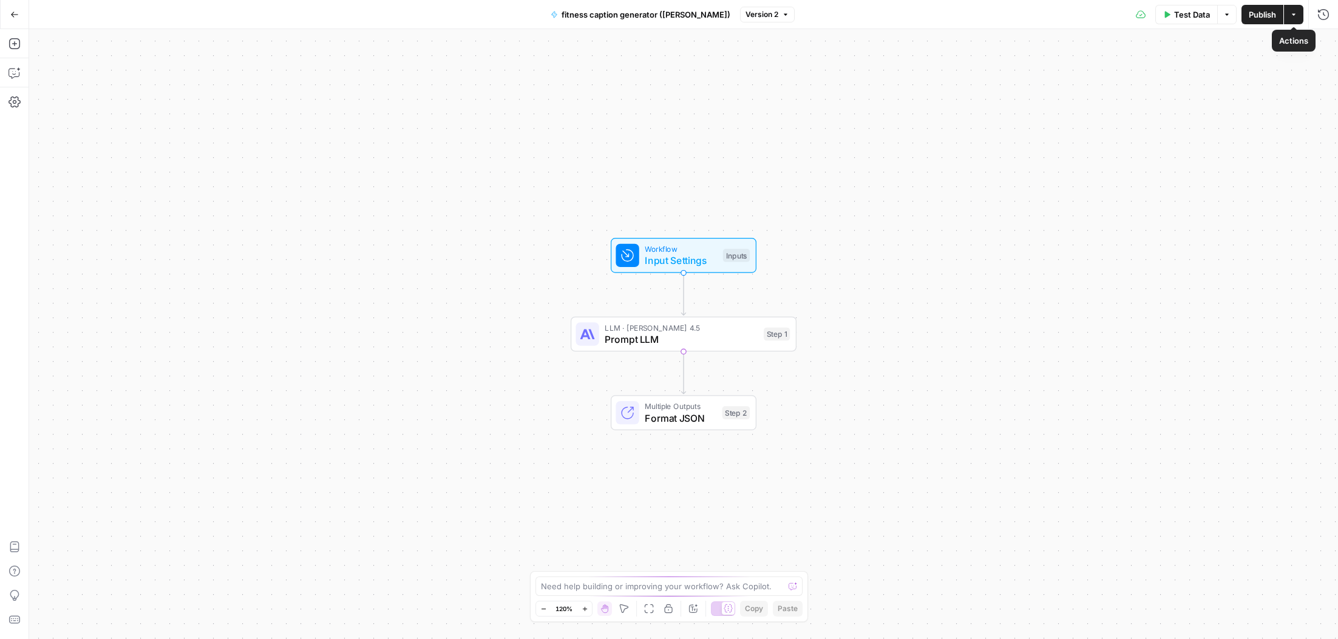
click at [1224, 19] on button "Options" at bounding box center [1226, 14] width 19 height 19
click at [1292, 13] on icon "button" at bounding box center [1294, 14] width 4 height 2
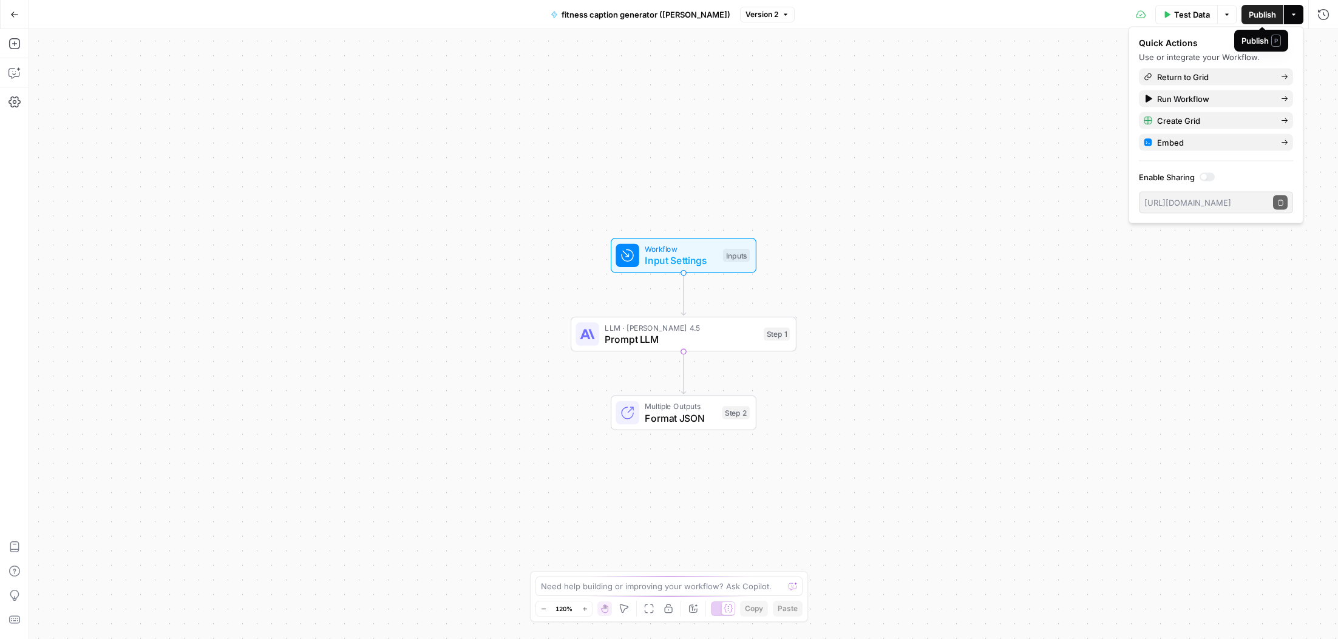
click at [1264, 13] on span "Publish" at bounding box center [1262, 14] width 27 height 12
click at [1295, 14] on icon "button" at bounding box center [1294, 14] width 4 height 2
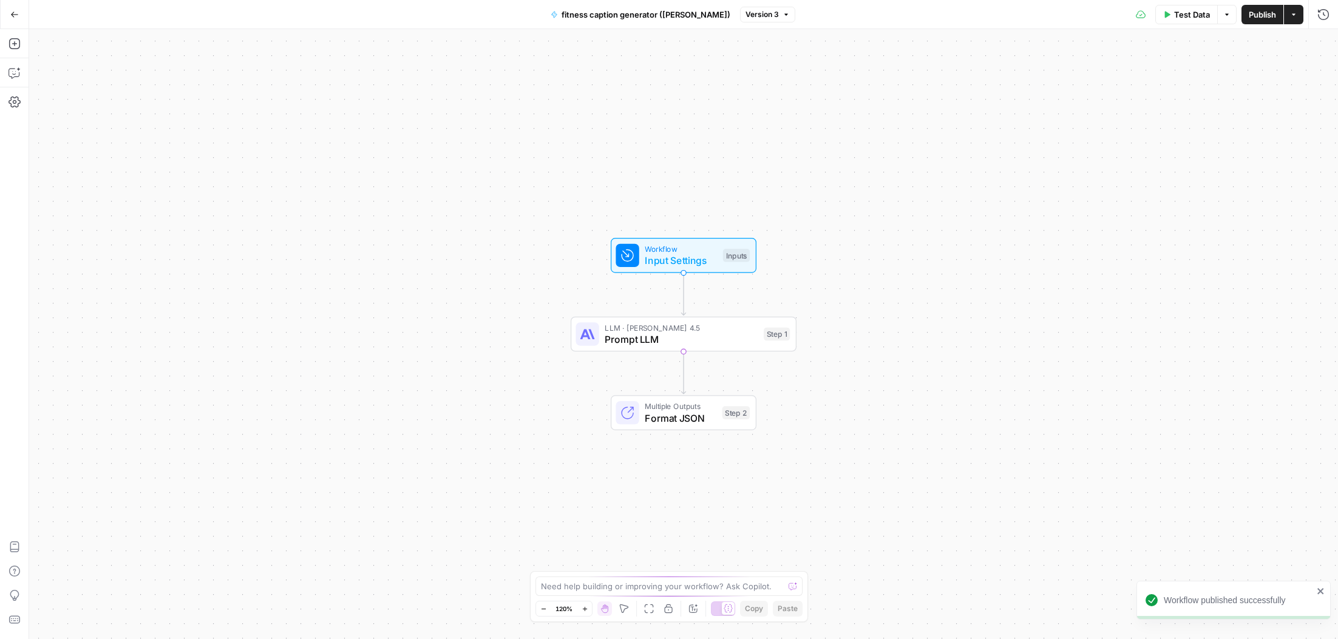
click at [1216, 21] on button "Test Data" at bounding box center [1186, 14] width 63 height 19
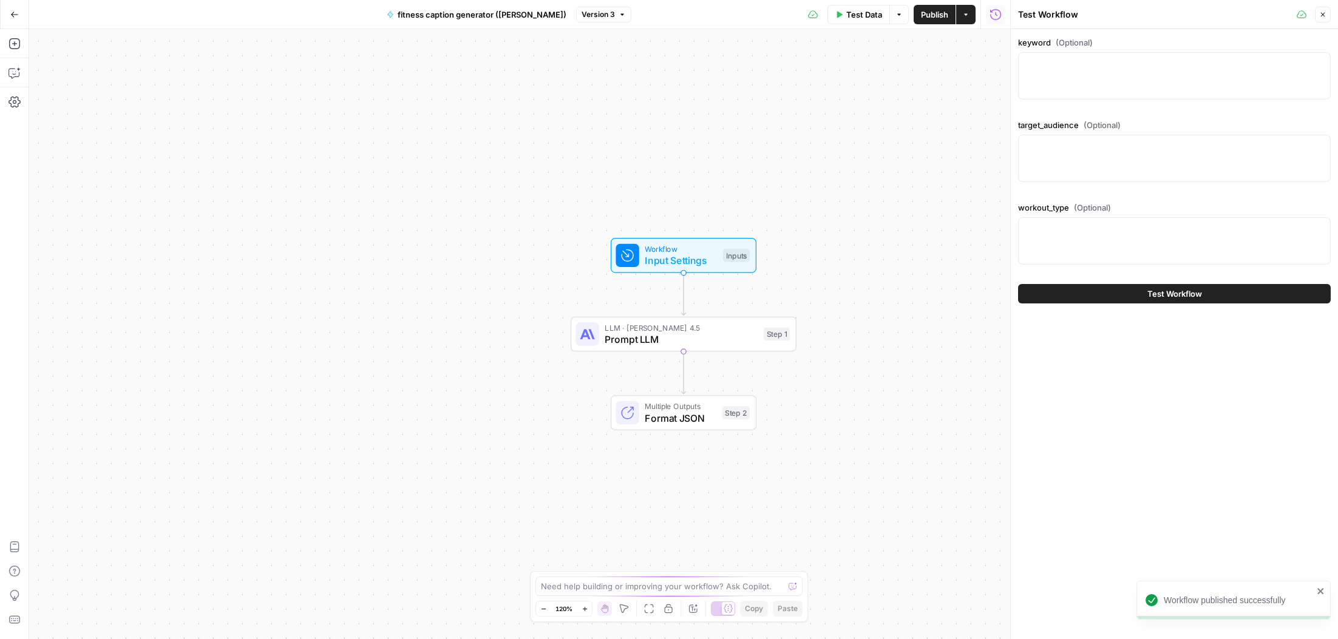
click at [1329, 13] on button "Close" at bounding box center [1323, 15] width 16 height 16
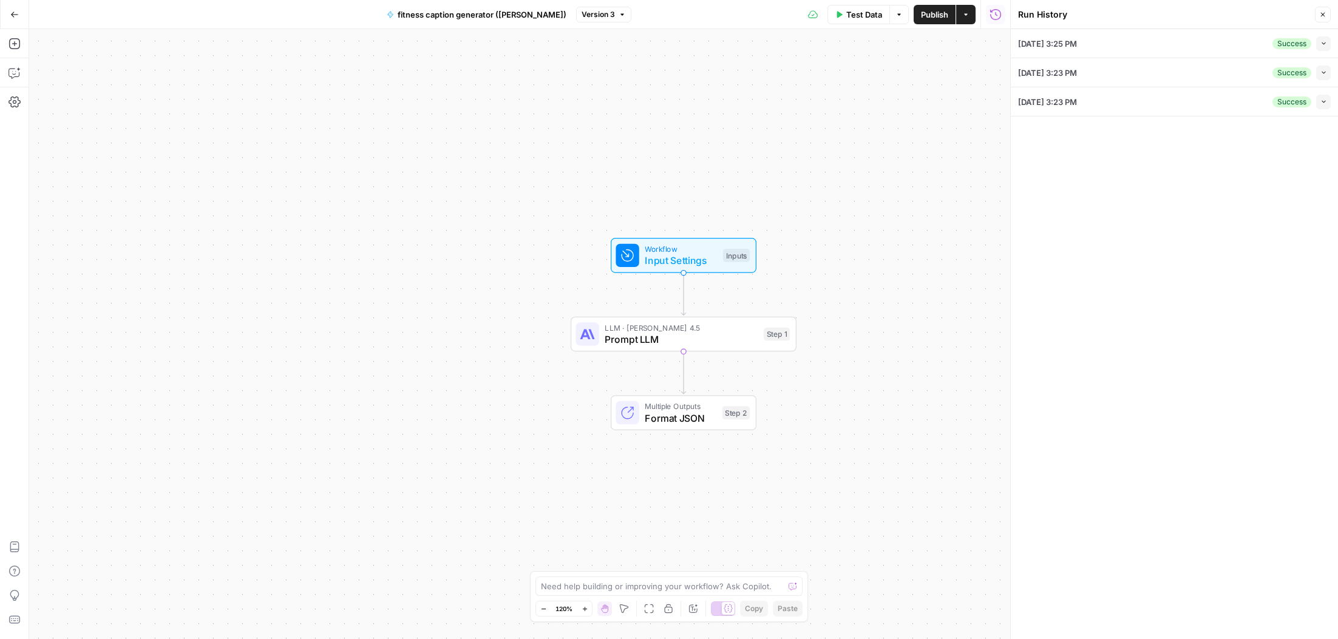
click at [1321, 41] on icon "button" at bounding box center [1323, 43] width 7 height 7
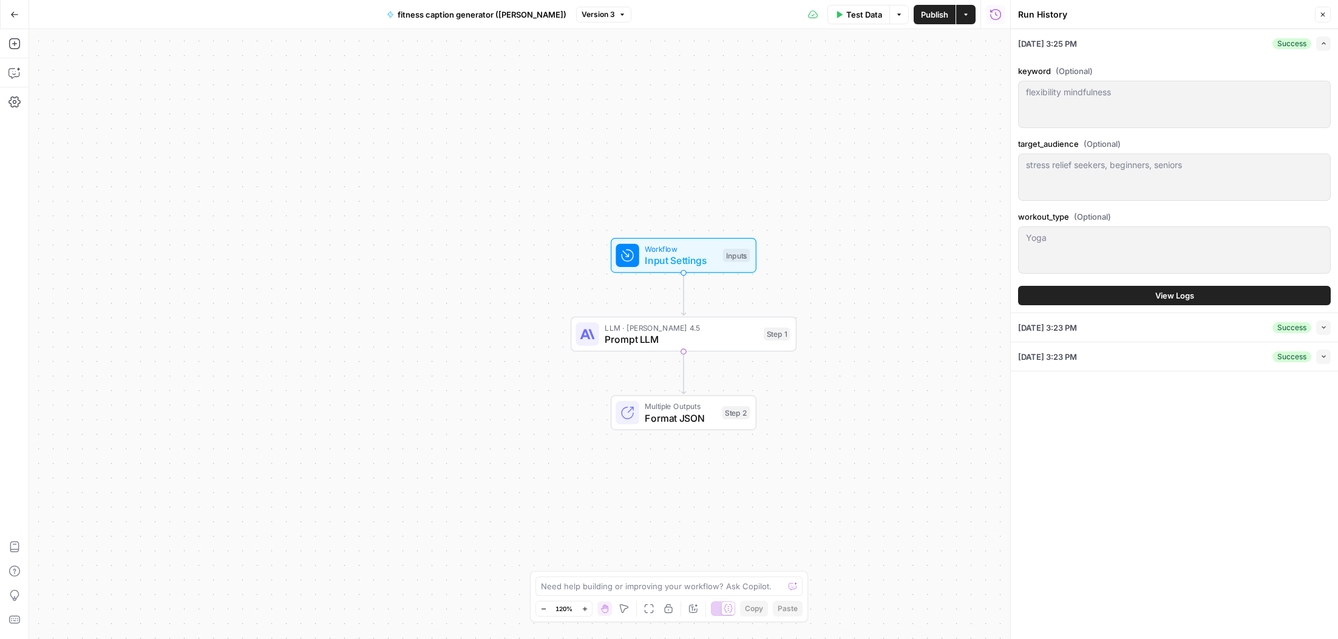
click at [1320, 327] on icon "button" at bounding box center [1323, 327] width 7 height 7
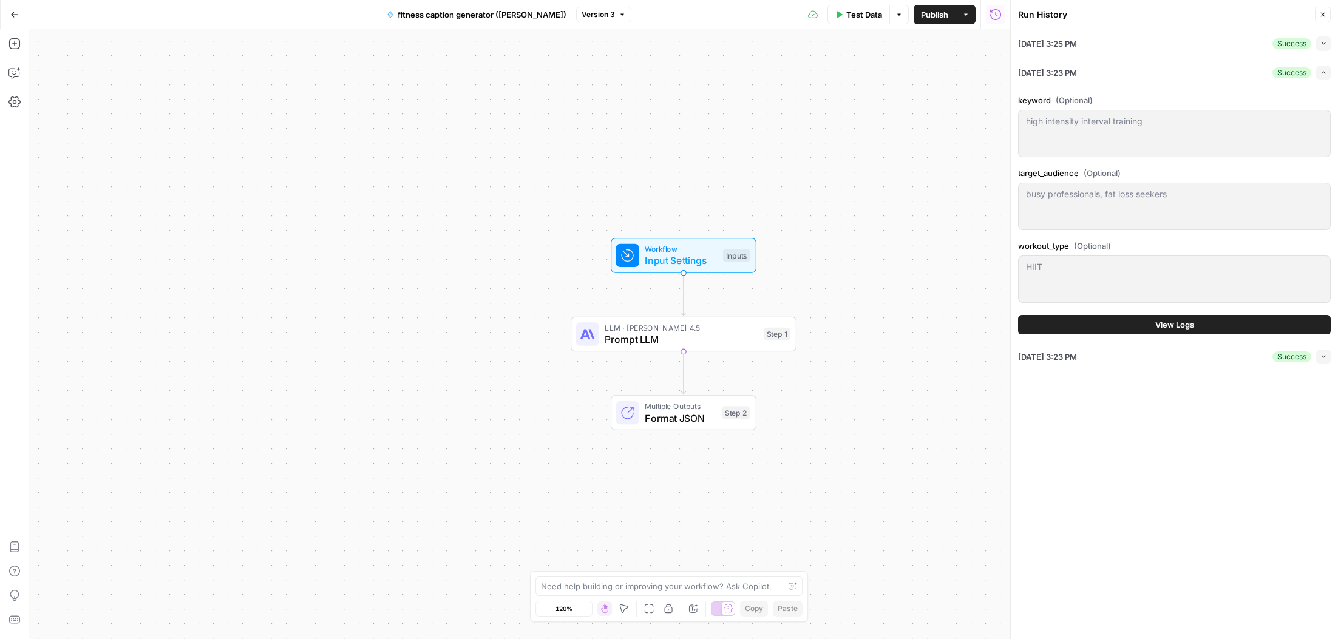
click at [1316, 17] on button "Close" at bounding box center [1323, 15] width 16 height 16
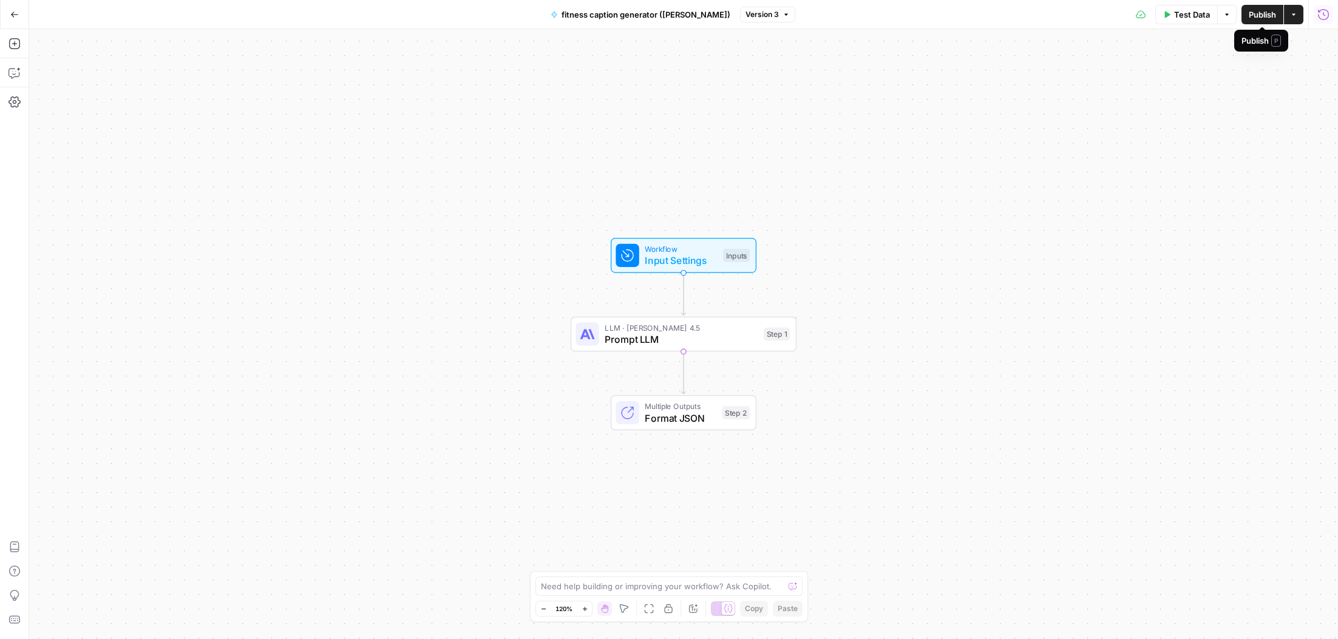
click at [1301, 16] on button "Actions" at bounding box center [1293, 14] width 19 height 19
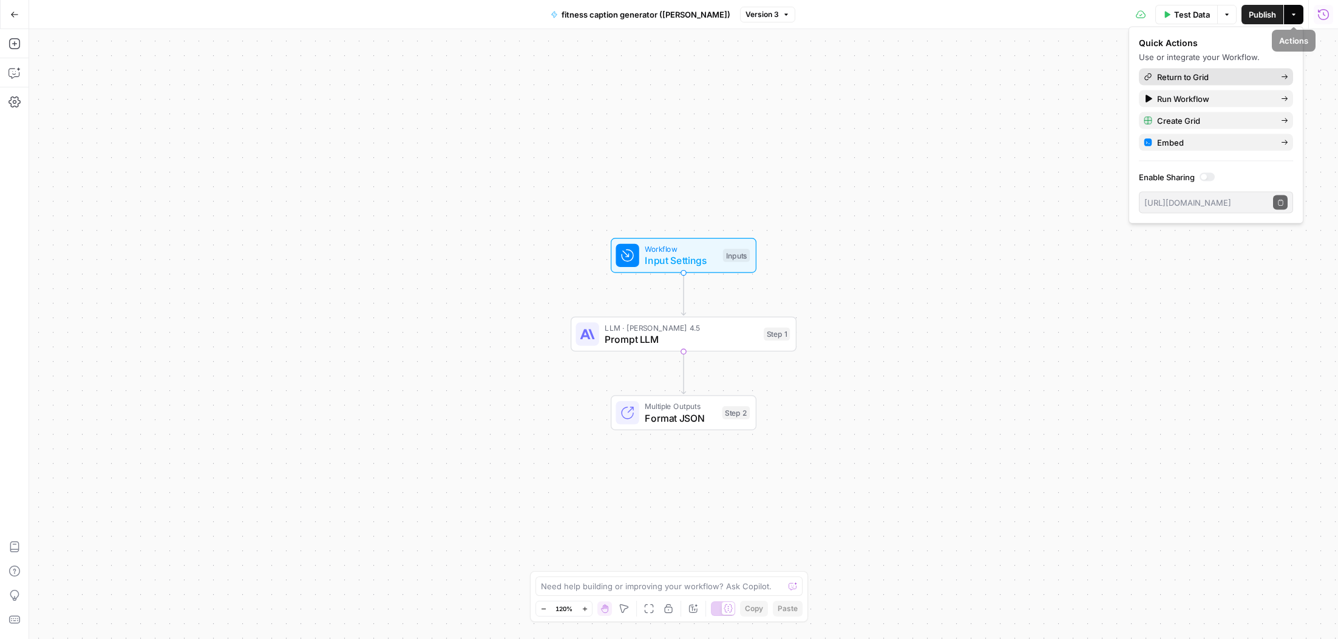
click at [1243, 73] on span "Return to Grid" at bounding box center [1214, 77] width 114 height 12
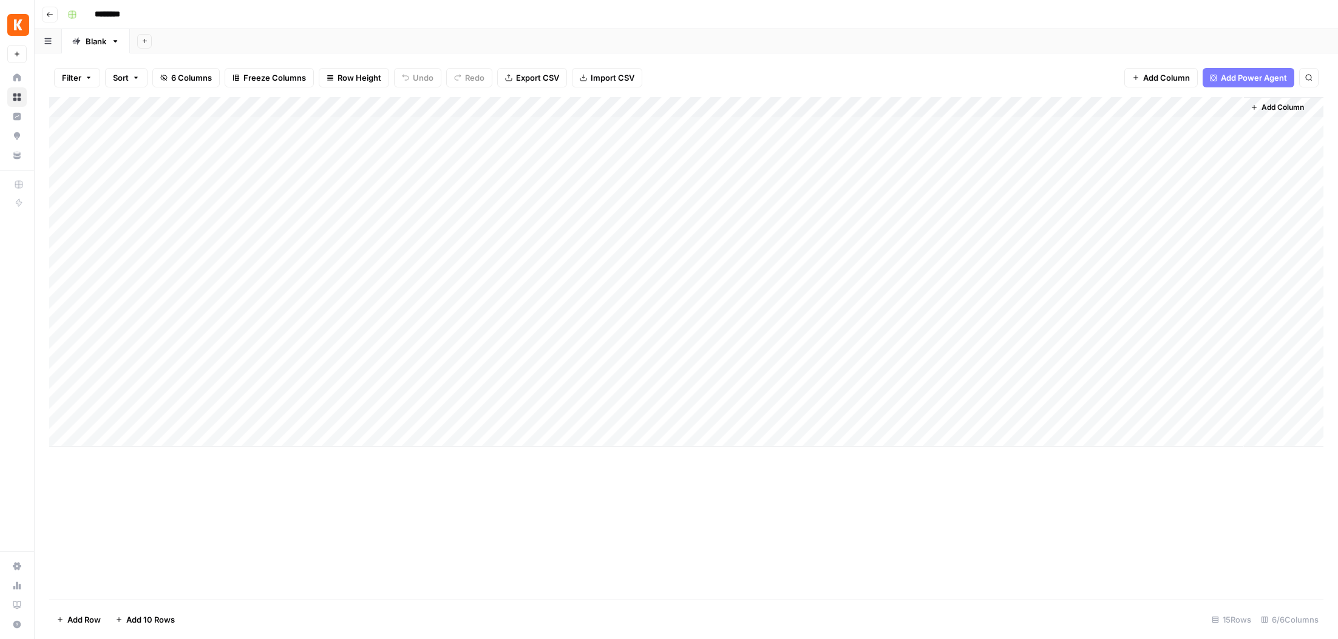
click at [933, 134] on div "Add Column" at bounding box center [686, 272] width 1274 height 350
click at [1057, 126] on div "Add Column" at bounding box center [686, 272] width 1274 height 350
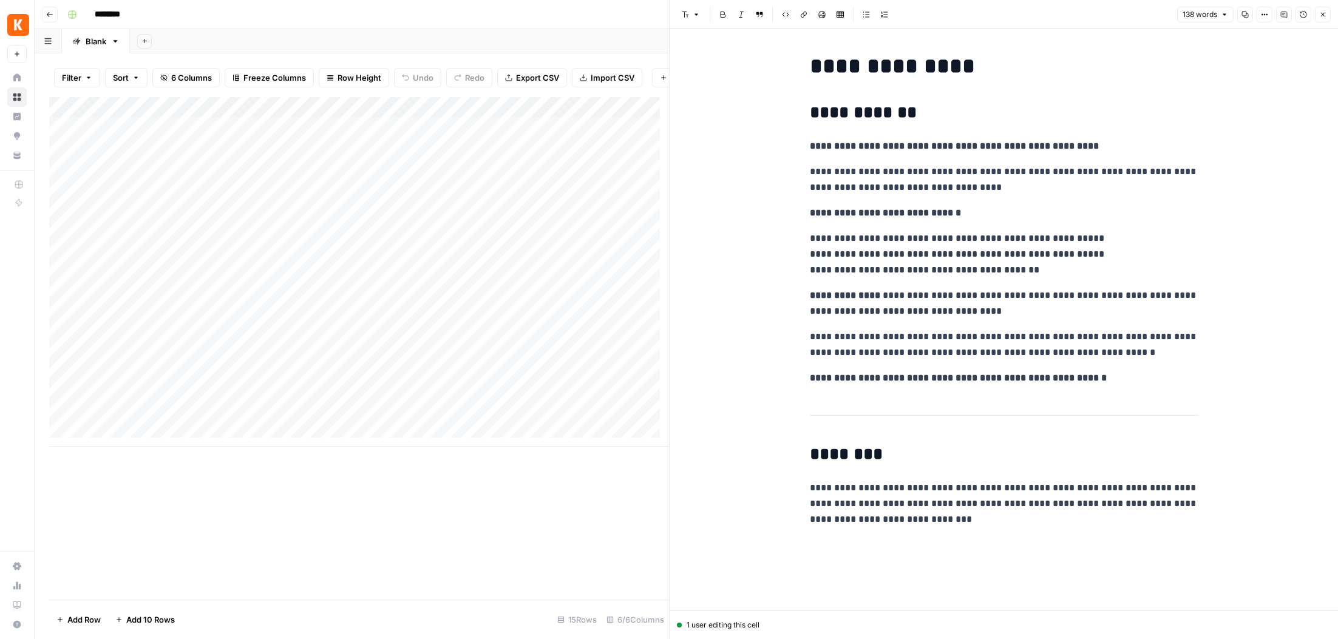
click at [1265, 16] on icon "button" at bounding box center [1264, 14] width 7 height 7
click at [1298, 14] on button "Version History" at bounding box center [1303, 15] width 16 height 16
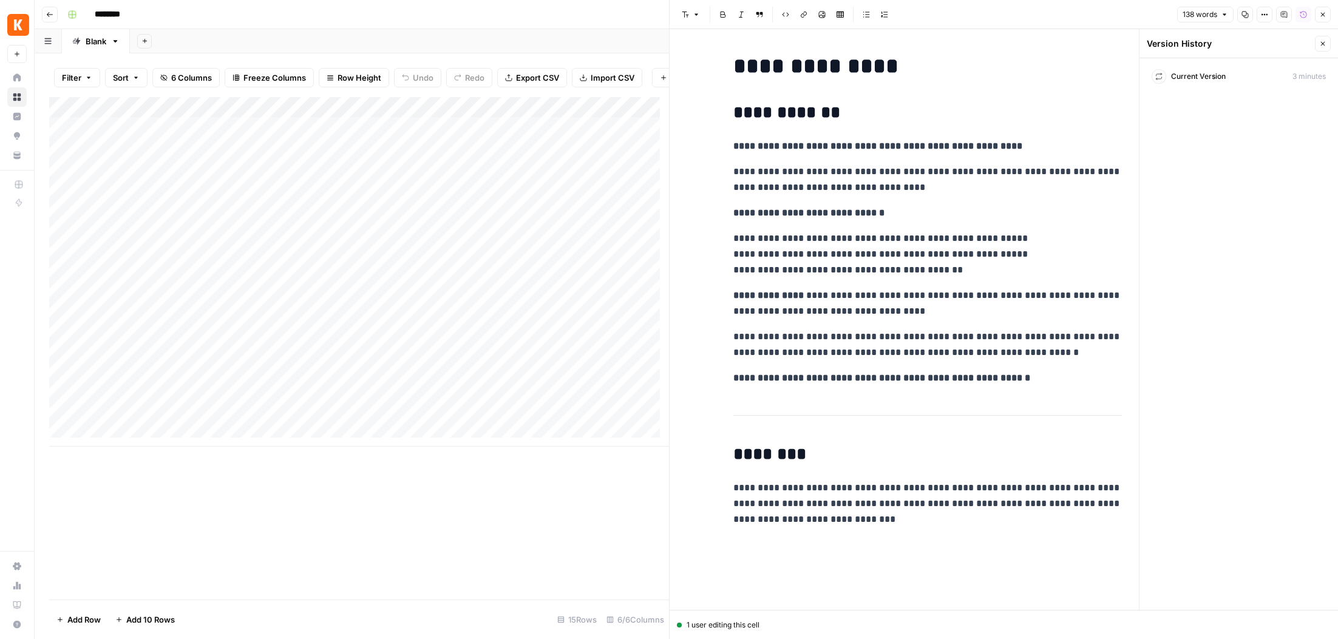
click at [1243, 78] on div "Current Version 3 minutes" at bounding box center [1239, 77] width 184 height 22
click at [1221, 15] on icon "button" at bounding box center [1224, 14] width 7 height 7
click at [986, 91] on div "**********" at bounding box center [927, 291] width 403 height 484
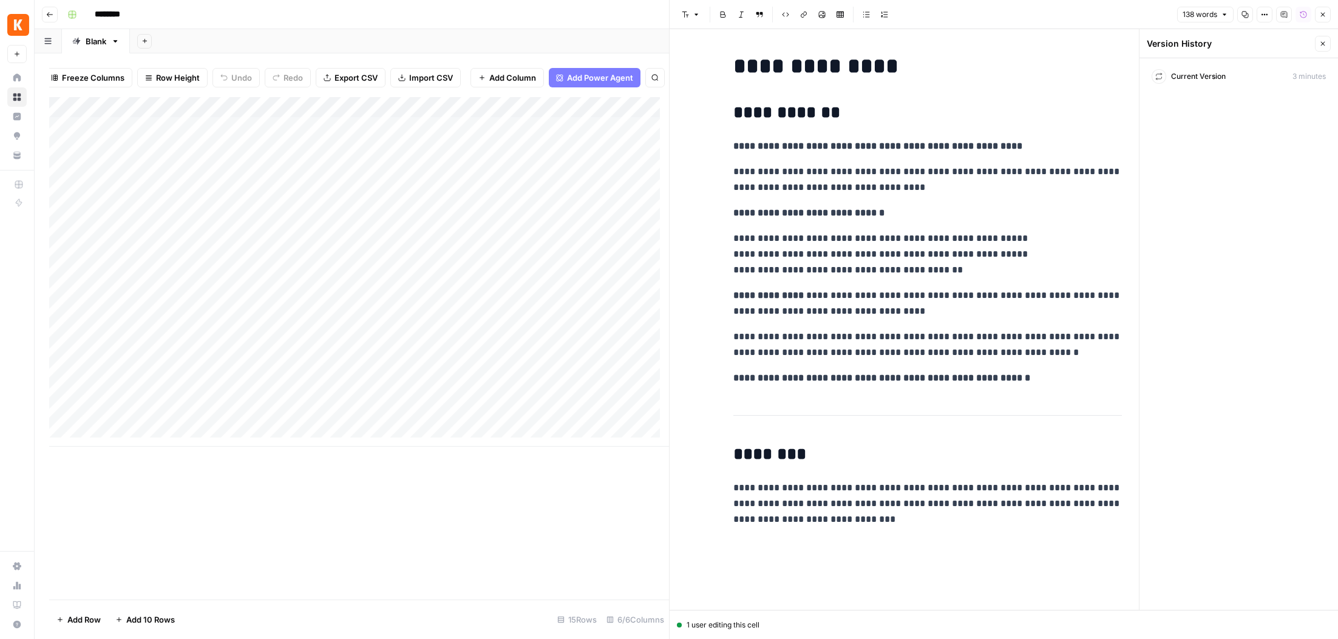
click at [978, 188] on p "**********" at bounding box center [927, 180] width 388 height 32
drag, startPoint x: 1023, startPoint y: 521, endPoint x: 1021, endPoint y: 515, distance: 6.9
click at [1023, 522] on p "**********" at bounding box center [927, 503] width 388 height 47
click at [1327, 40] on button "Close" at bounding box center [1323, 44] width 16 height 16
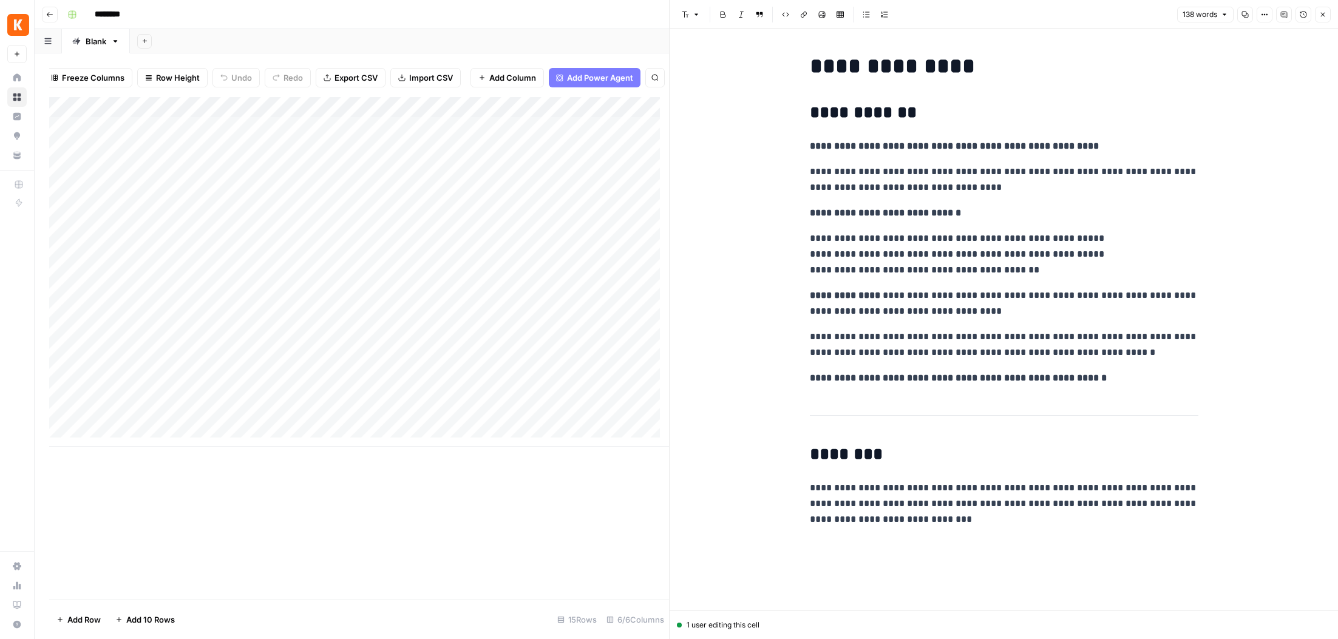
click at [637, 141] on div "Add Column" at bounding box center [359, 272] width 620 height 350
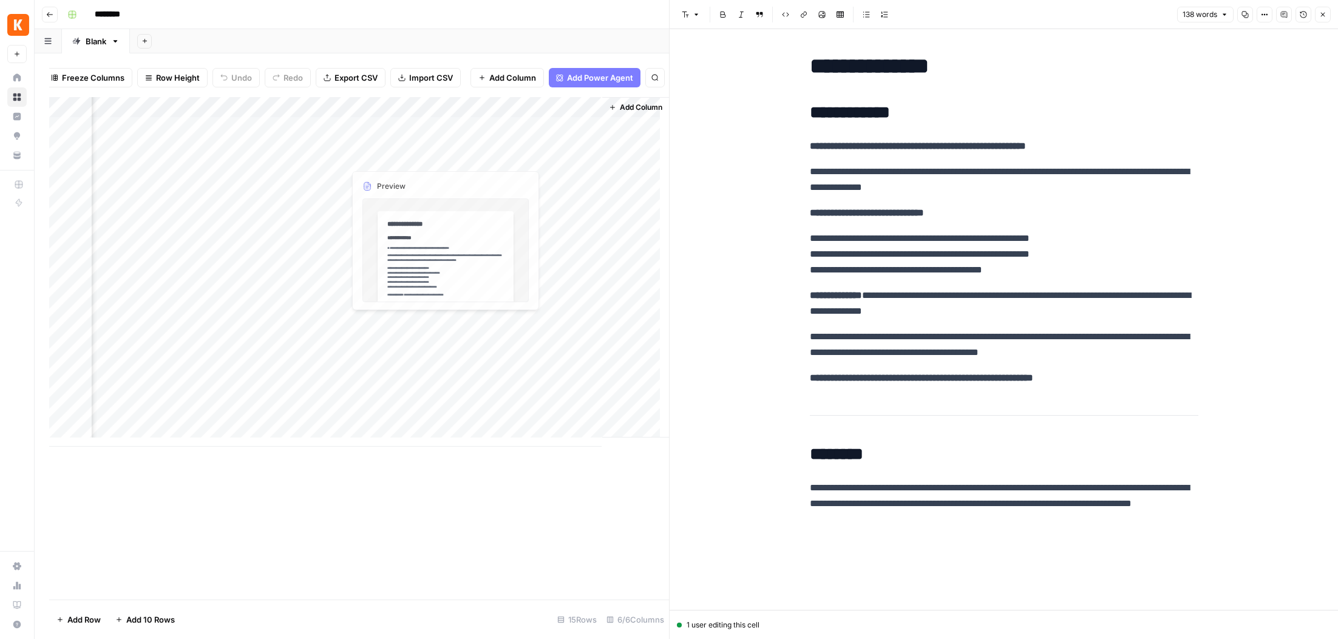
click at [408, 135] on div "Add Column" at bounding box center [359, 272] width 620 height 350
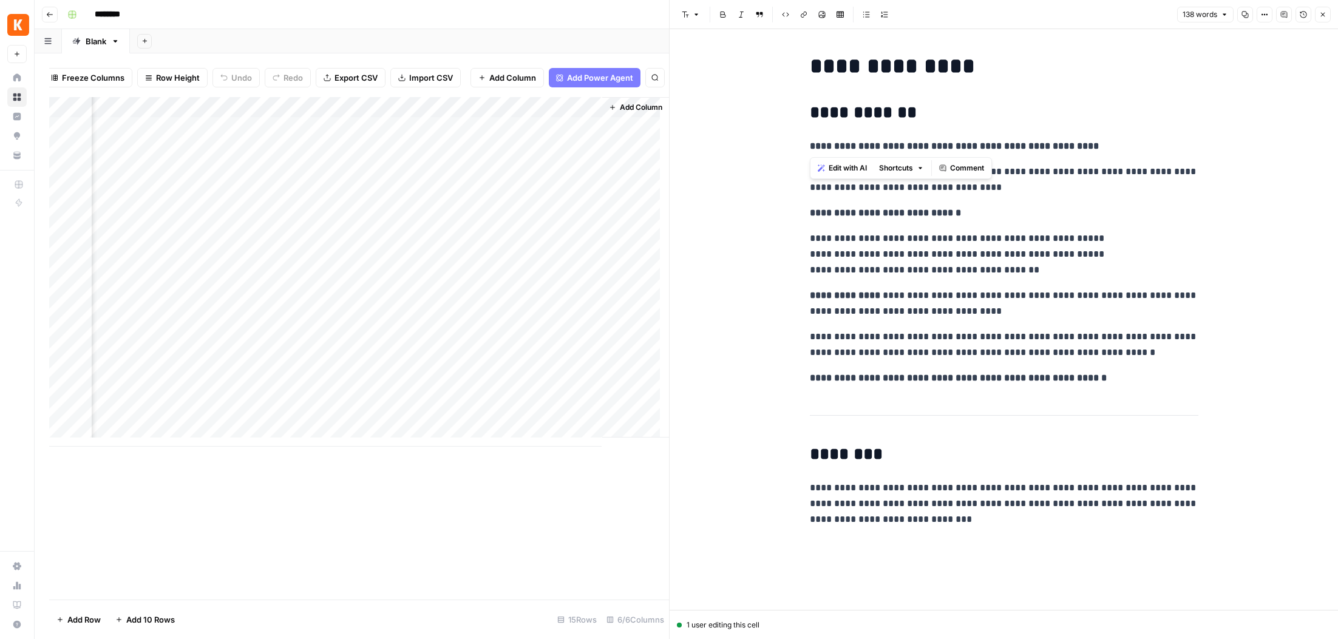
drag, startPoint x: 813, startPoint y: 121, endPoint x: 1102, endPoint y: 154, distance: 291.3
click at [1102, 154] on div "**********" at bounding box center [1003, 291] width 403 height 484
click at [1102, 154] on p "**********" at bounding box center [1004, 146] width 388 height 16
click at [988, 256] on p "**********" at bounding box center [1004, 254] width 388 height 47
drag, startPoint x: 986, startPoint y: 304, endPoint x: 1054, endPoint y: 627, distance: 329.9
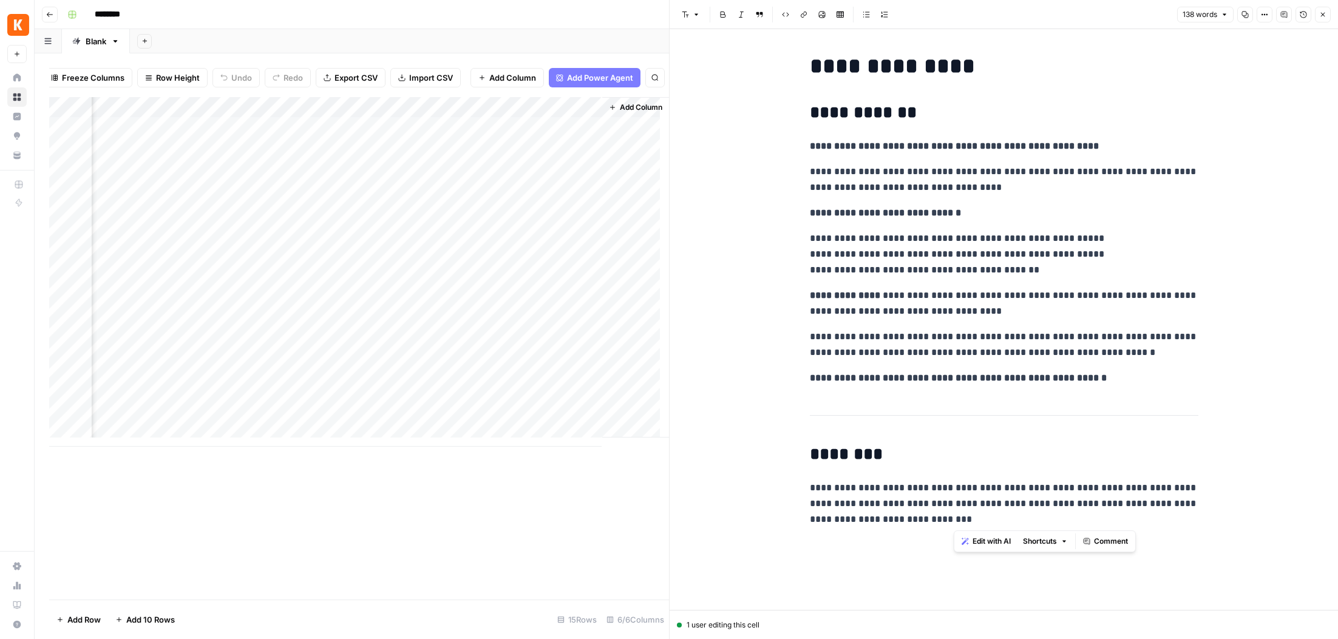
click at [1055, 635] on div "**********" at bounding box center [1003, 319] width 669 height 639
click at [947, 316] on p "**********" at bounding box center [1004, 304] width 388 height 32
click at [530, 161] on div "Add Column" at bounding box center [359, 272] width 620 height 350
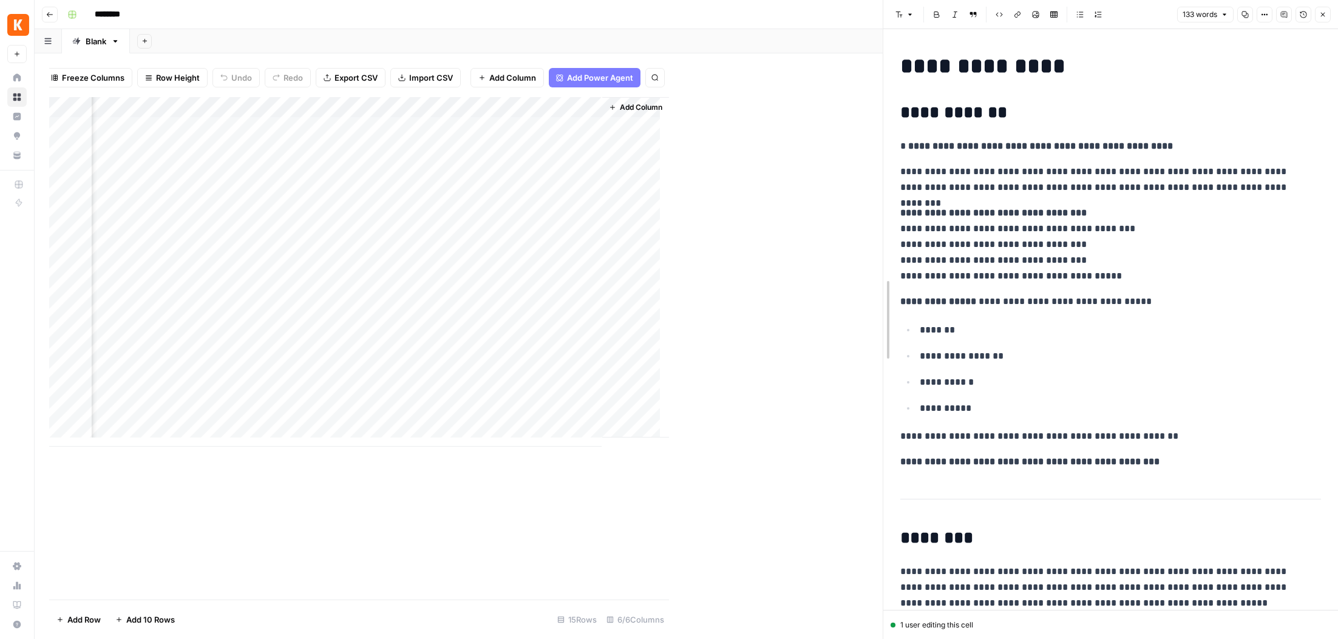
drag, startPoint x: 669, startPoint y: 100, endPoint x: 937, endPoint y: 102, distance: 267.7
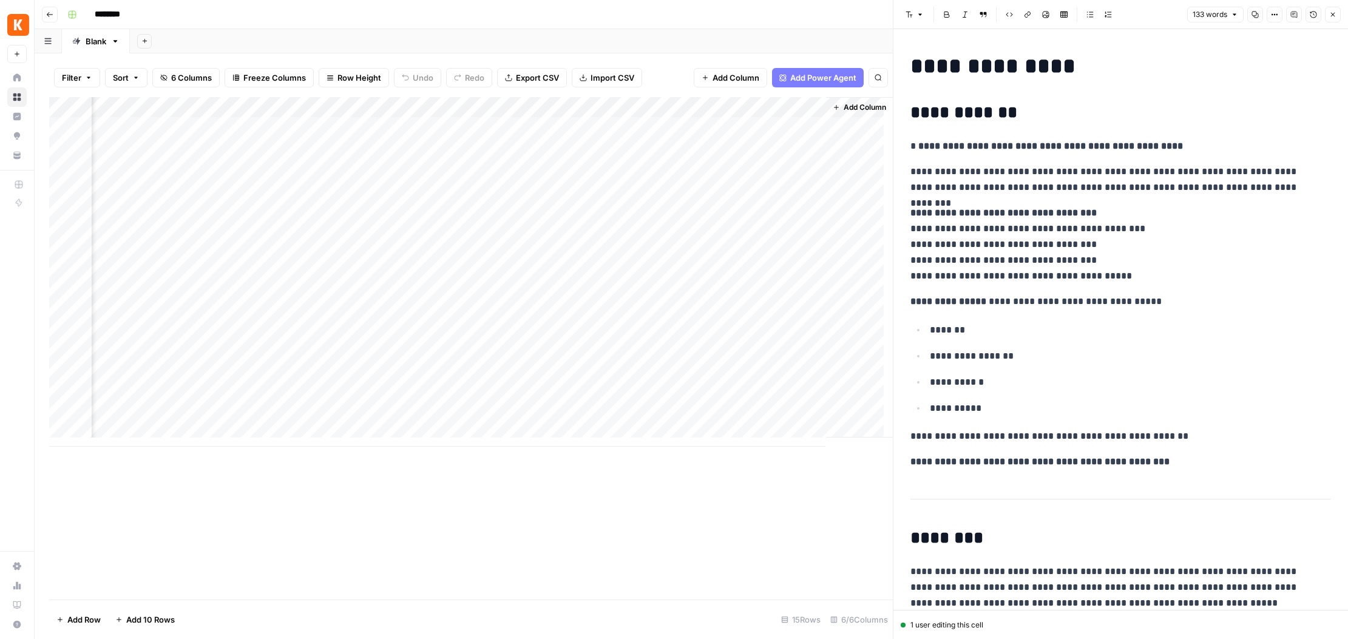
scroll to position [0, 427]
click at [1178, 160] on div "**********" at bounding box center [1120, 333] width 435 height 568
click at [1042, 241] on p "**********" at bounding box center [1116, 244] width 412 height 79
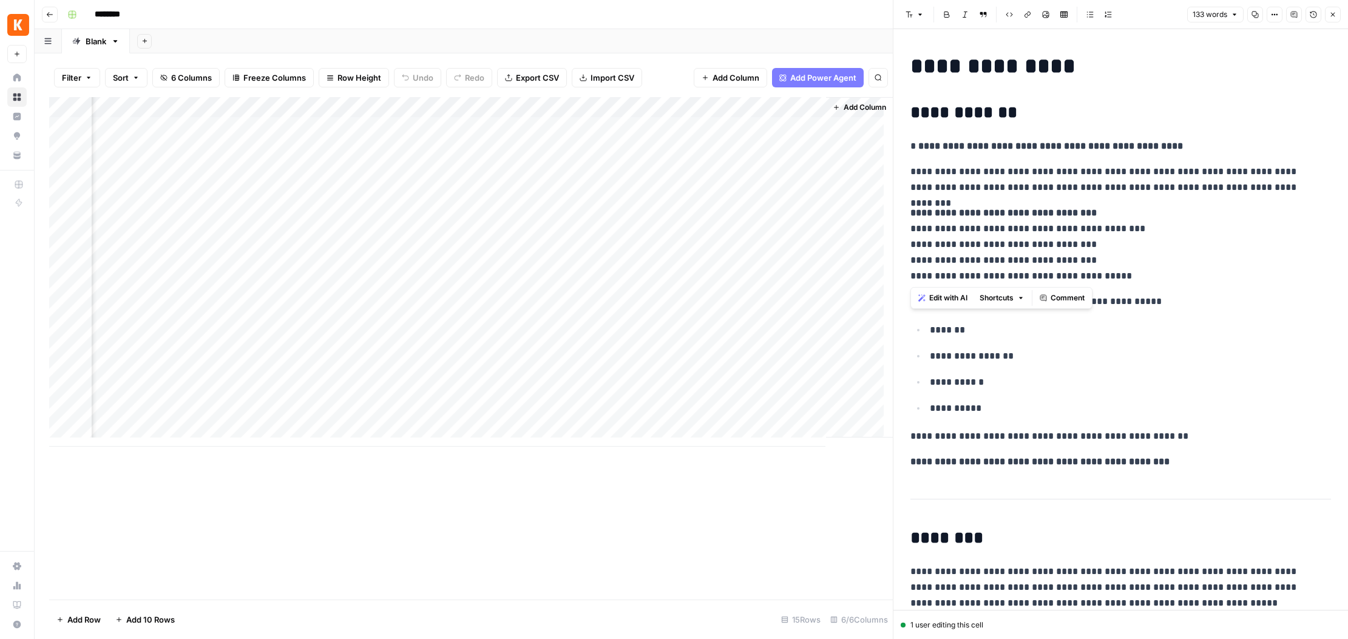
click at [1042, 241] on p "**********" at bounding box center [1116, 244] width 412 height 79
click at [1037, 205] on div "**********" at bounding box center [1120, 333] width 435 height 568
click at [923, 11] on icon "button" at bounding box center [920, 14] width 7 height 7
click at [1126, 15] on div "Font style Bold Italic Block quote Code block Link Image Insert Table Bulleted …" at bounding box center [1042, 15] width 283 height 16
drag, startPoint x: 938, startPoint y: 174, endPoint x: 1279, endPoint y: 184, distance: 341.3
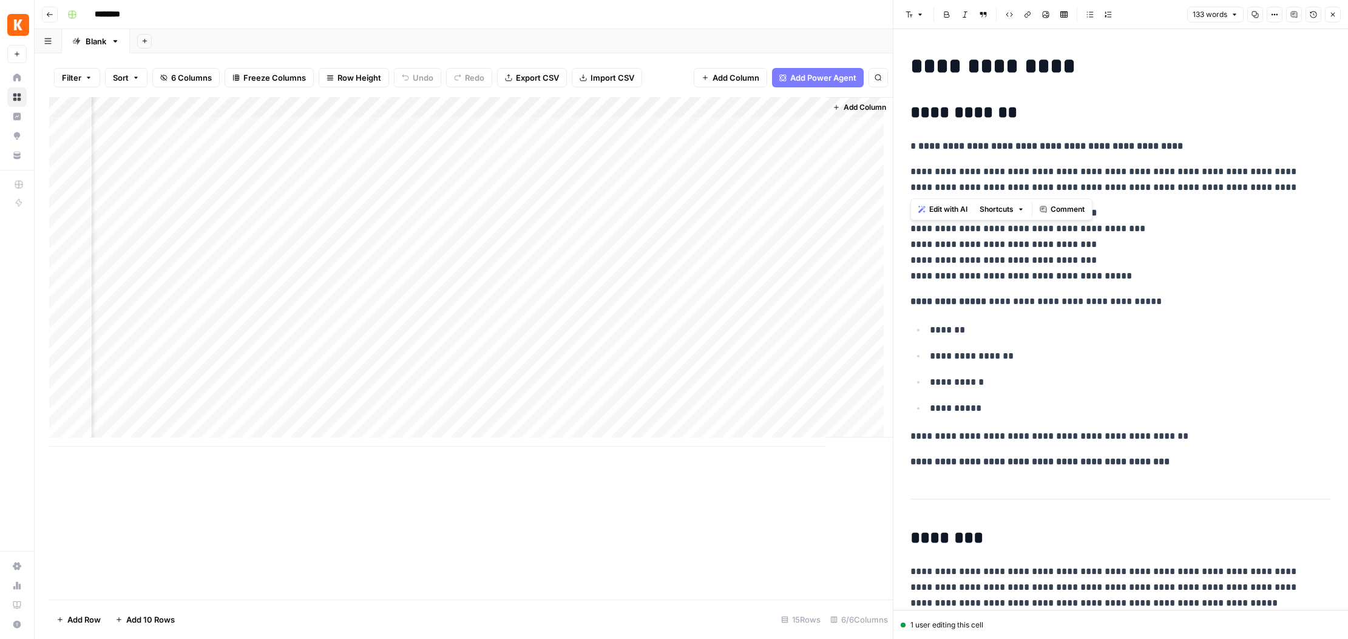
click at [1279, 184] on div "**********" at bounding box center [1120, 333] width 435 height 568
click at [955, 211] on span "Edit with AI" at bounding box center [948, 209] width 38 height 11
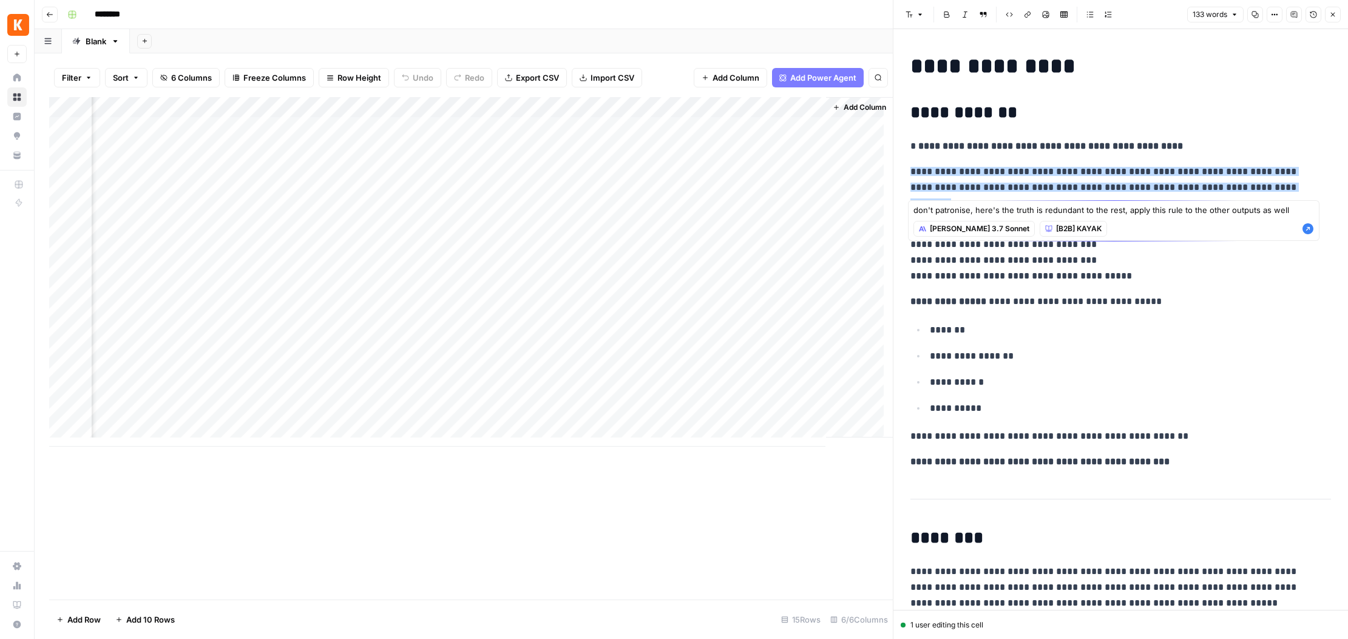
type textarea "don't patronise, here's the truth is redundant to the rest, apply this rule to …"
click at [1309, 230] on icon "button" at bounding box center [1308, 228] width 11 height 11
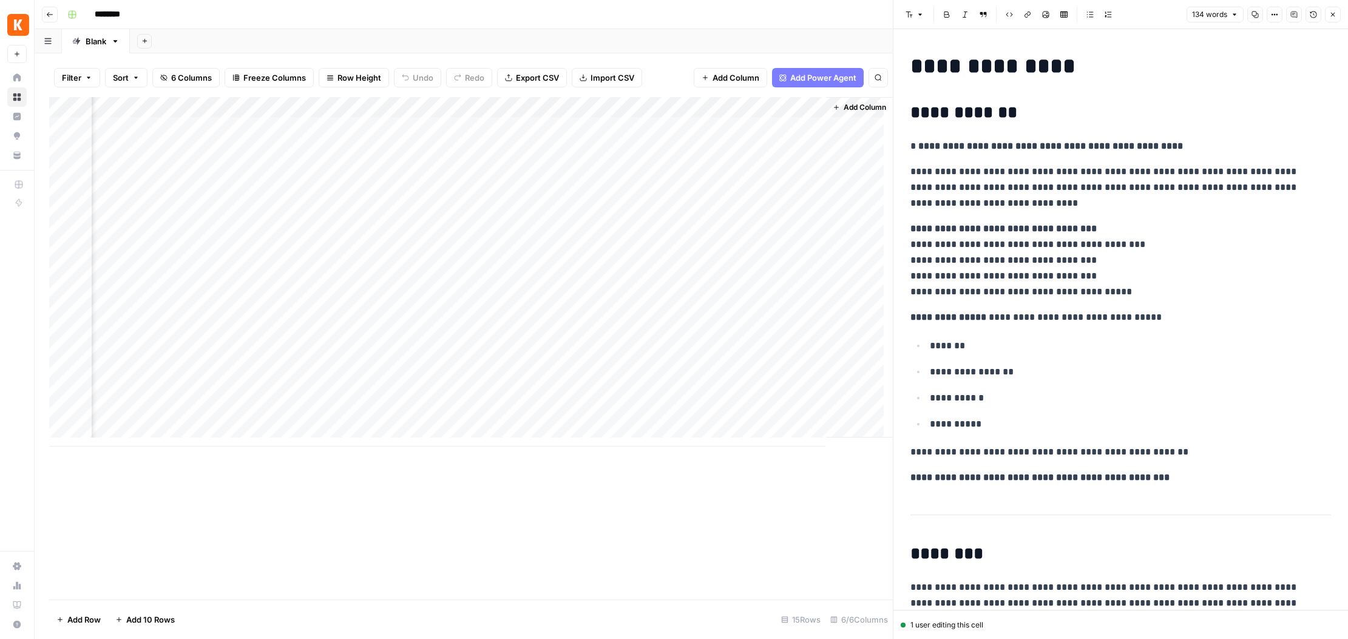
click at [1269, 9] on button "Options" at bounding box center [1275, 15] width 16 height 16
click at [1309, 19] on button "Version History" at bounding box center [1314, 15] width 16 height 16
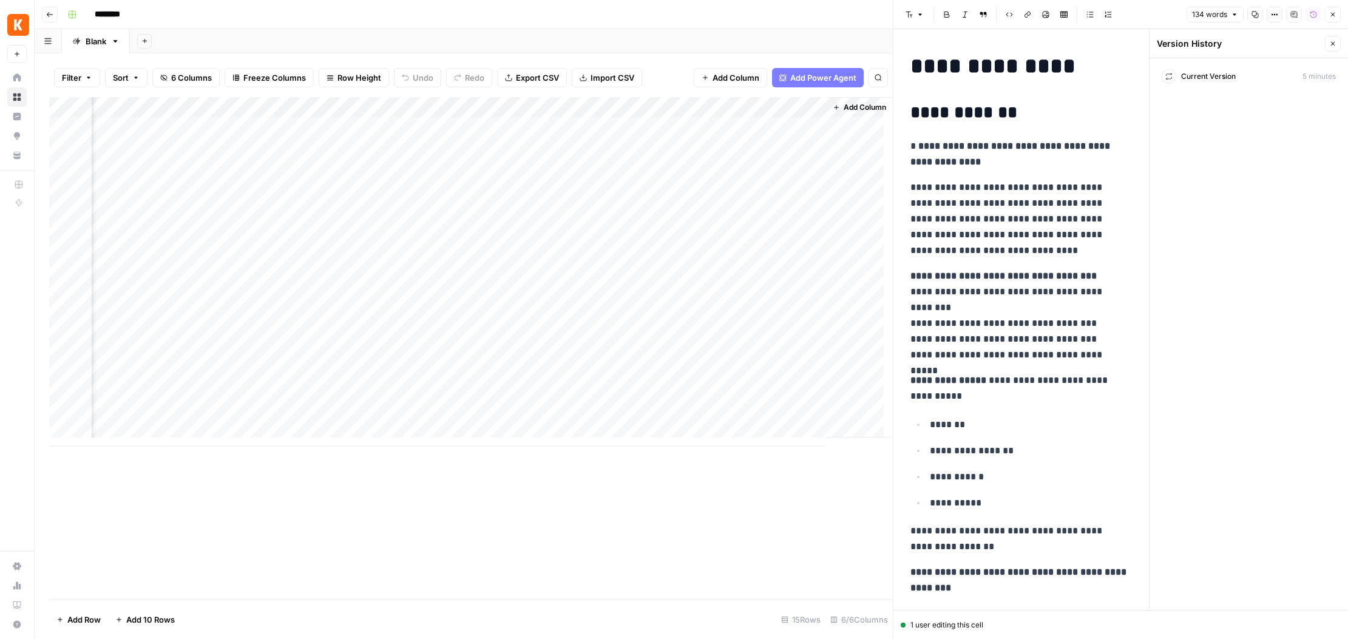
click at [1328, 47] on button "Close" at bounding box center [1333, 44] width 16 height 16
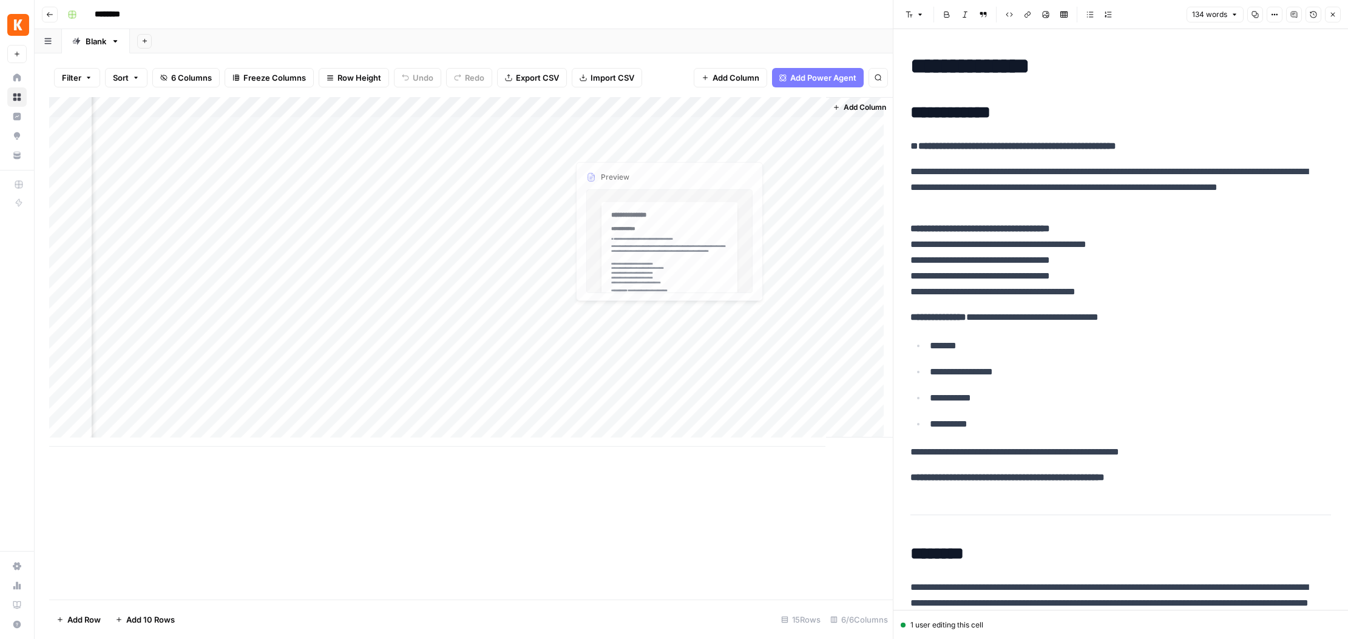
click at [461, 149] on div "Add Column" at bounding box center [471, 272] width 844 height 350
click at [372, 144] on div "Add Column" at bounding box center [471, 272] width 844 height 350
click at [368, 147] on div "Add Column" at bounding box center [471, 272] width 844 height 350
click at [472, 163] on div "Add Column" at bounding box center [471, 272] width 844 height 350
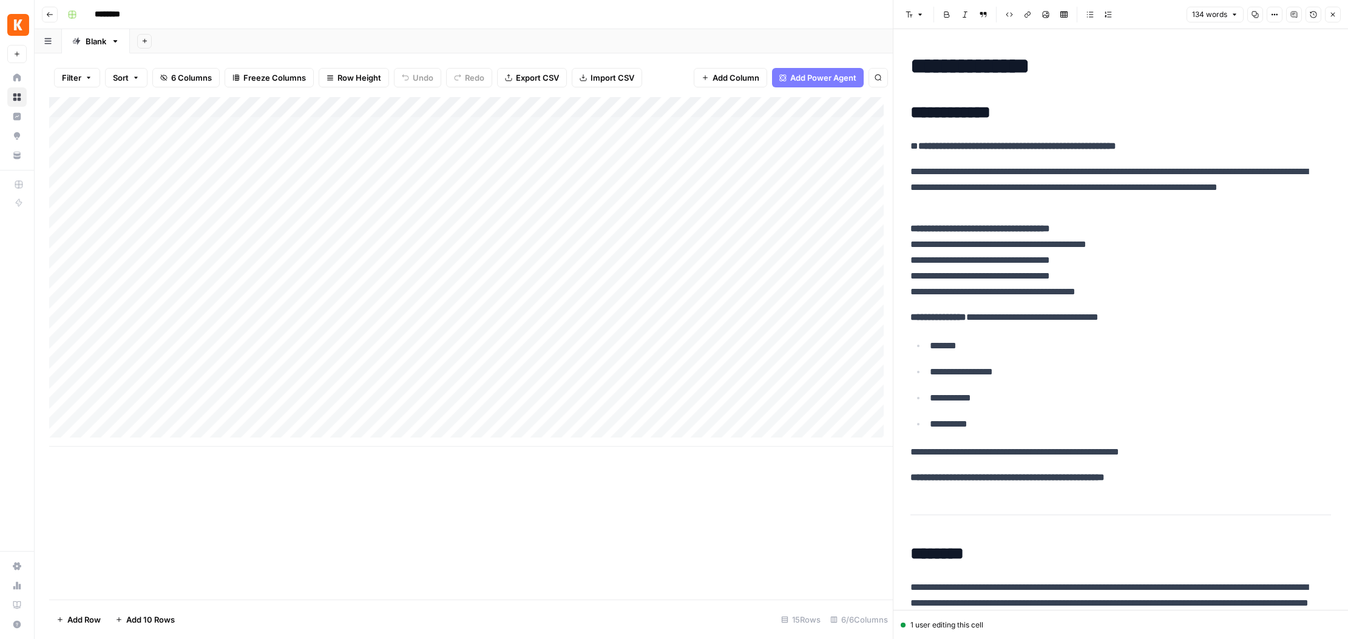
click at [647, 140] on div "Add Column" at bounding box center [471, 272] width 844 height 350
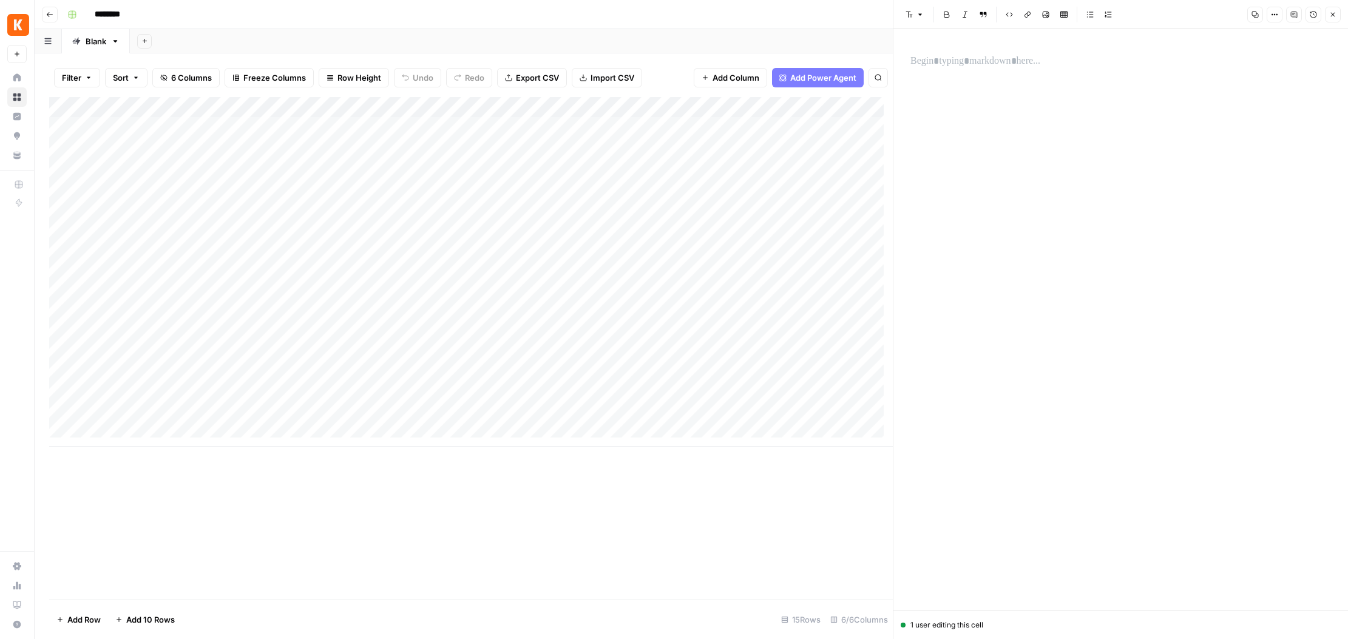
click at [669, 129] on div "Add Column" at bounding box center [471, 272] width 844 height 350
click at [725, 127] on button "button" at bounding box center [712, 127] width 193 height 21
click at [725, 128] on button "button" at bounding box center [712, 127] width 193 height 21
click at [754, 168] on div "Add Column" at bounding box center [471, 272] width 844 height 350
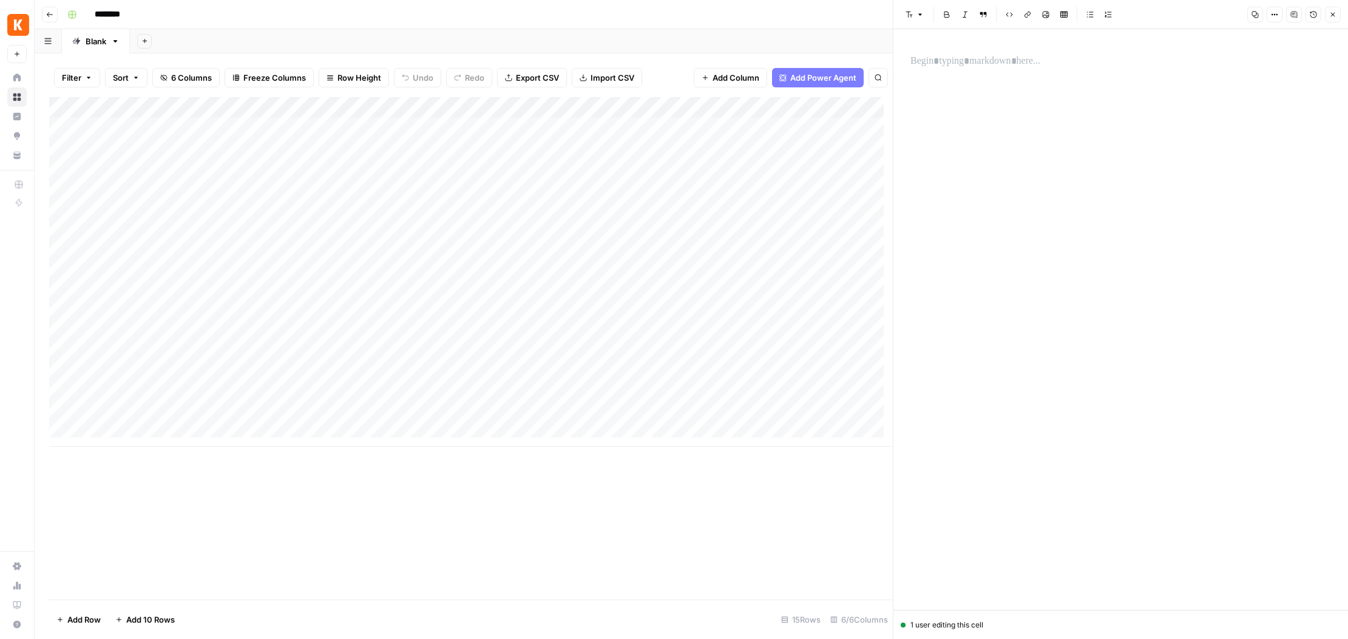
click at [754, 168] on div "Add Column" at bounding box center [471, 272] width 844 height 350
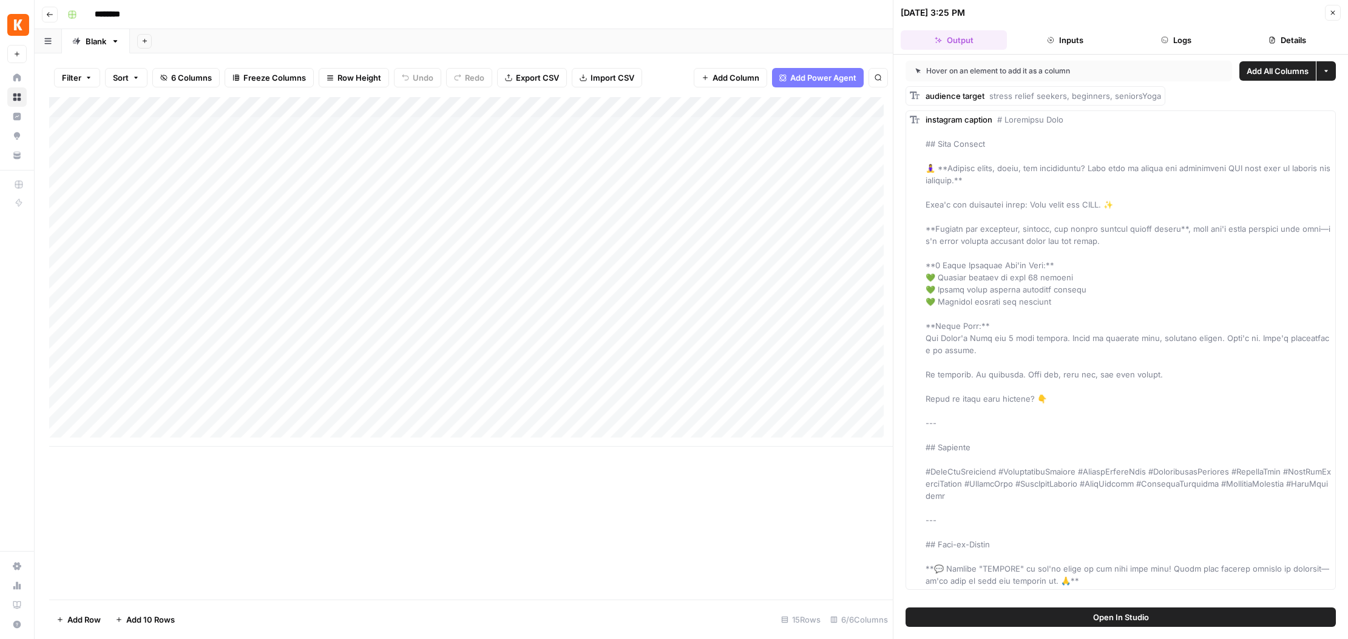
click at [1165, 34] on button "Logs" at bounding box center [1176, 39] width 106 height 19
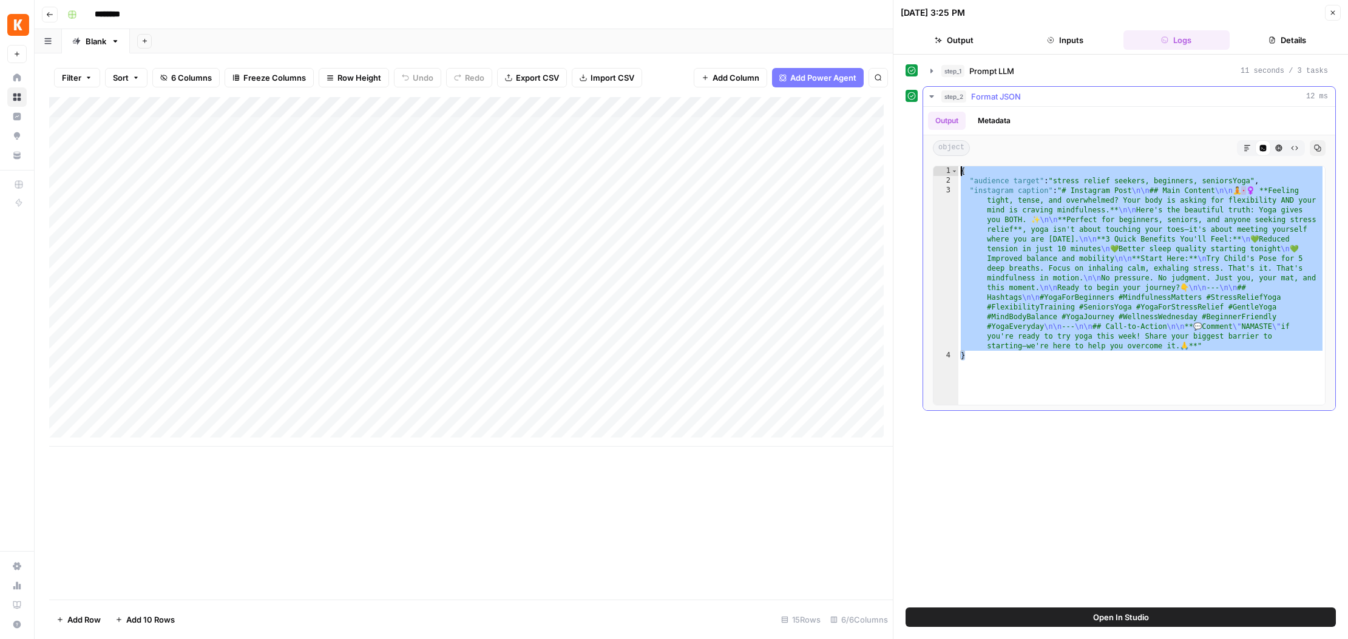
drag, startPoint x: 1054, startPoint y: 370, endPoint x: 952, endPoint y: 166, distance: 228.6
click at [952, 166] on div "* 1 2 3 4 { "audience target" : "stress relief seekers, beginners, seniorsYoga"…" at bounding box center [1129, 286] width 393 height 240
click at [1175, 229] on div "{ "audience target" : "stress relief seekers, beginners, seniorsYoga" , "instag…" at bounding box center [1141, 295] width 367 height 258
type textarea "**********"
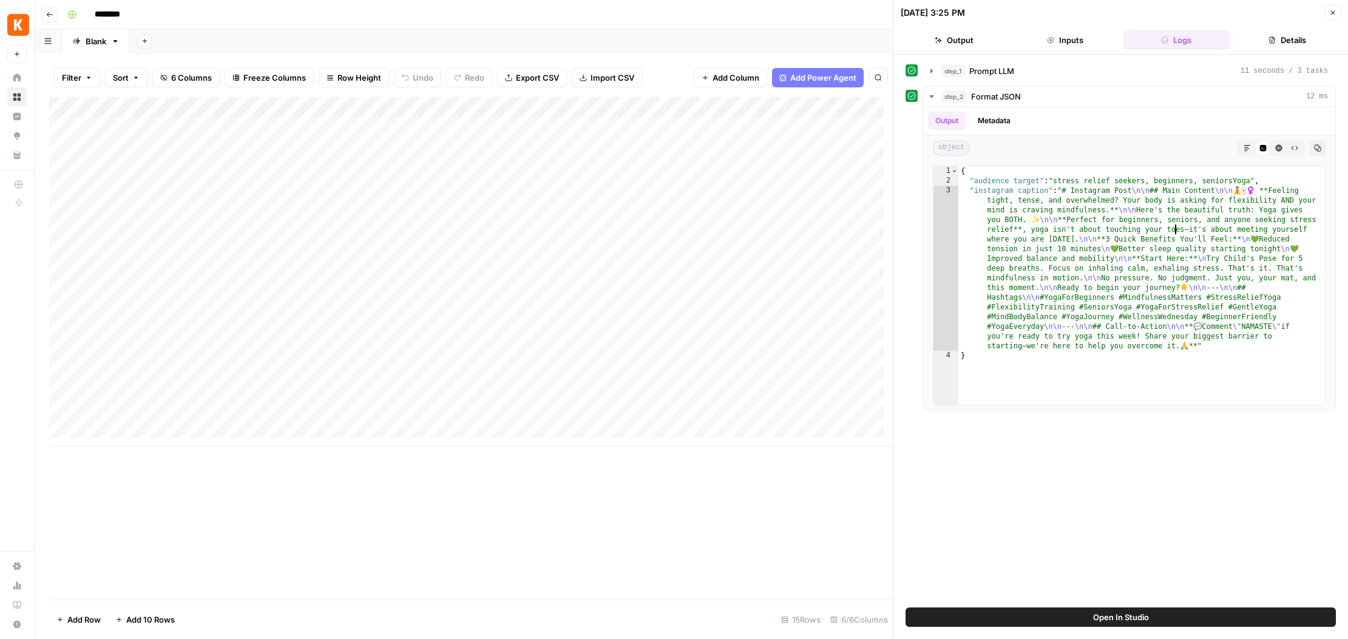
click at [1272, 42] on icon "button" at bounding box center [1272, 39] width 7 height 7
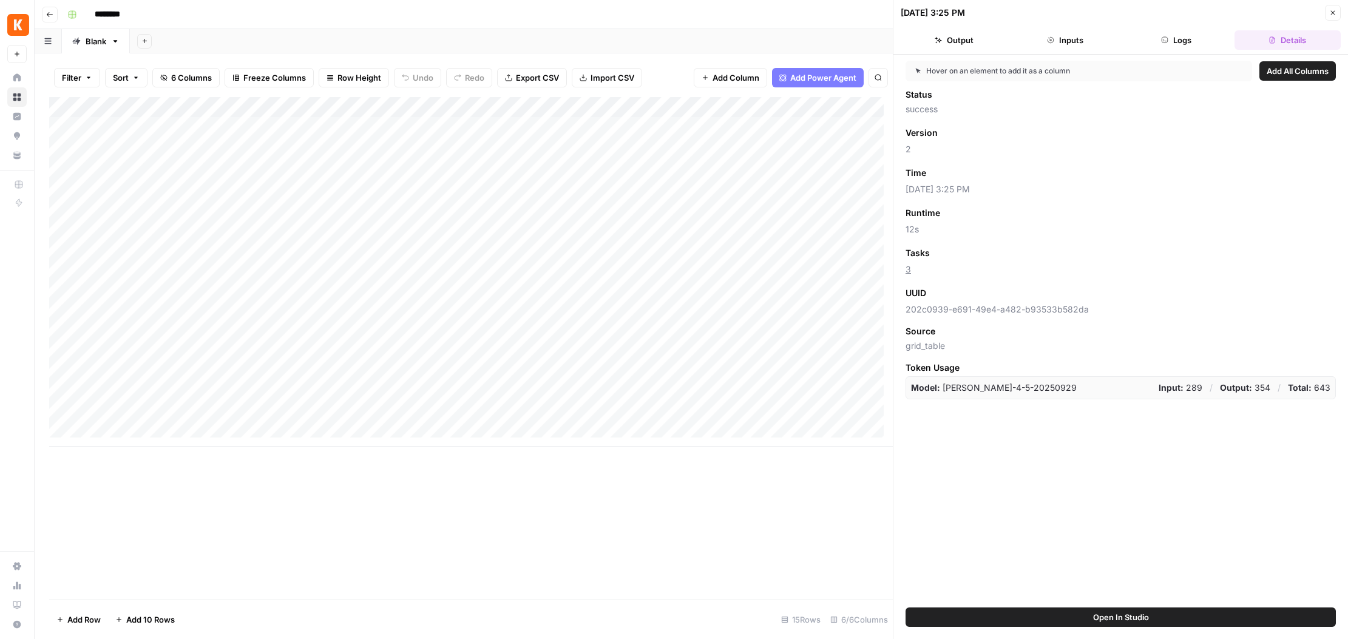
click at [995, 47] on button "Output" at bounding box center [954, 39] width 106 height 19
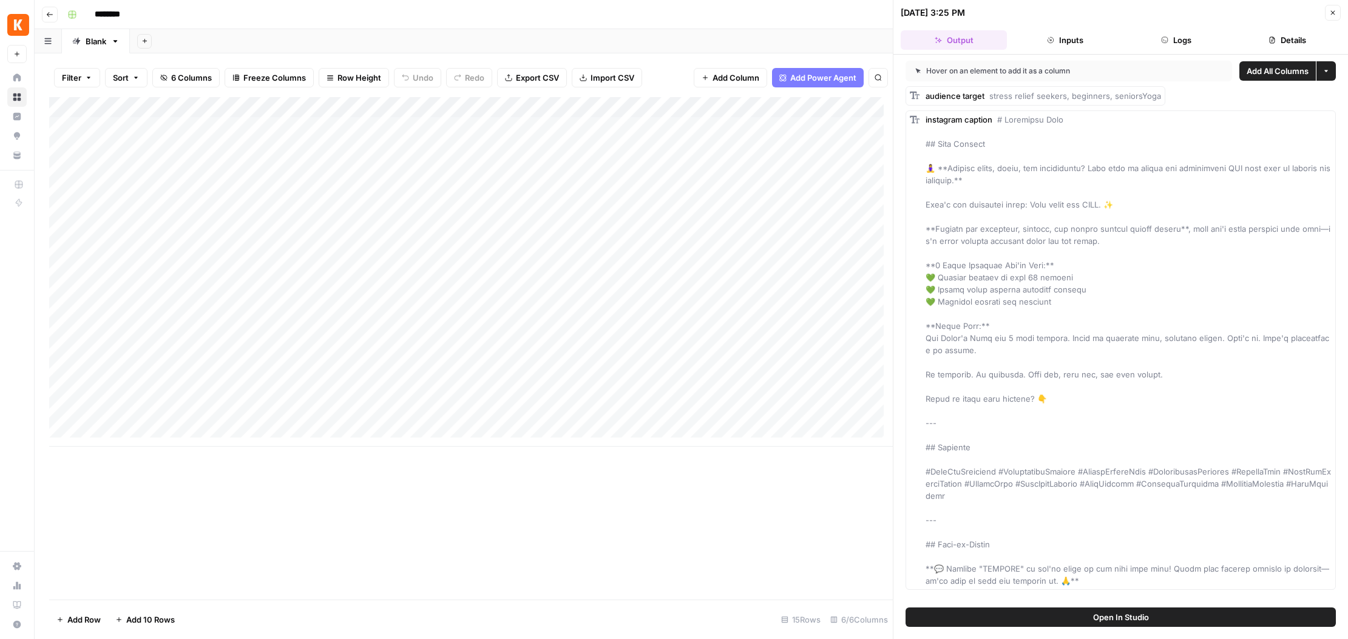
click at [1329, 18] on button "Close" at bounding box center [1333, 13] width 16 height 16
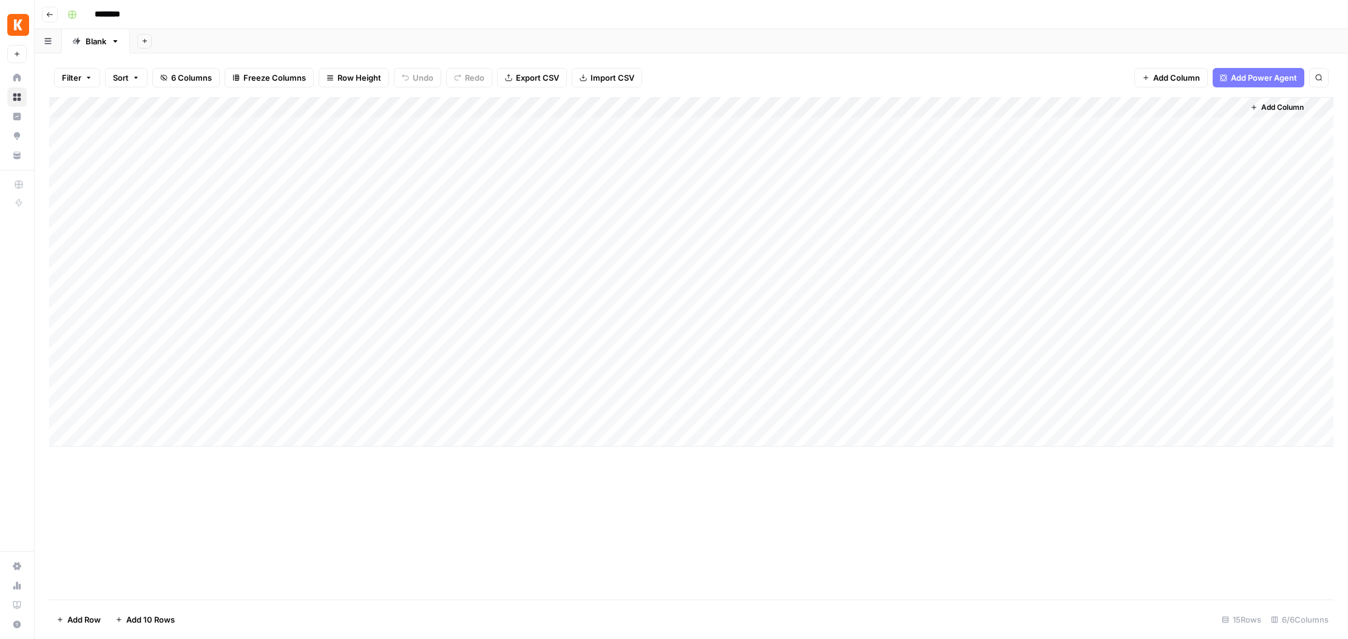
click at [1029, 166] on div "Add Column" at bounding box center [691, 272] width 1284 height 350
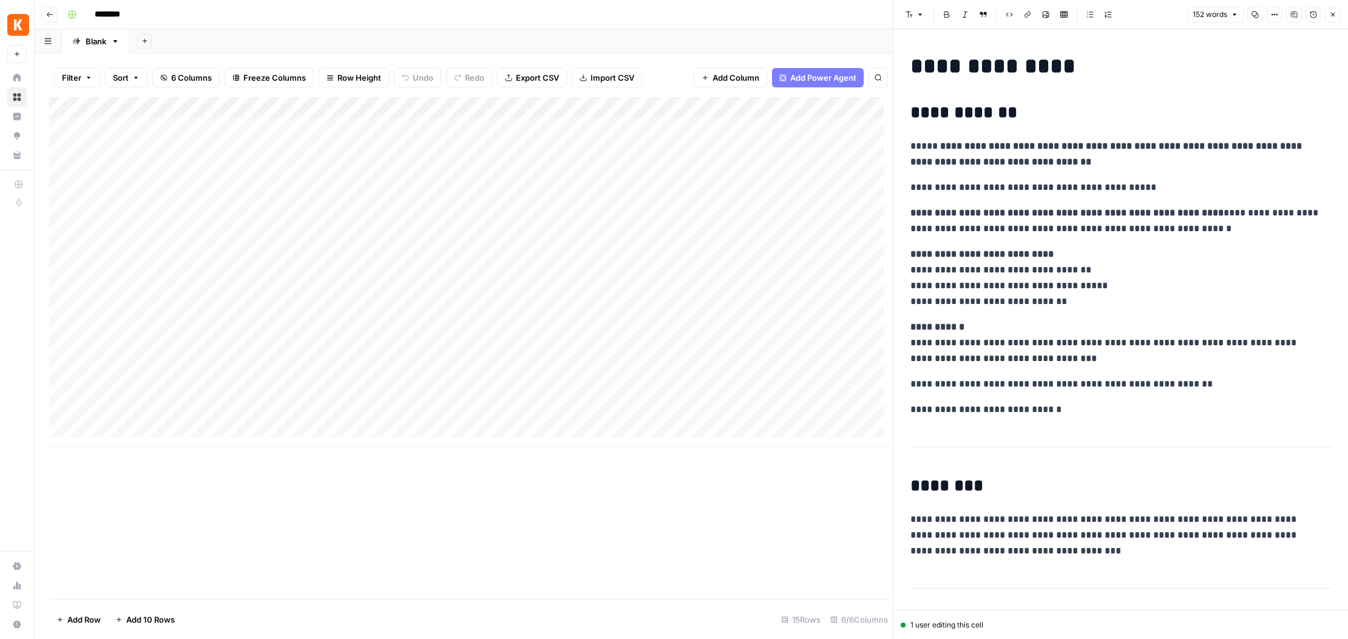
click at [1312, 16] on icon "button" at bounding box center [1313, 14] width 7 height 7
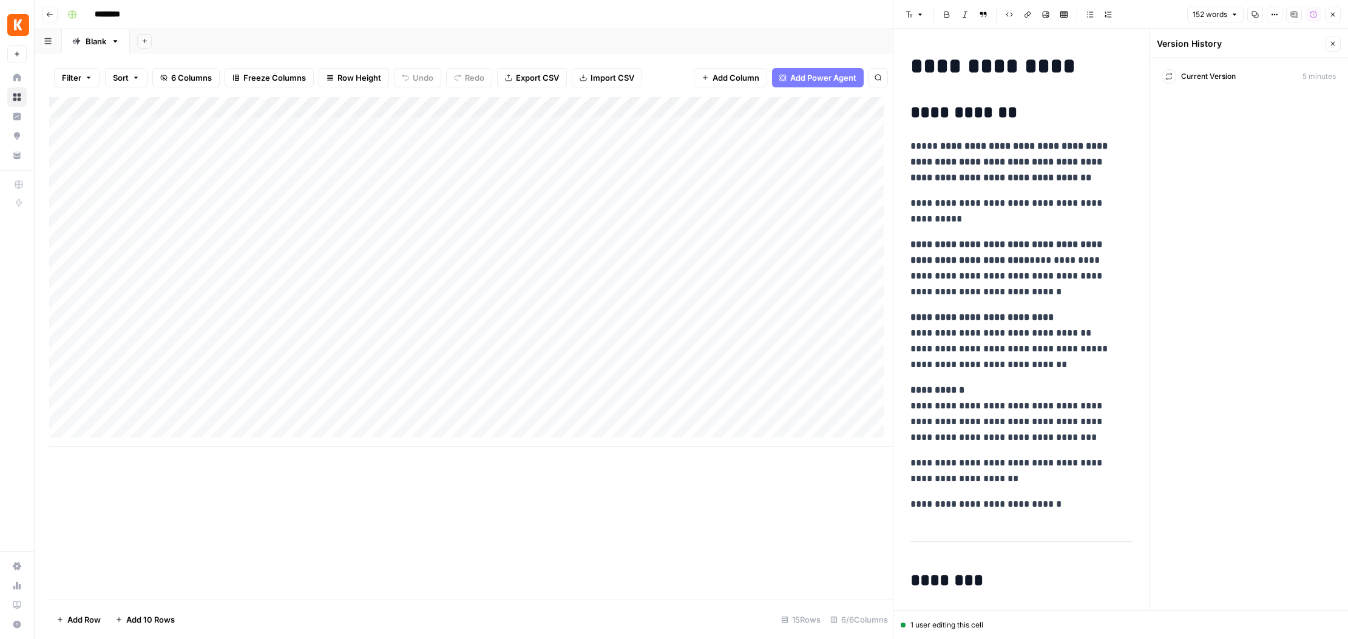
click at [1245, 78] on div "Current Version 5 minutes" at bounding box center [1249, 77] width 184 height 22
click at [1301, 75] on div "Current Version 5 minutes" at bounding box center [1249, 77] width 184 height 22
click at [1303, 76] on div "Current Version 5 minutes" at bounding box center [1249, 77] width 184 height 22
click at [739, 134] on div "Add Column" at bounding box center [471, 272] width 844 height 350
click at [796, 149] on div "Add Column" at bounding box center [471, 272] width 844 height 350
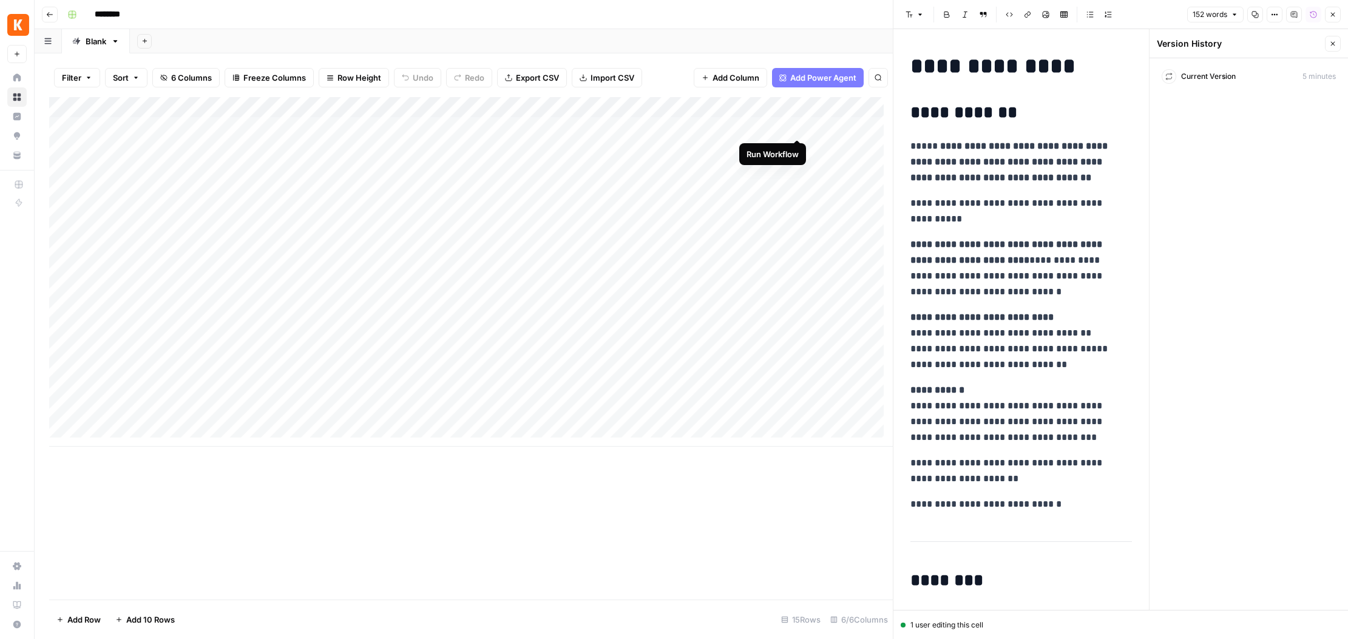
click at [800, 129] on div "Add Column" at bounding box center [471, 272] width 844 height 350
click at [800, 171] on div "Add Column" at bounding box center [471, 272] width 844 height 350
click at [816, 572] on div "Add Column" at bounding box center [471, 348] width 844 height 503
click at [1329, 42] on icon "button" at bounding box center [1332, 43] width 7 height 7
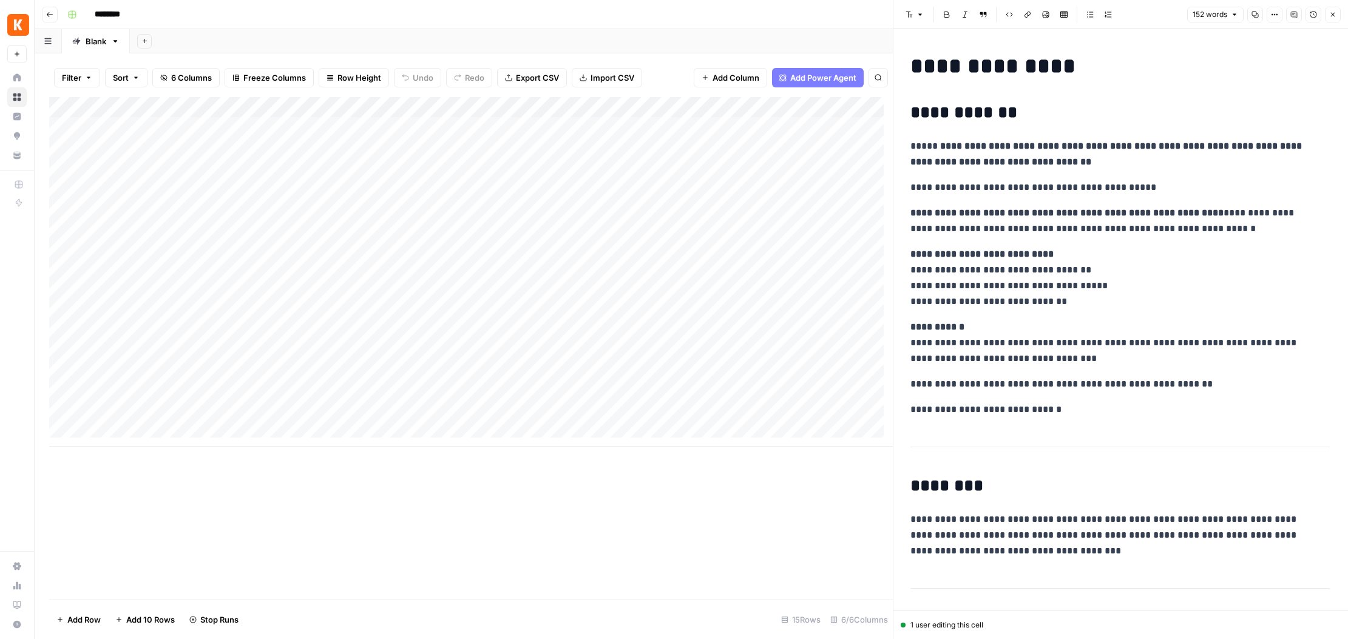
click at [1329, 16] on icon "button" at bounding box center [1332, 14] width 7 height 7
